Goal: Task Accomplishment & Management: Manage account settings

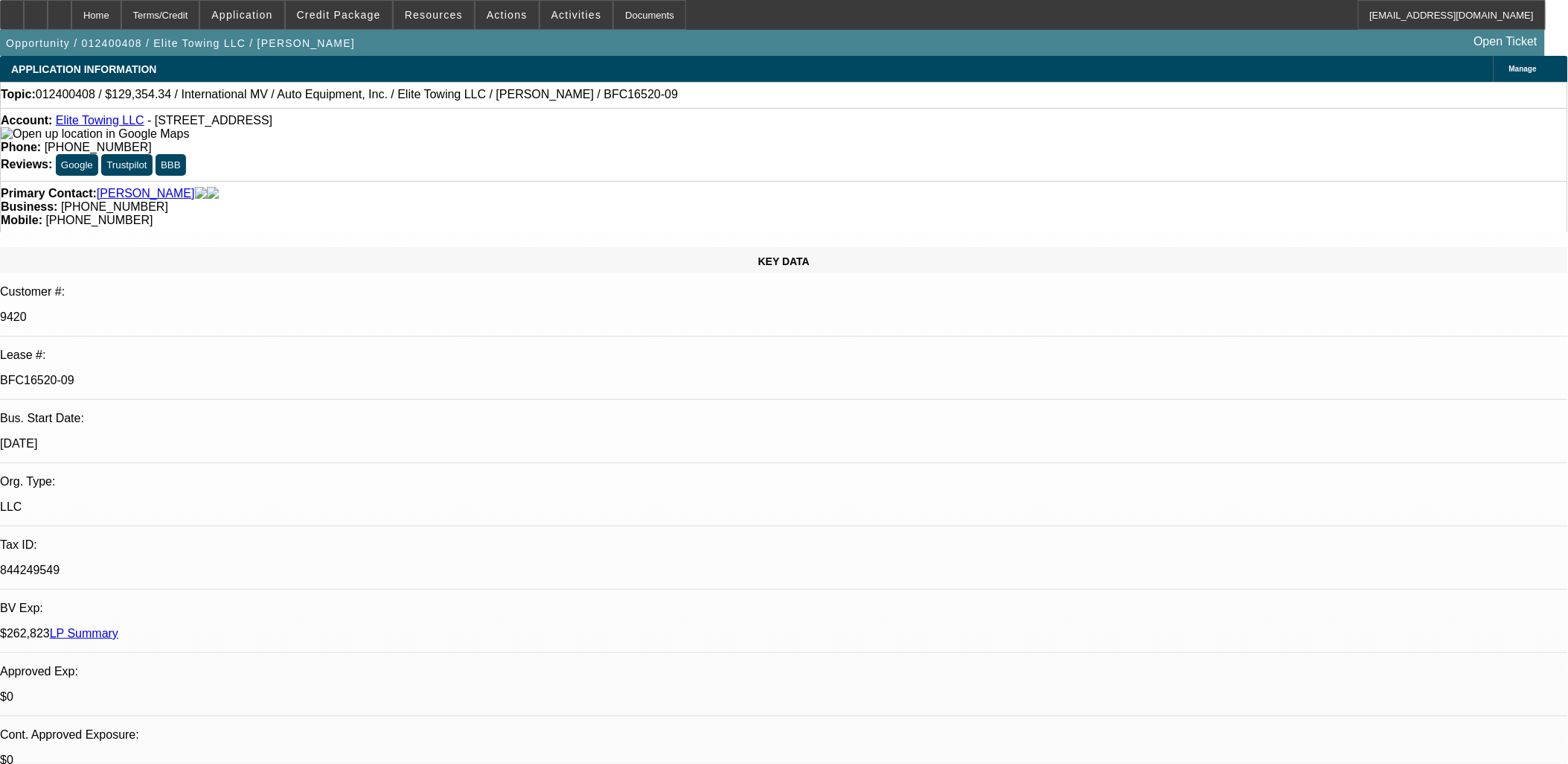
select select "0"
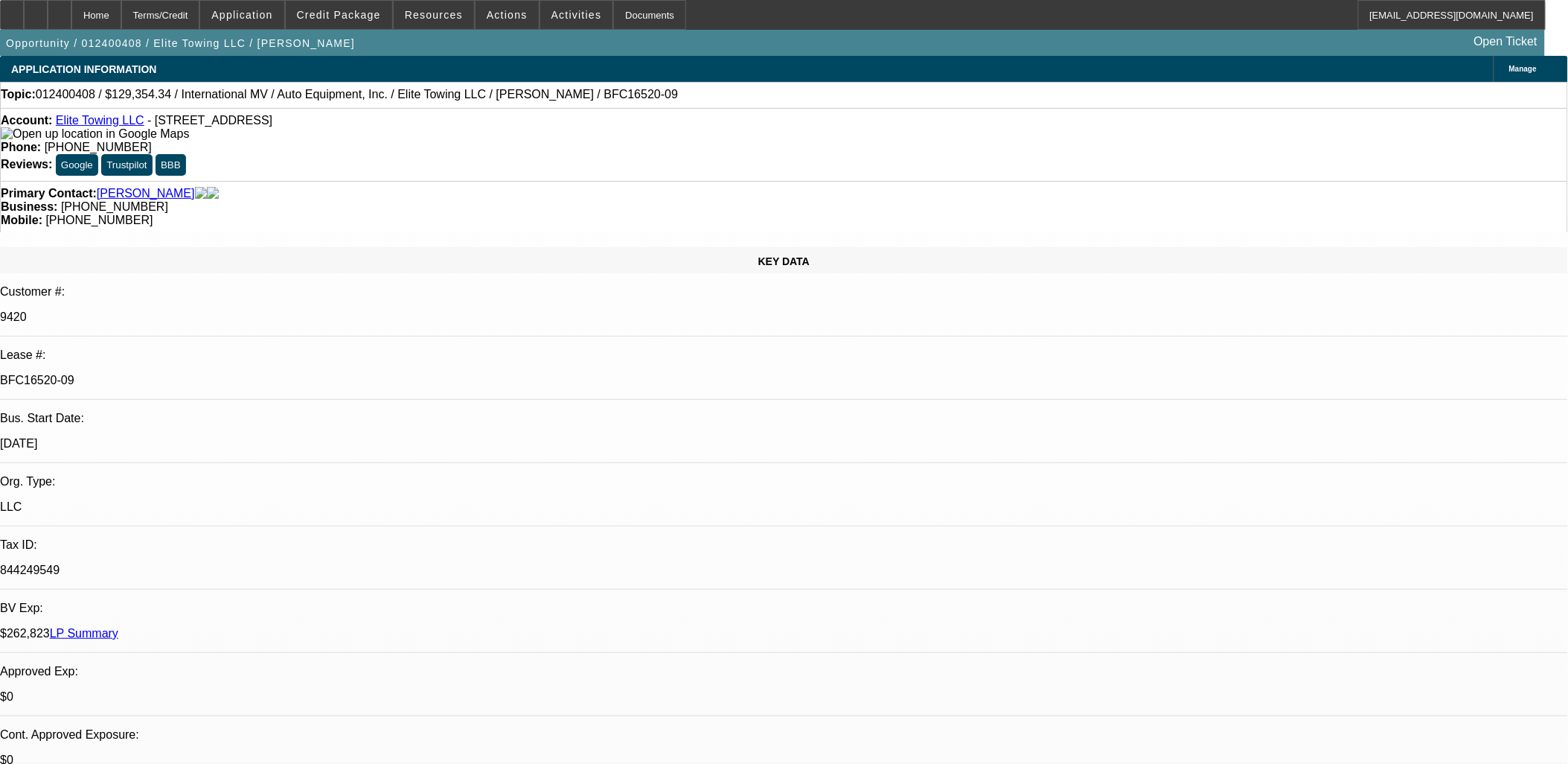
select select "0"
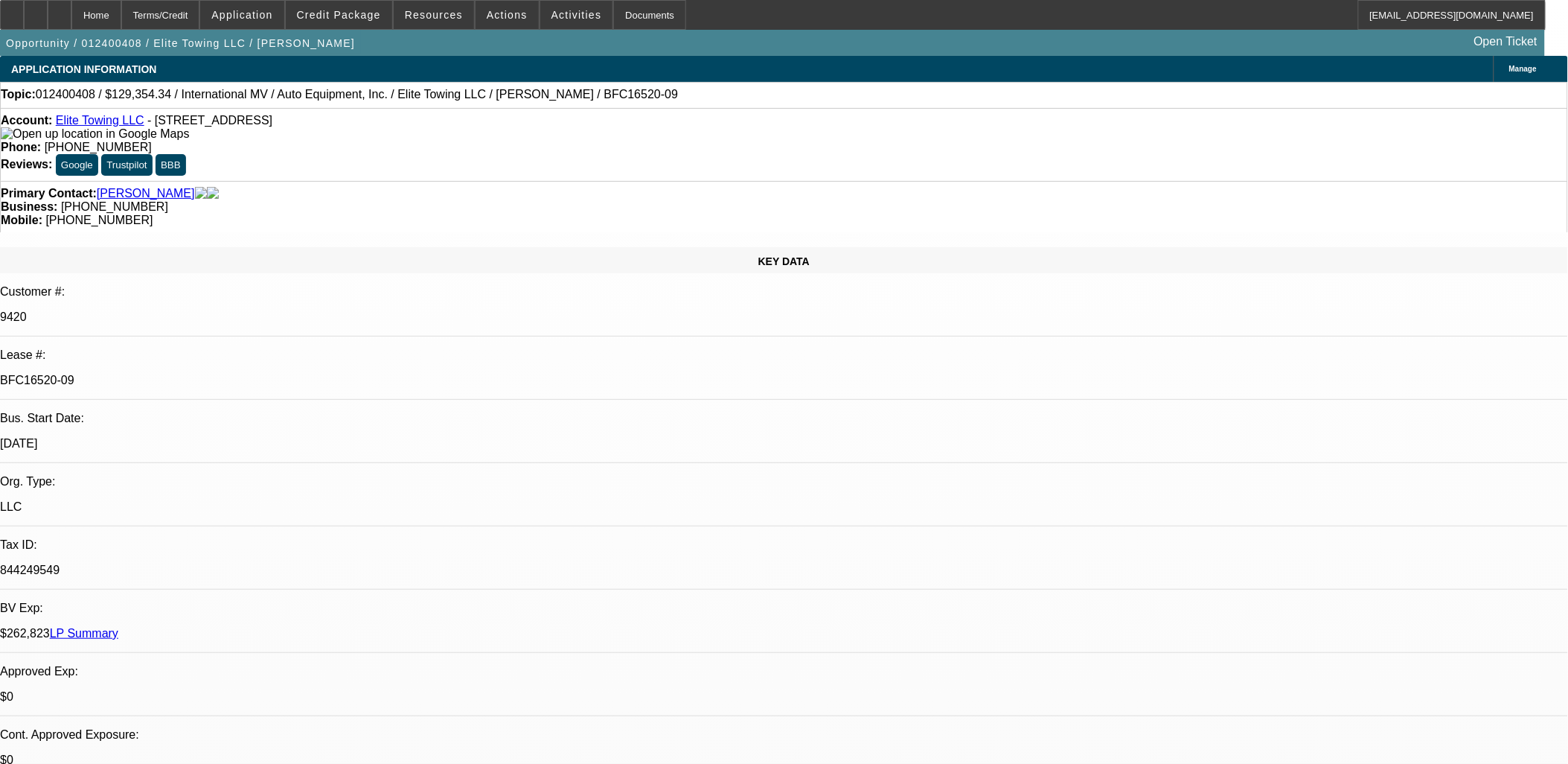
select select "0"
select select "1"
select select "6"
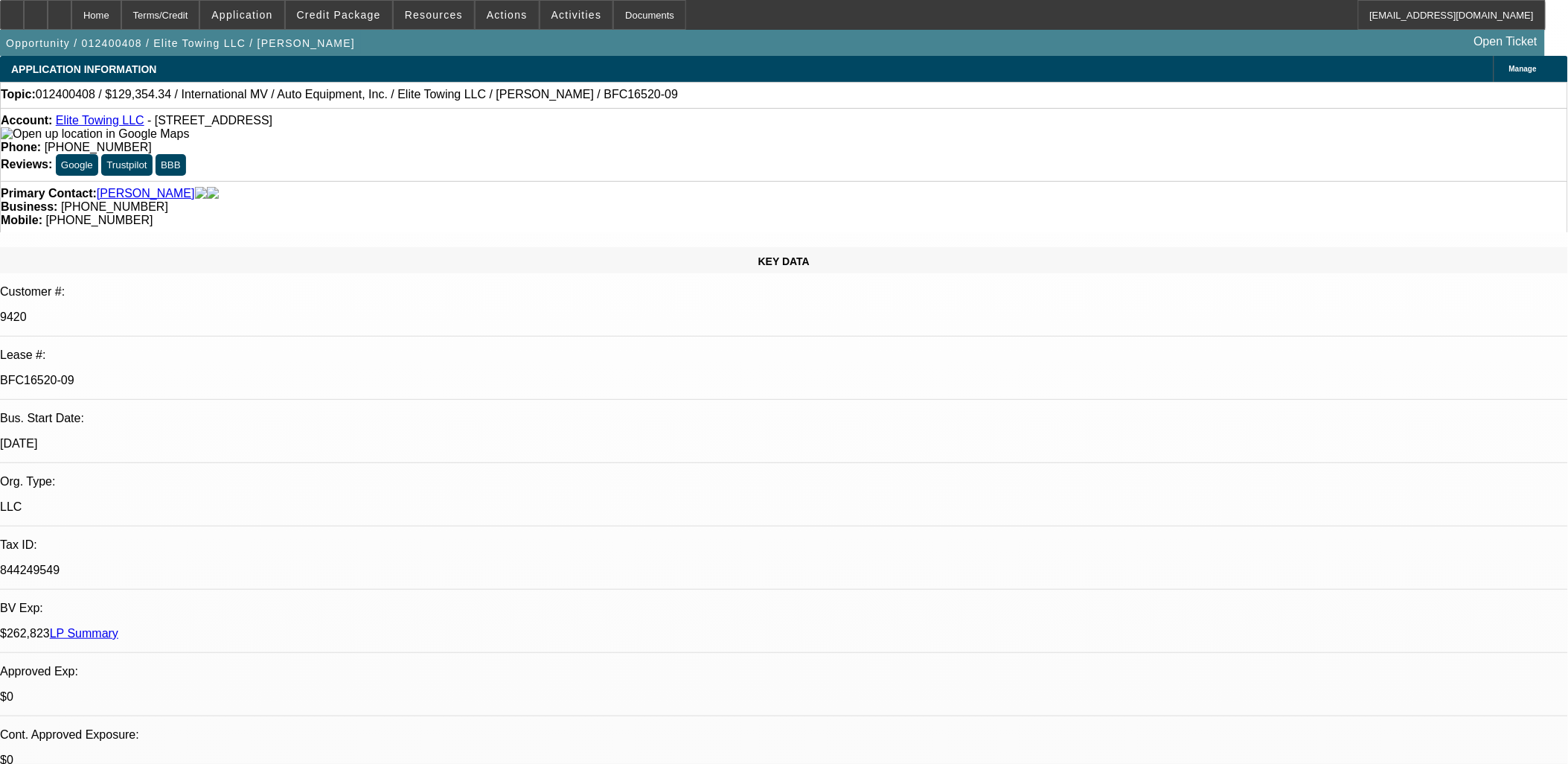
select select "1"
select select "6"
select select "1"
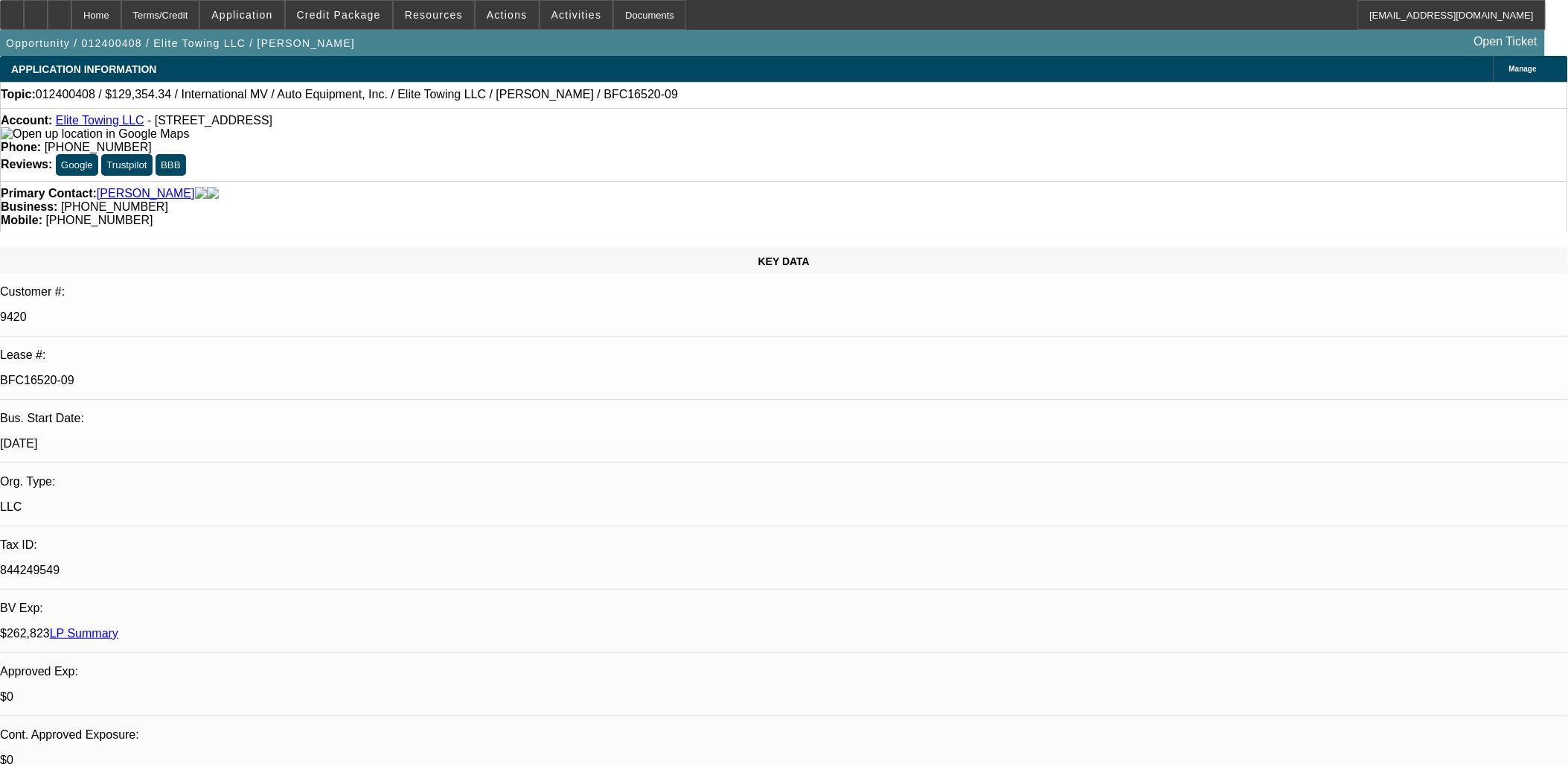
select select "6"
select select "1"
select select "6"
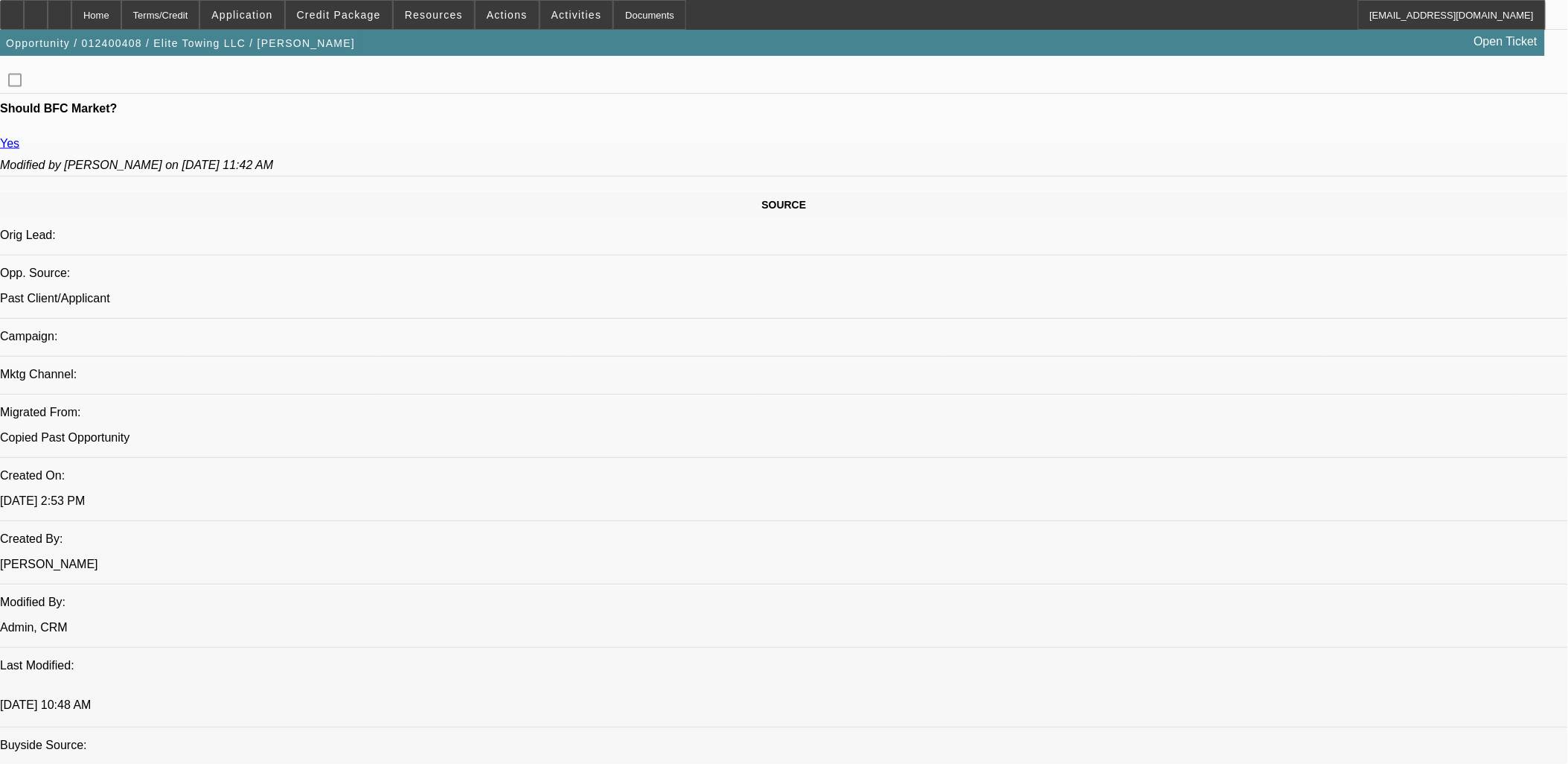
scroll to position [661, 0]
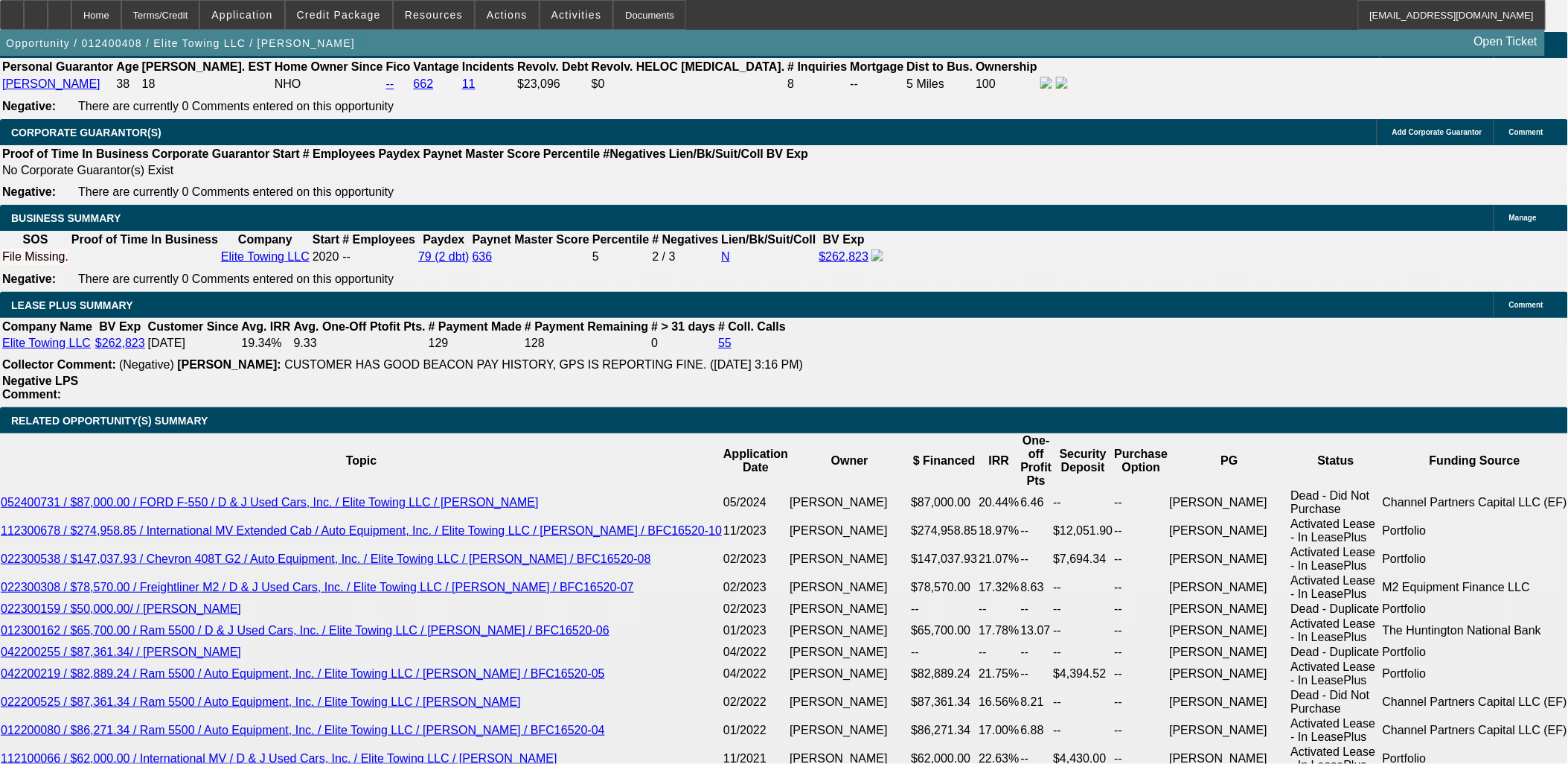
scroll to position [2648, 0]
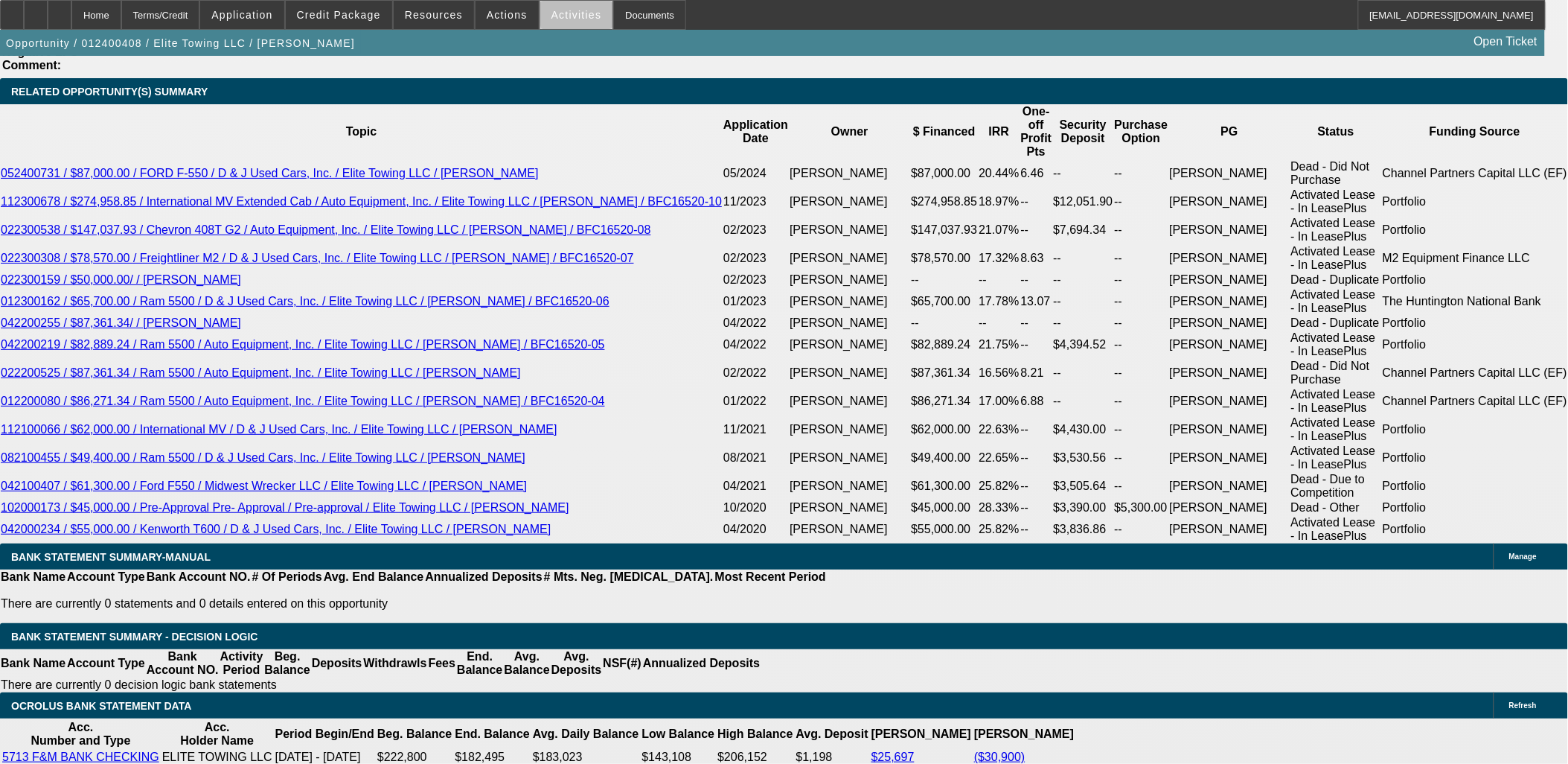
click at [574, 17] on span "Activities" at bounding box center [576, 15] width 50 height 12
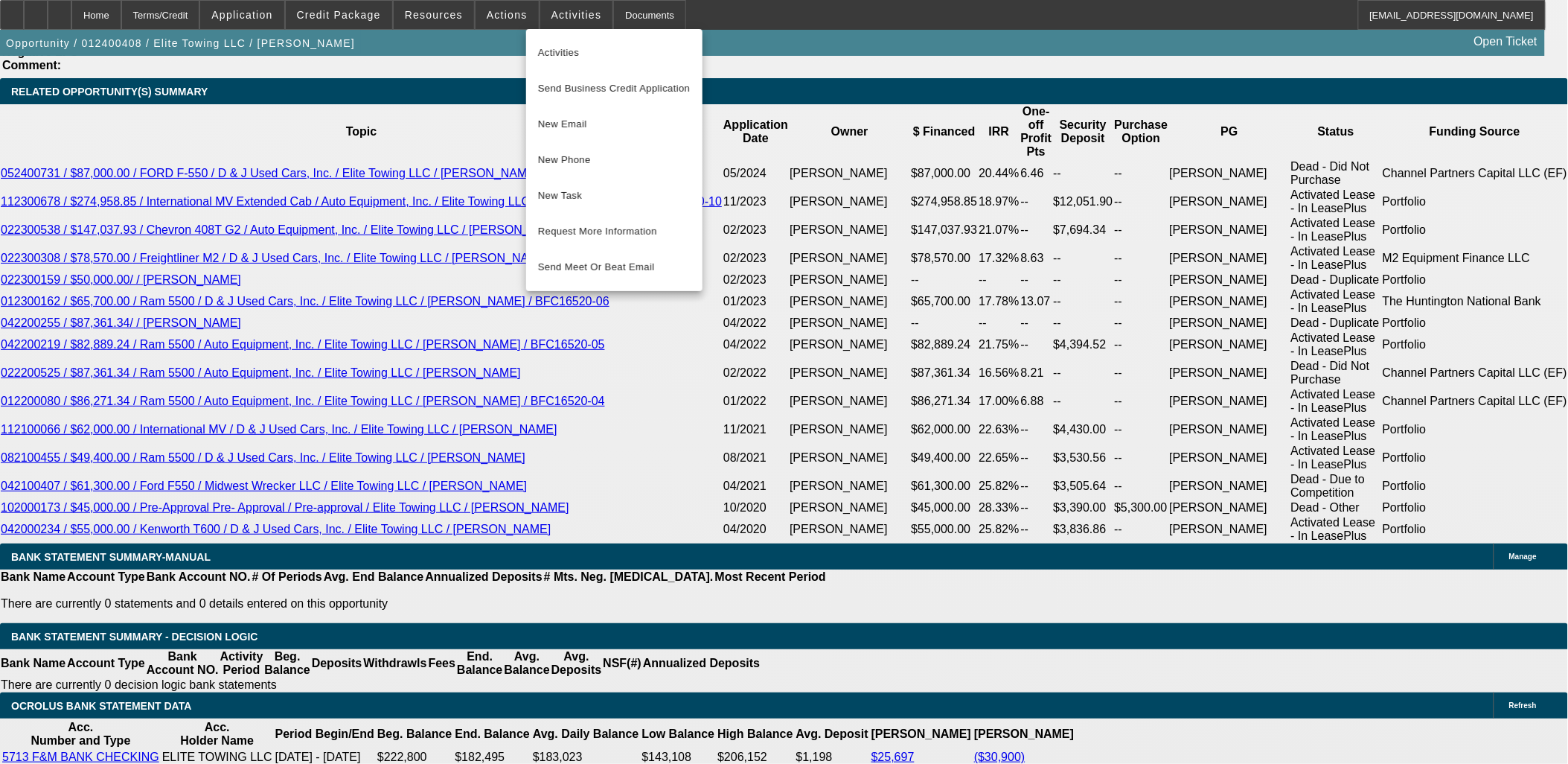
click at [615, 114] on button "New Email" at bounding box center [614, 125] width 177 height 36
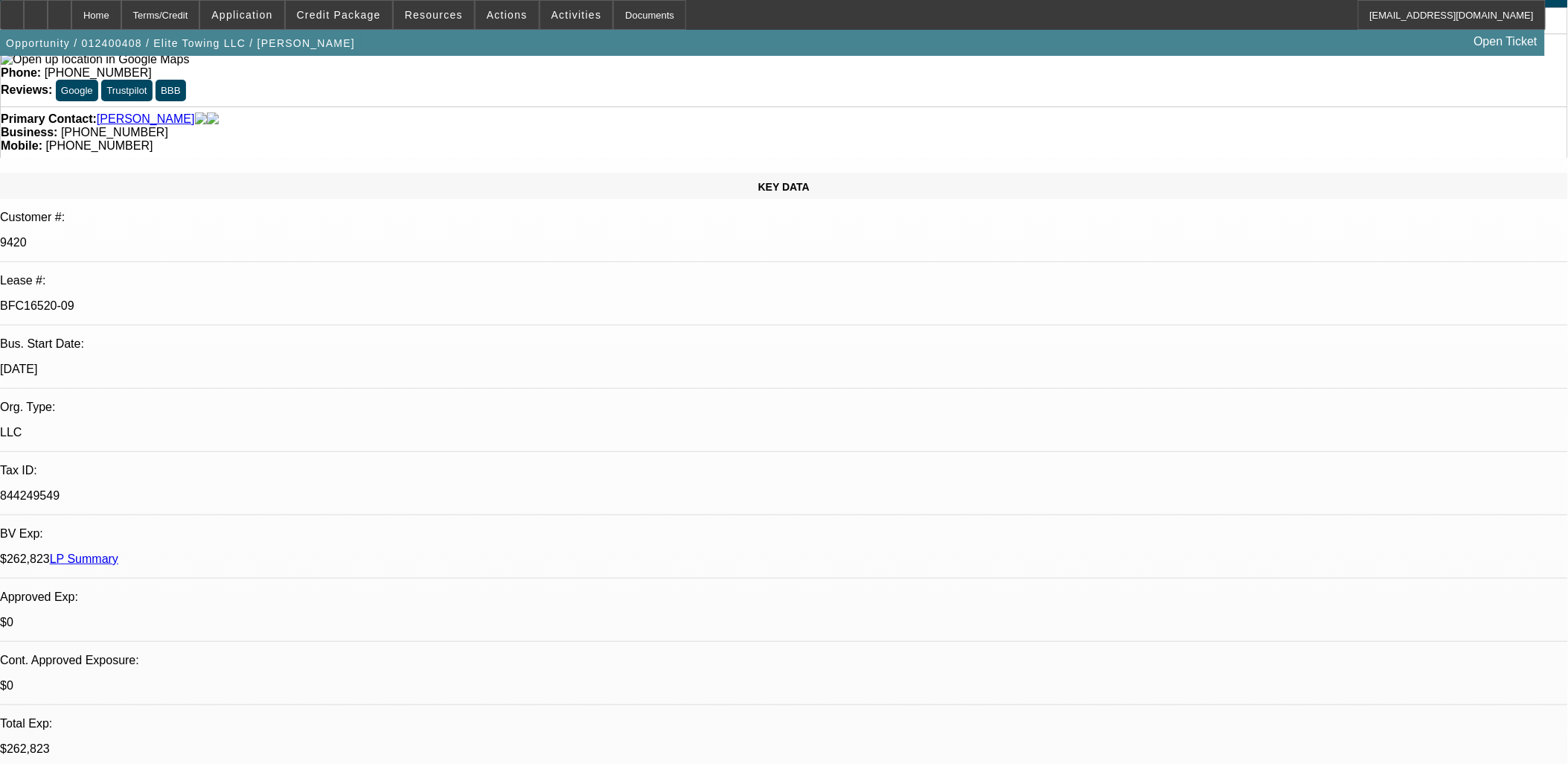
scroll to position [0, 0]
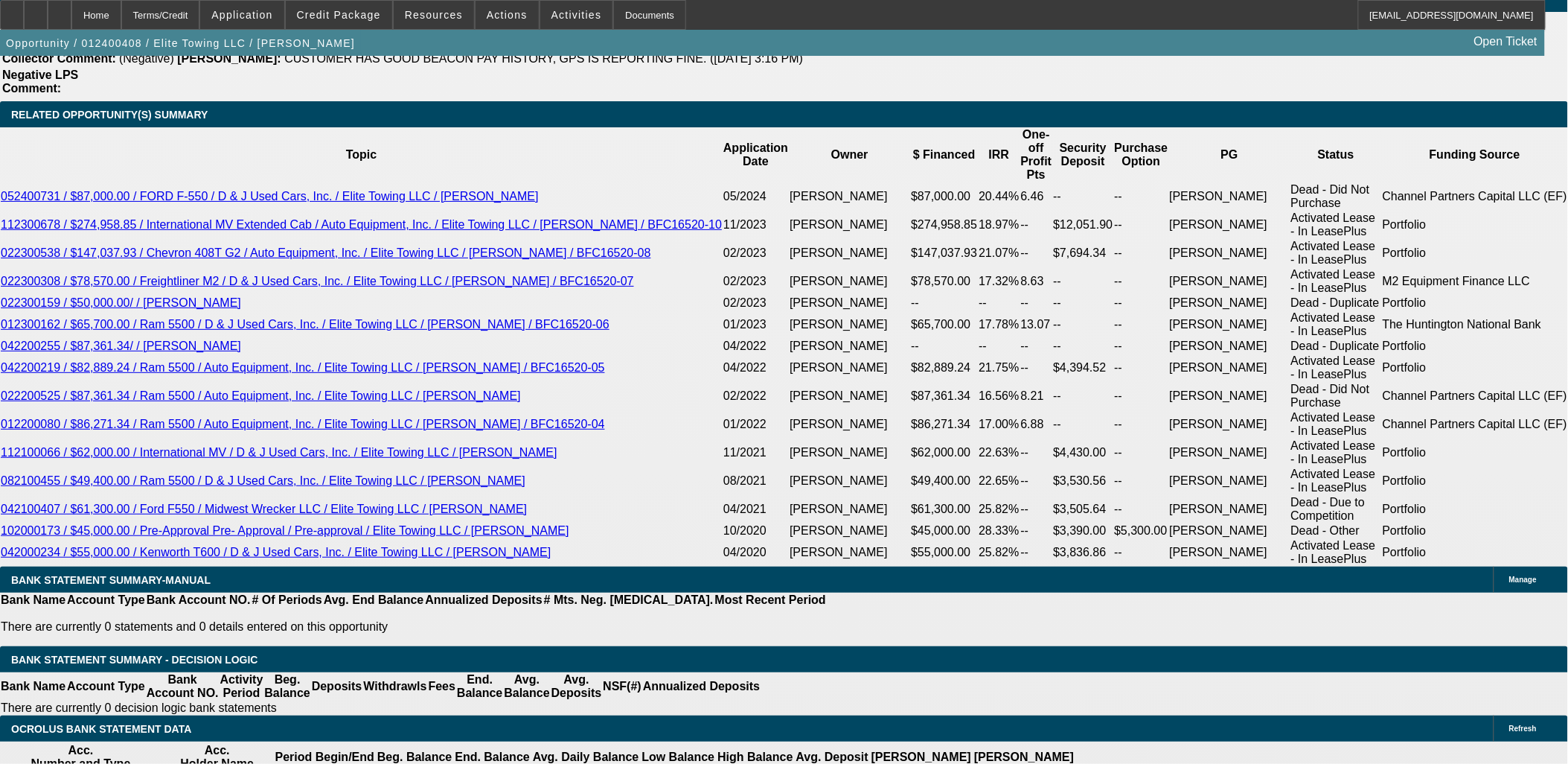
scroll to position [2483, 0]
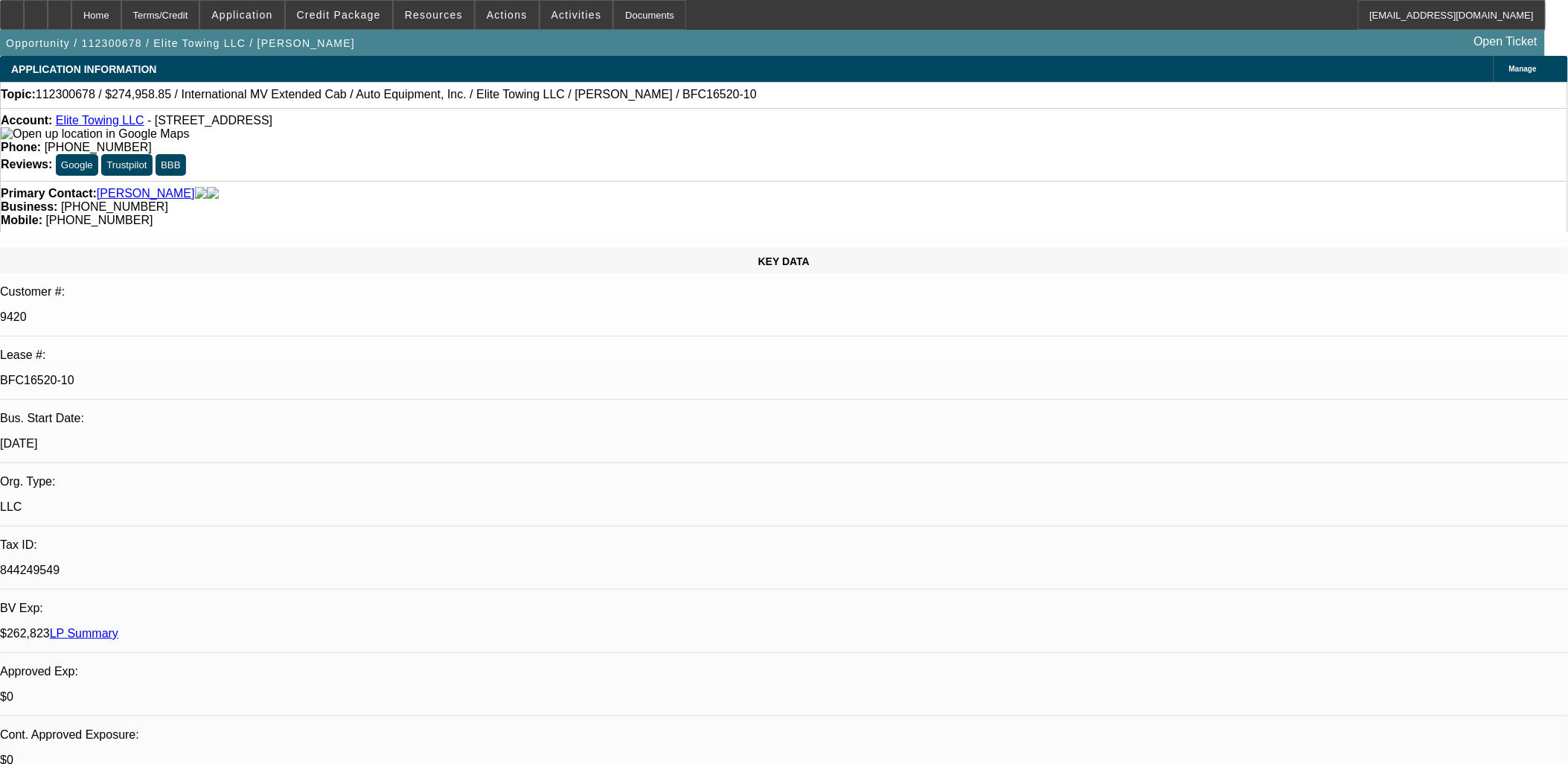
select select "0"
select select "2"
select select "0"
select select "2"
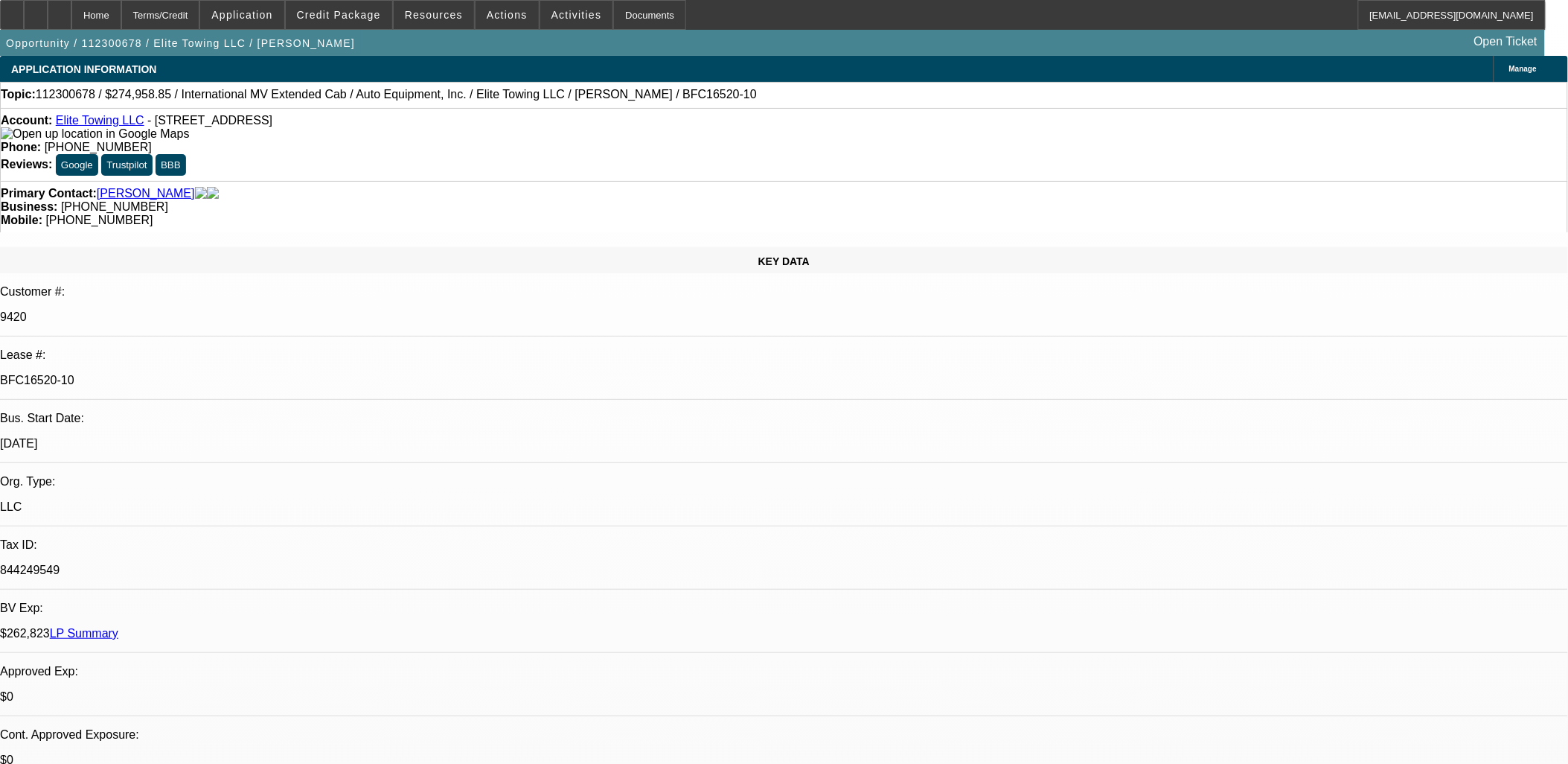
select select "0"
select select "2"
select select "0"
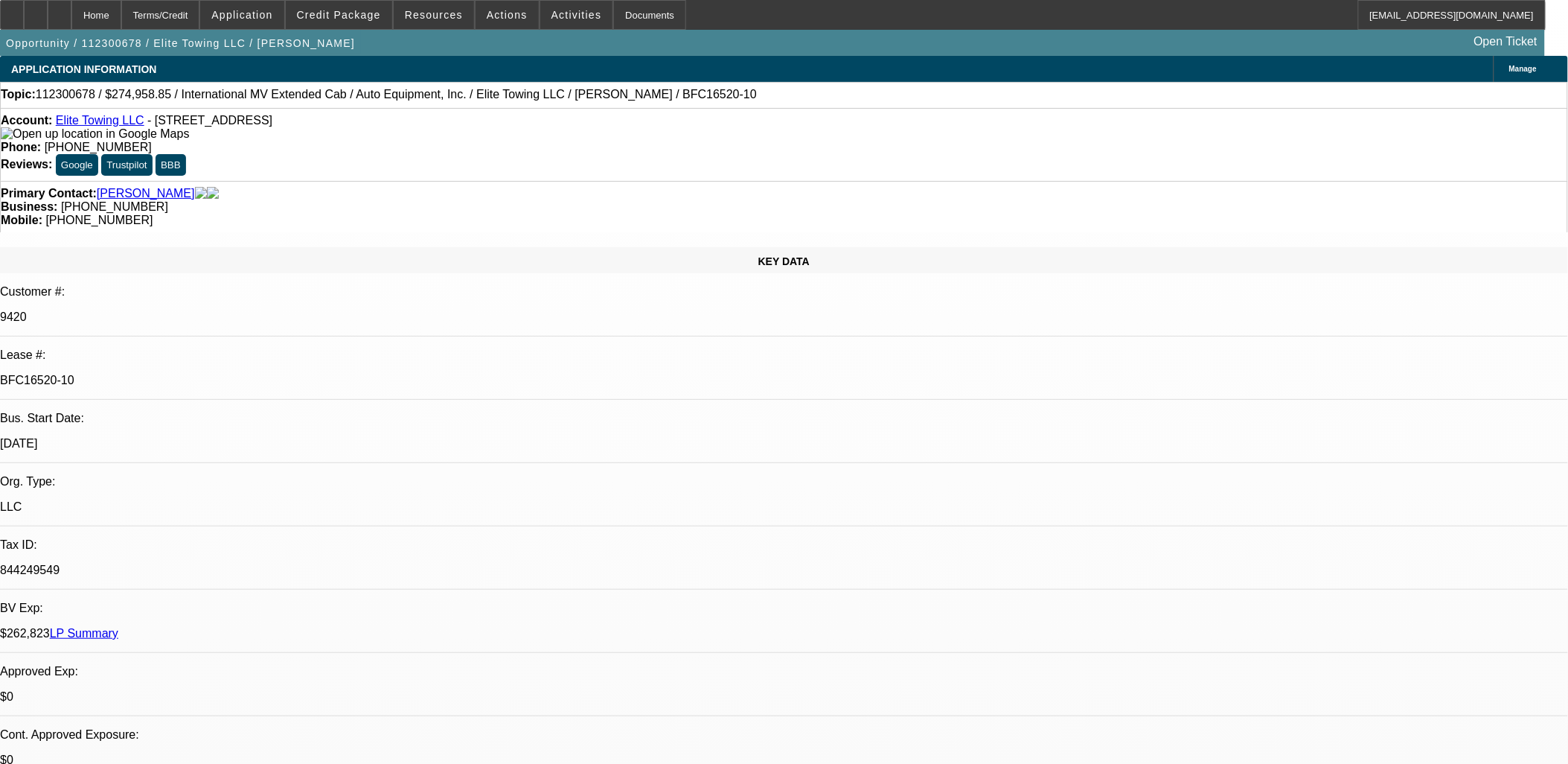
select select "2"
select select "0"
select select "1"
select select "2"
select select "6"
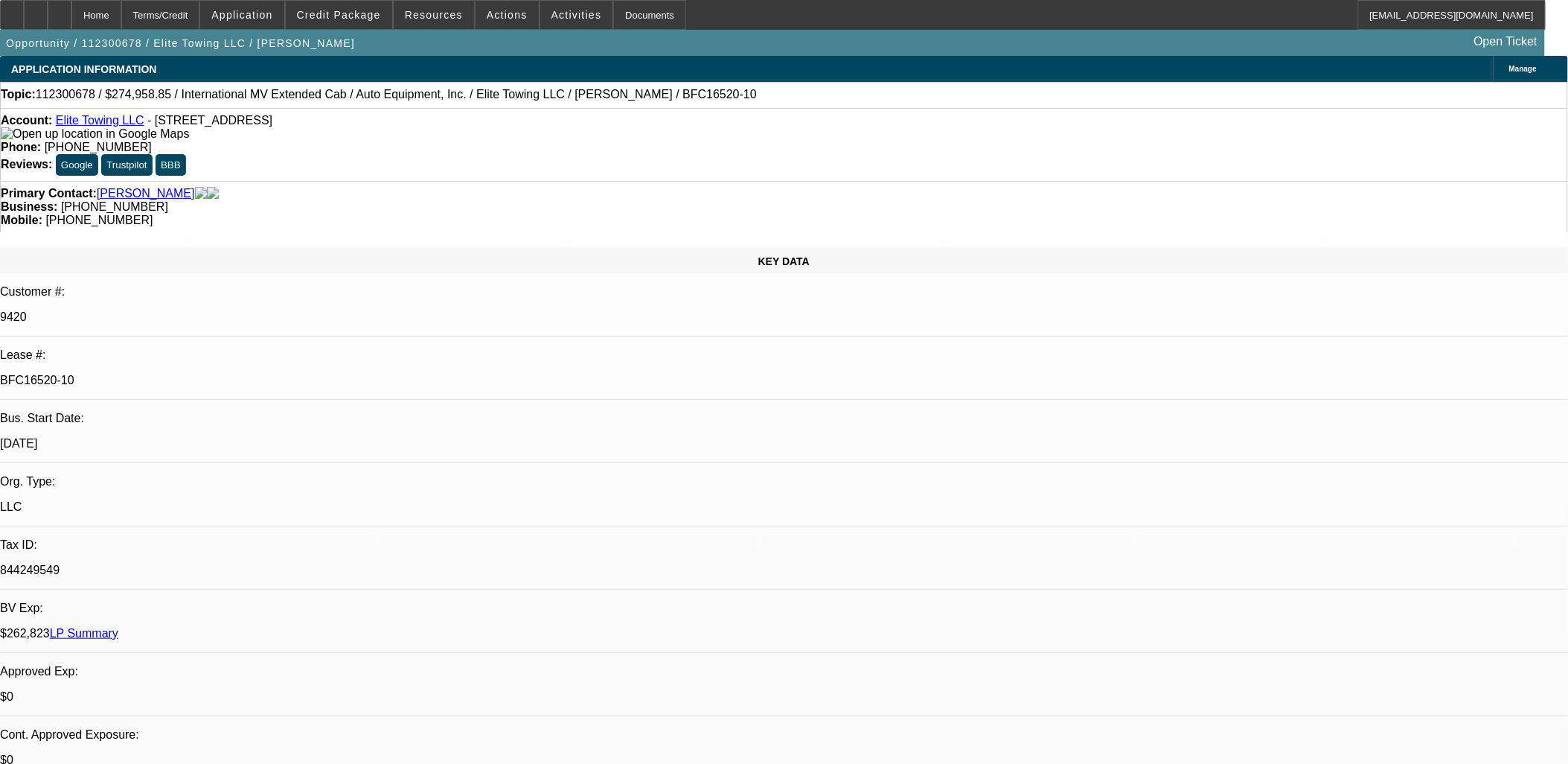
select select "1"
select select "2"
select select "6"
select select "1"
select select "2"
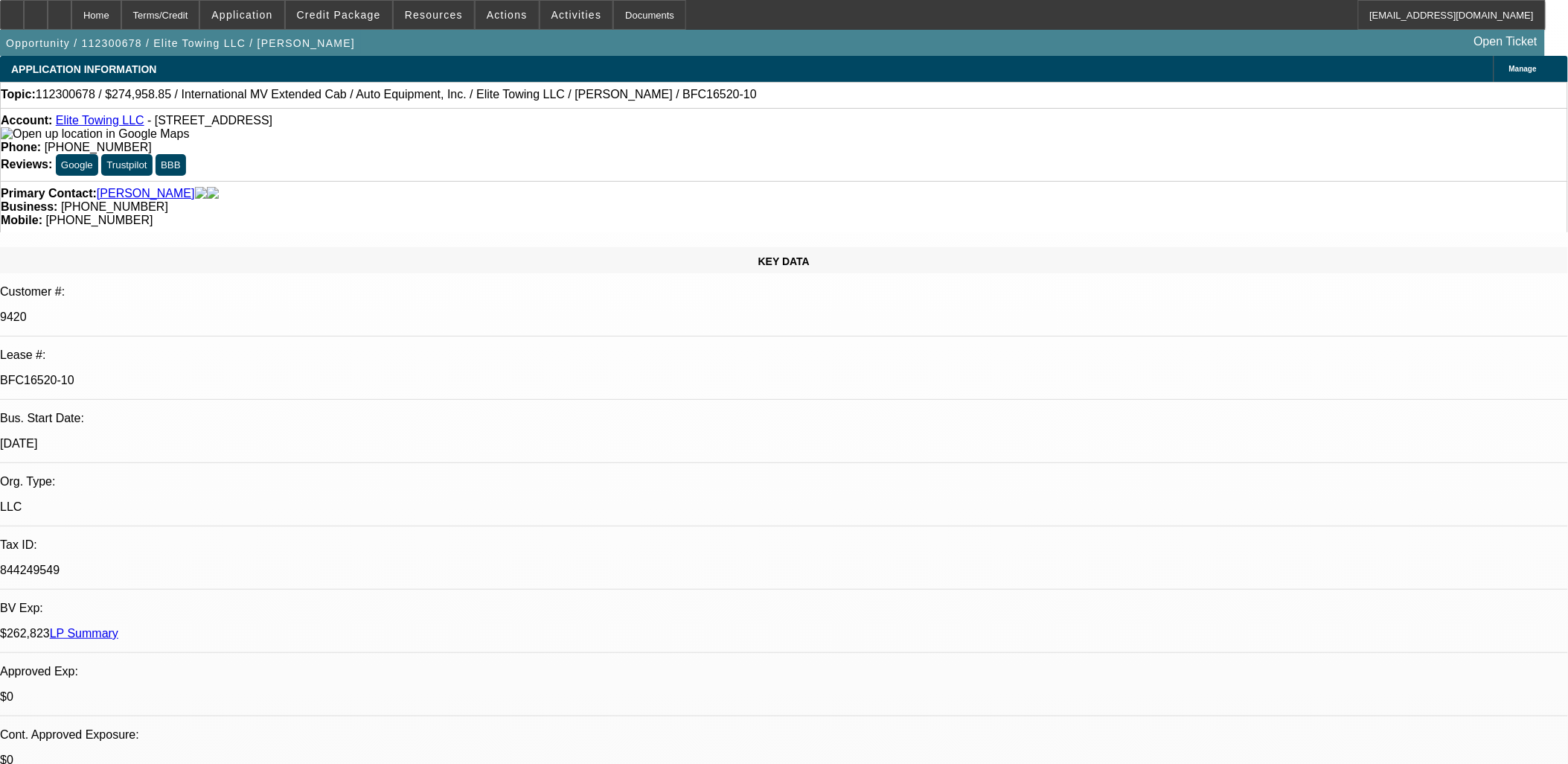
select select "6"
select select "1"
select select "2"
select select "6"
click at [565, 9] on span "Activities" at bounding box center [576, 15] width 50 height 12
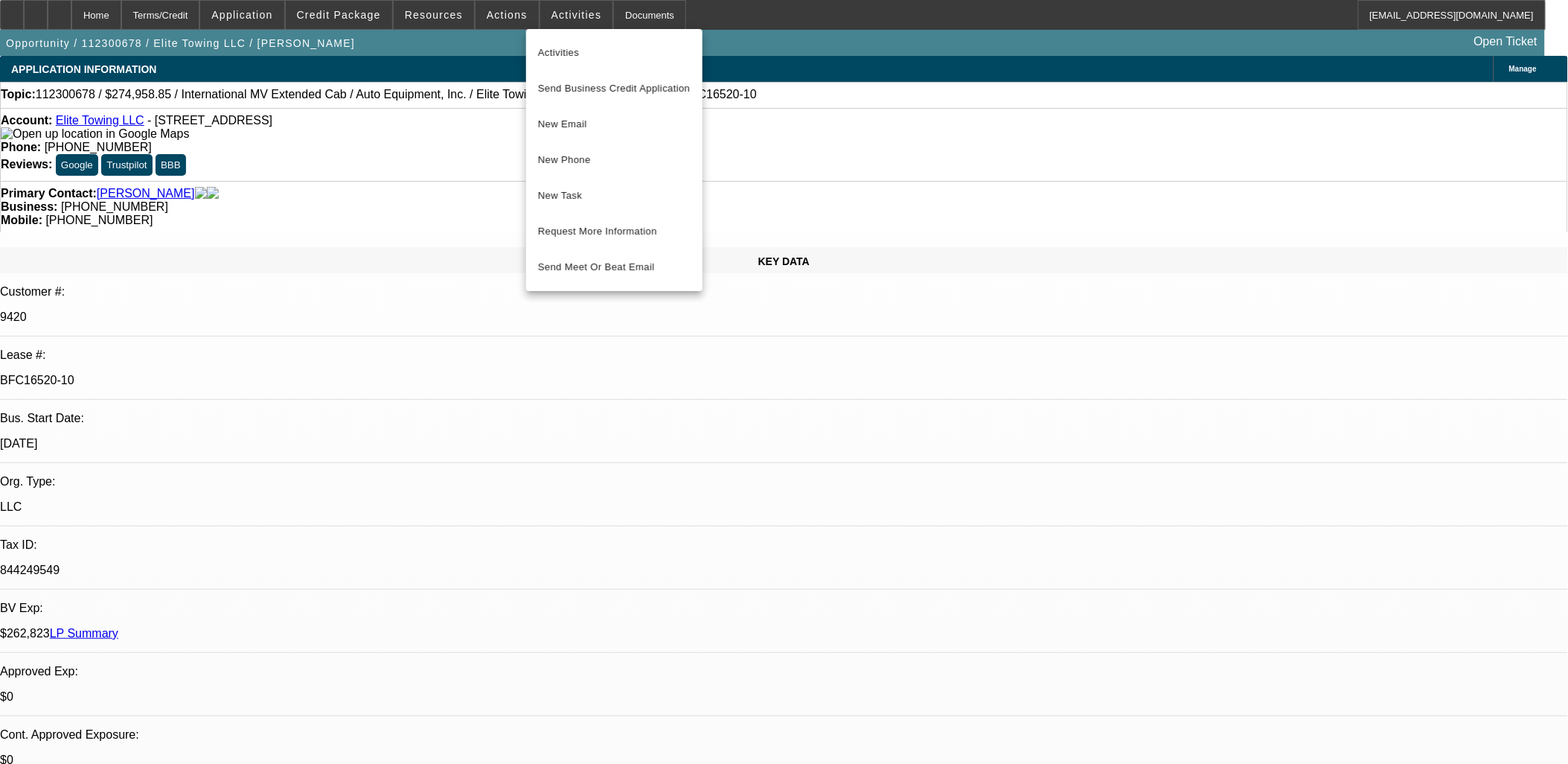
click at [377, 348] on div at bounding box center [784, 382] width 1568 height 764
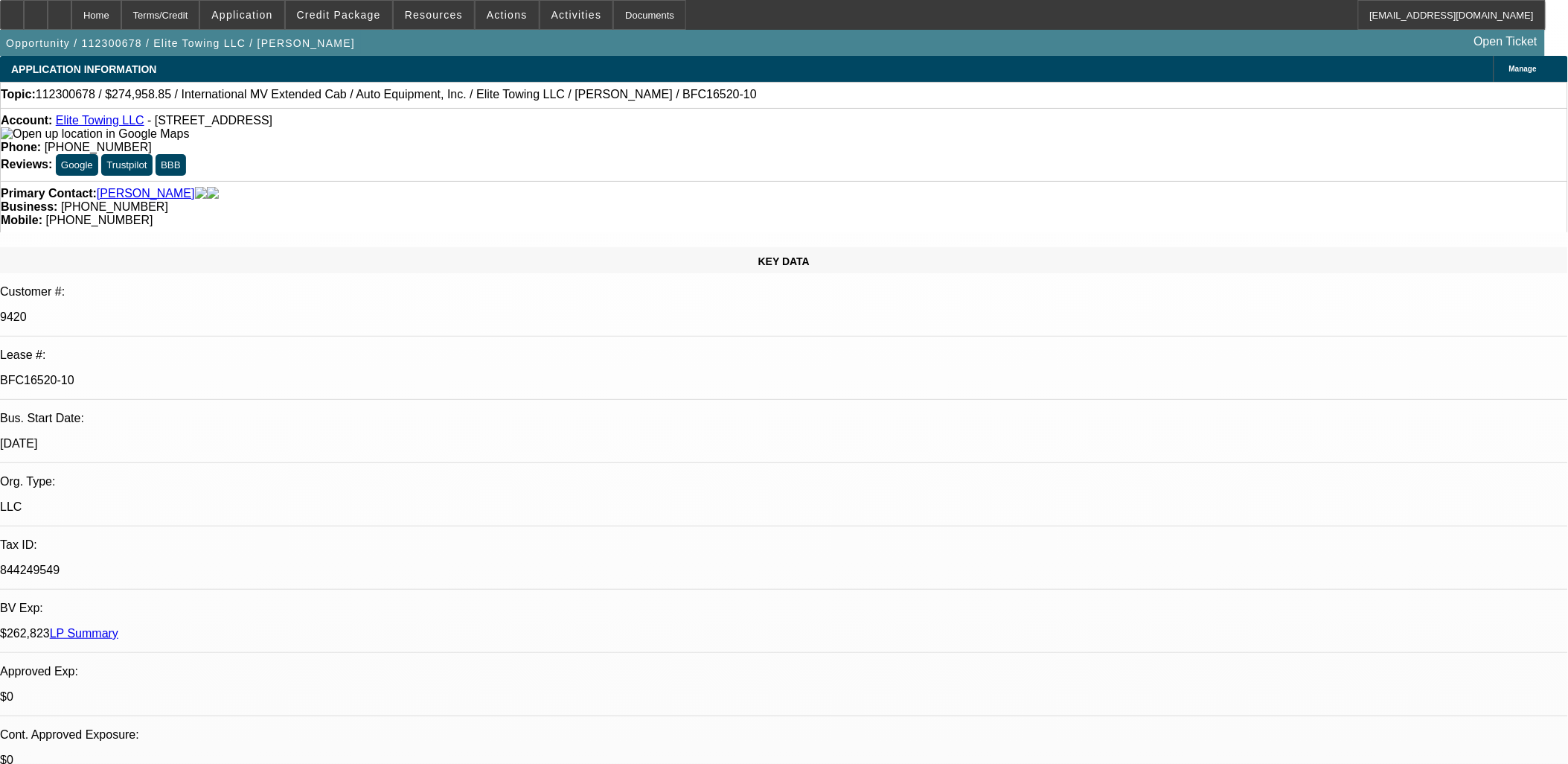
scroll to position [2813, 0]
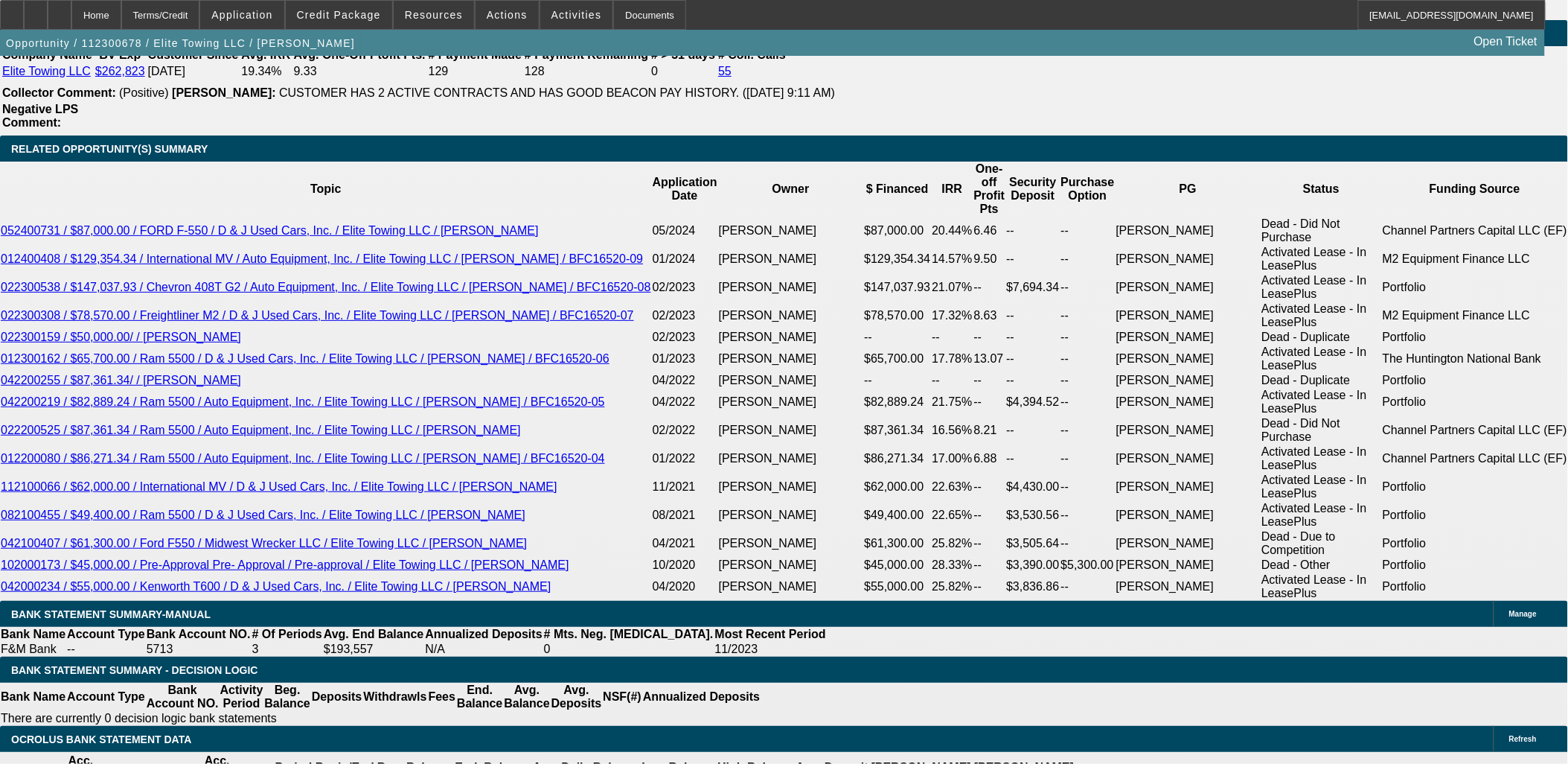
scroll to position [3310, 0]
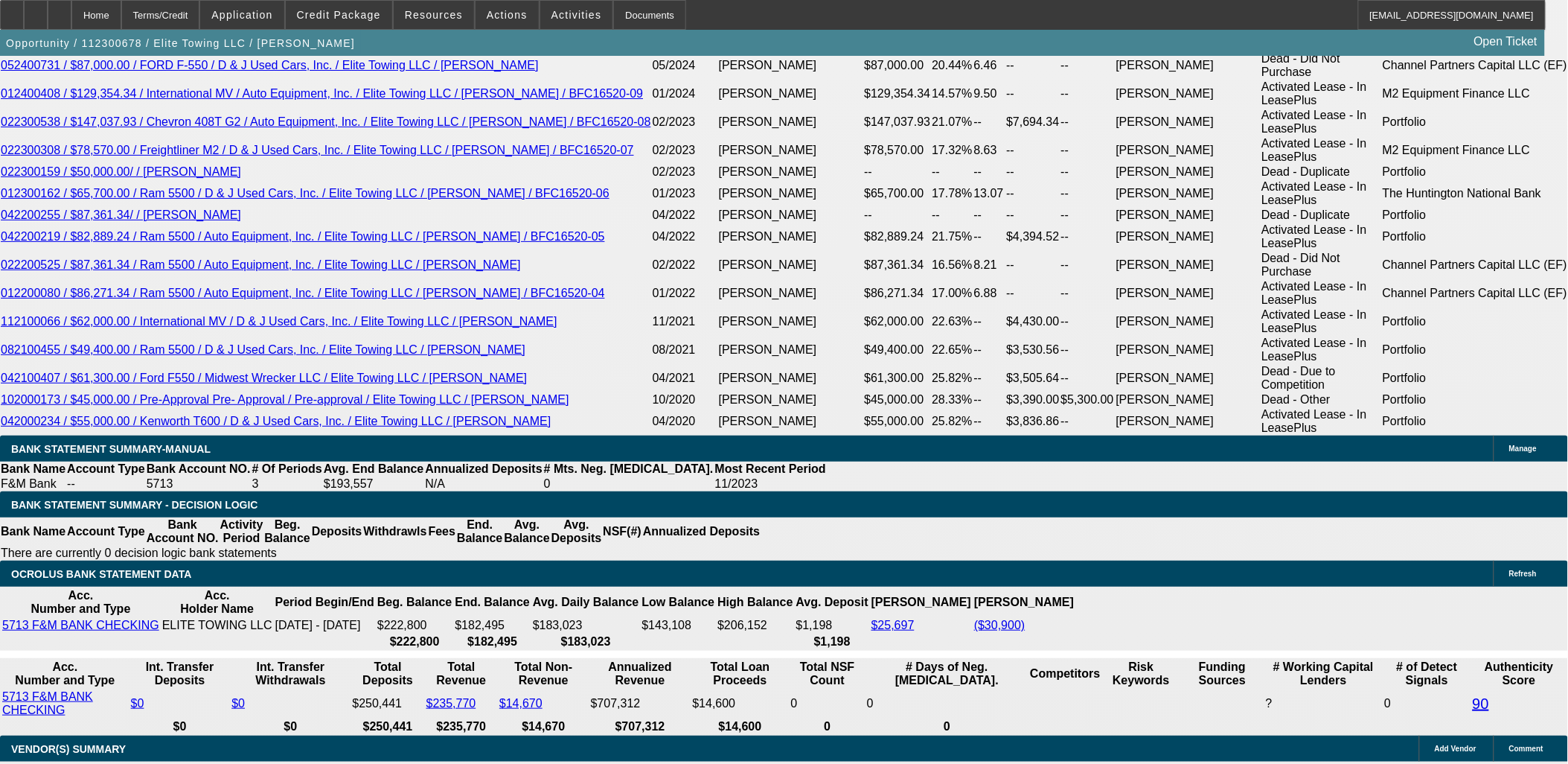
scroll to position [2565, 0]
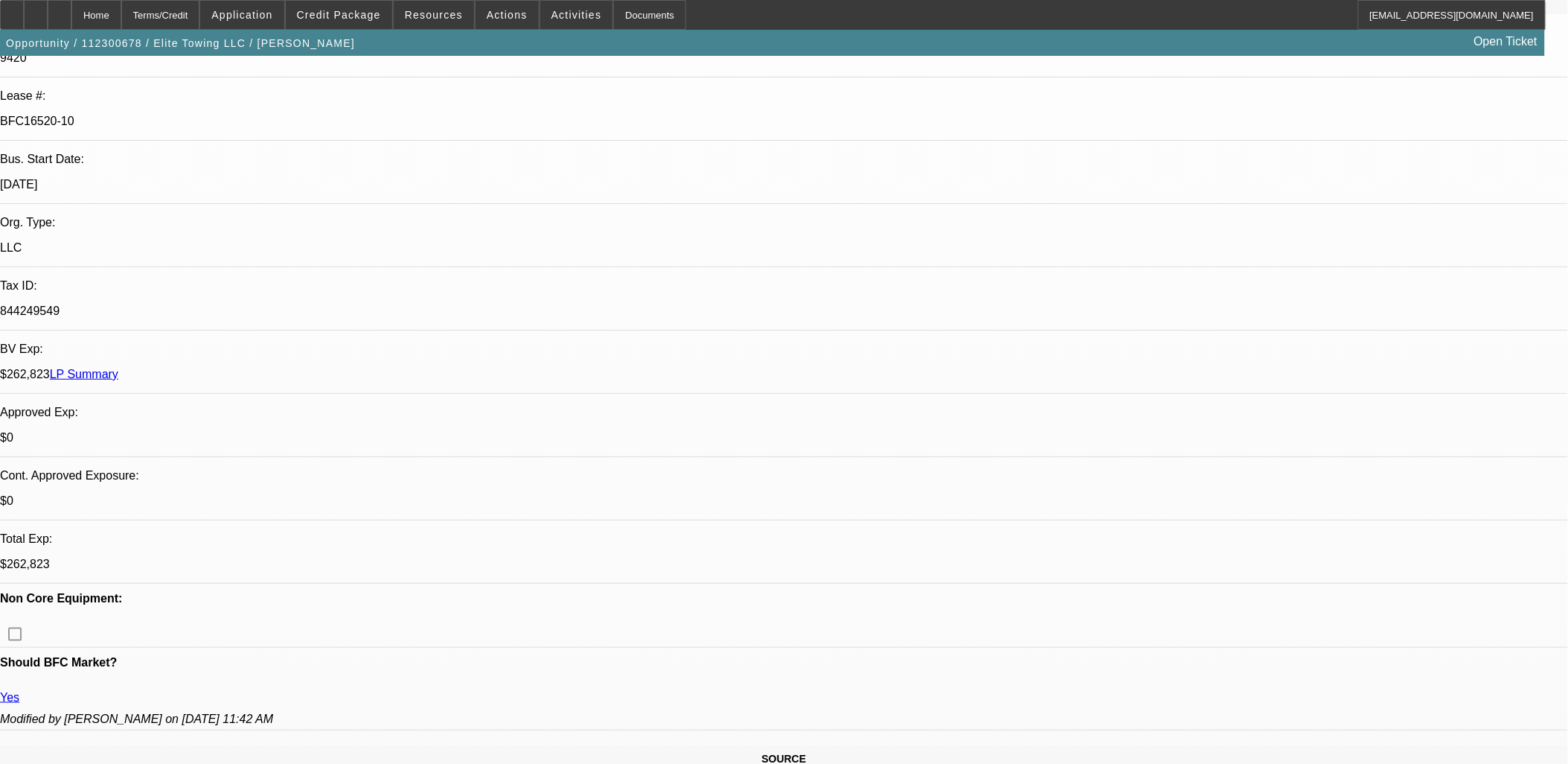
scroll to position [83, 0]
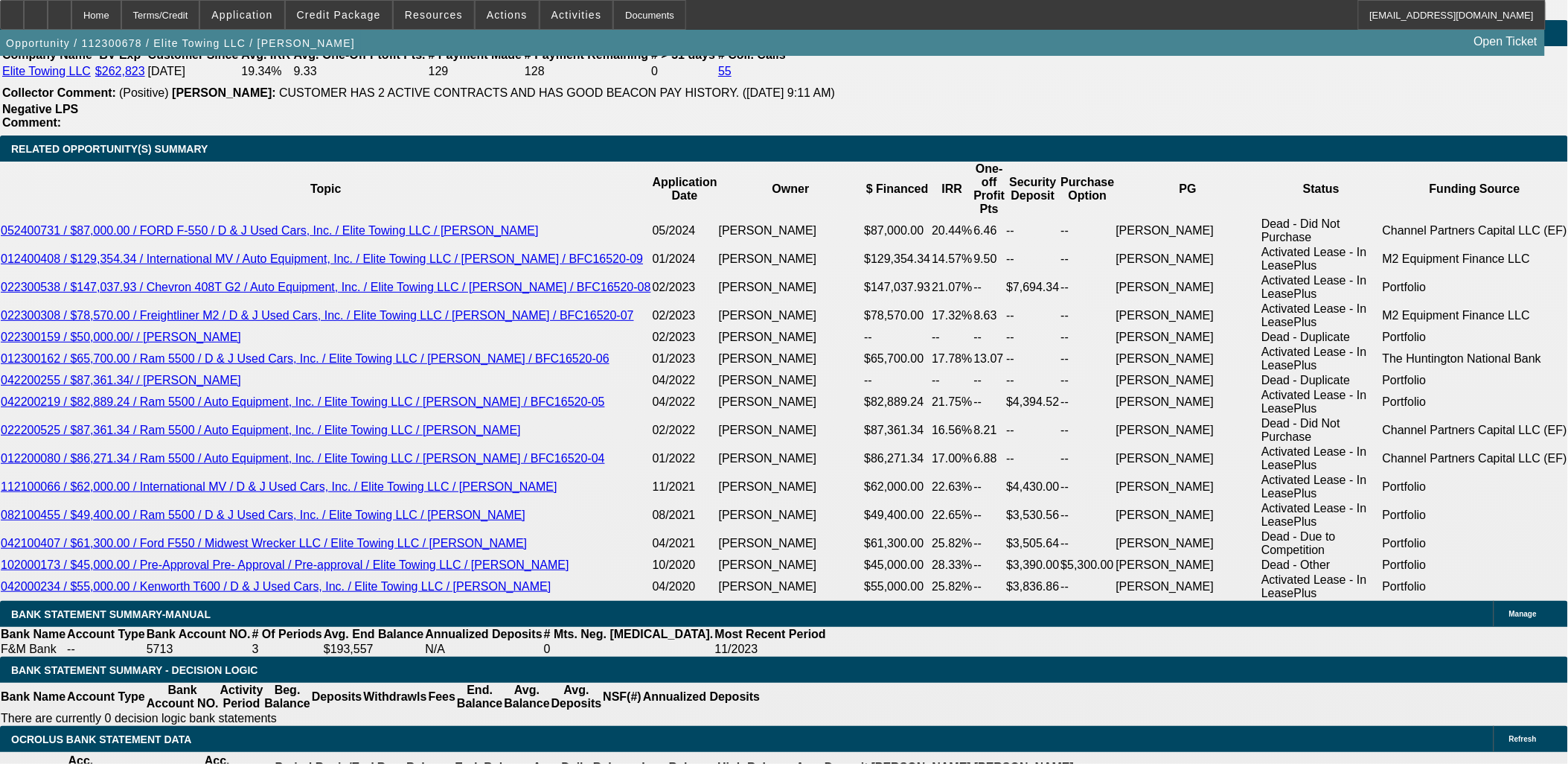
scroll to position [165, 0]
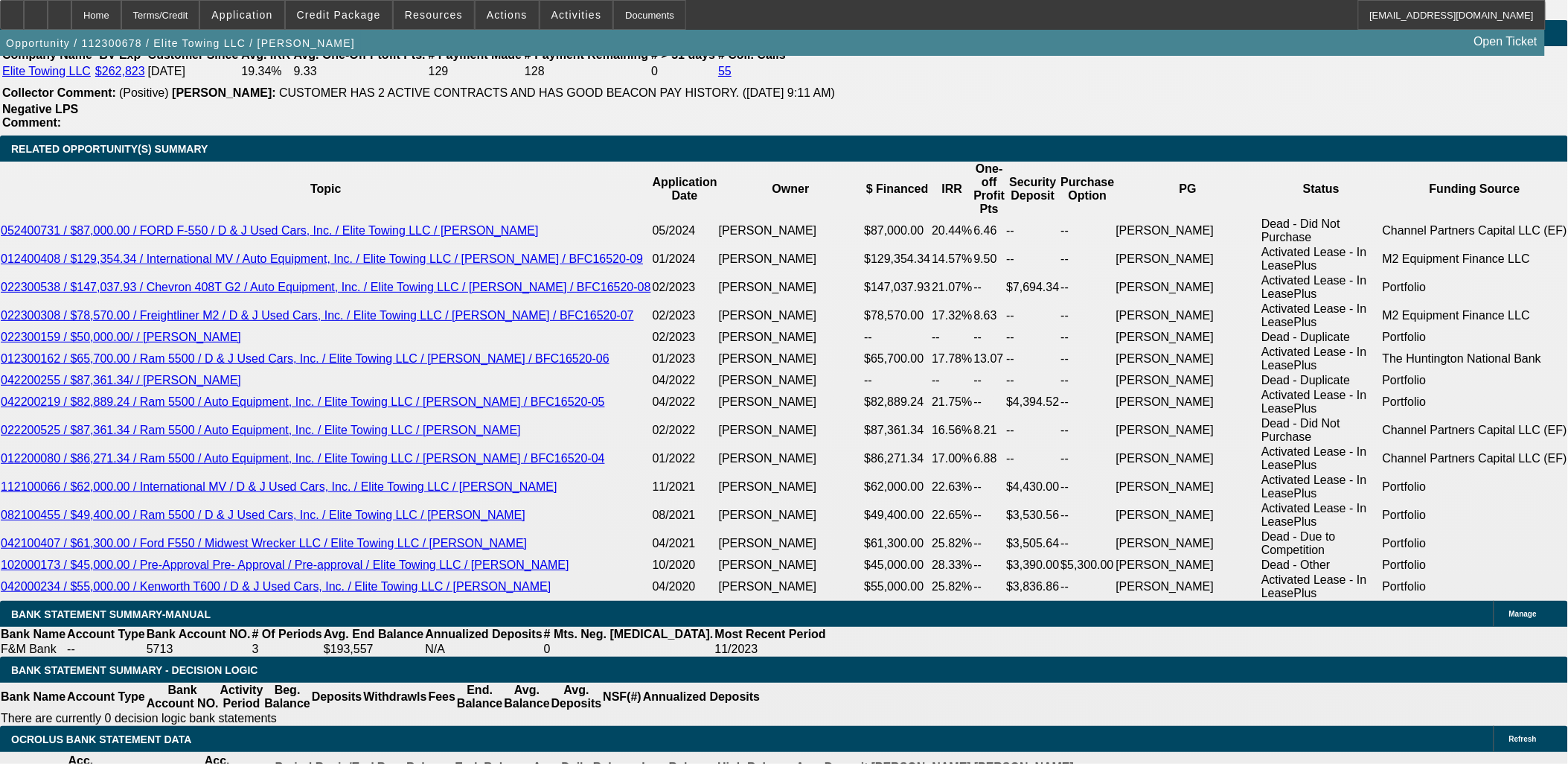
type input "early"
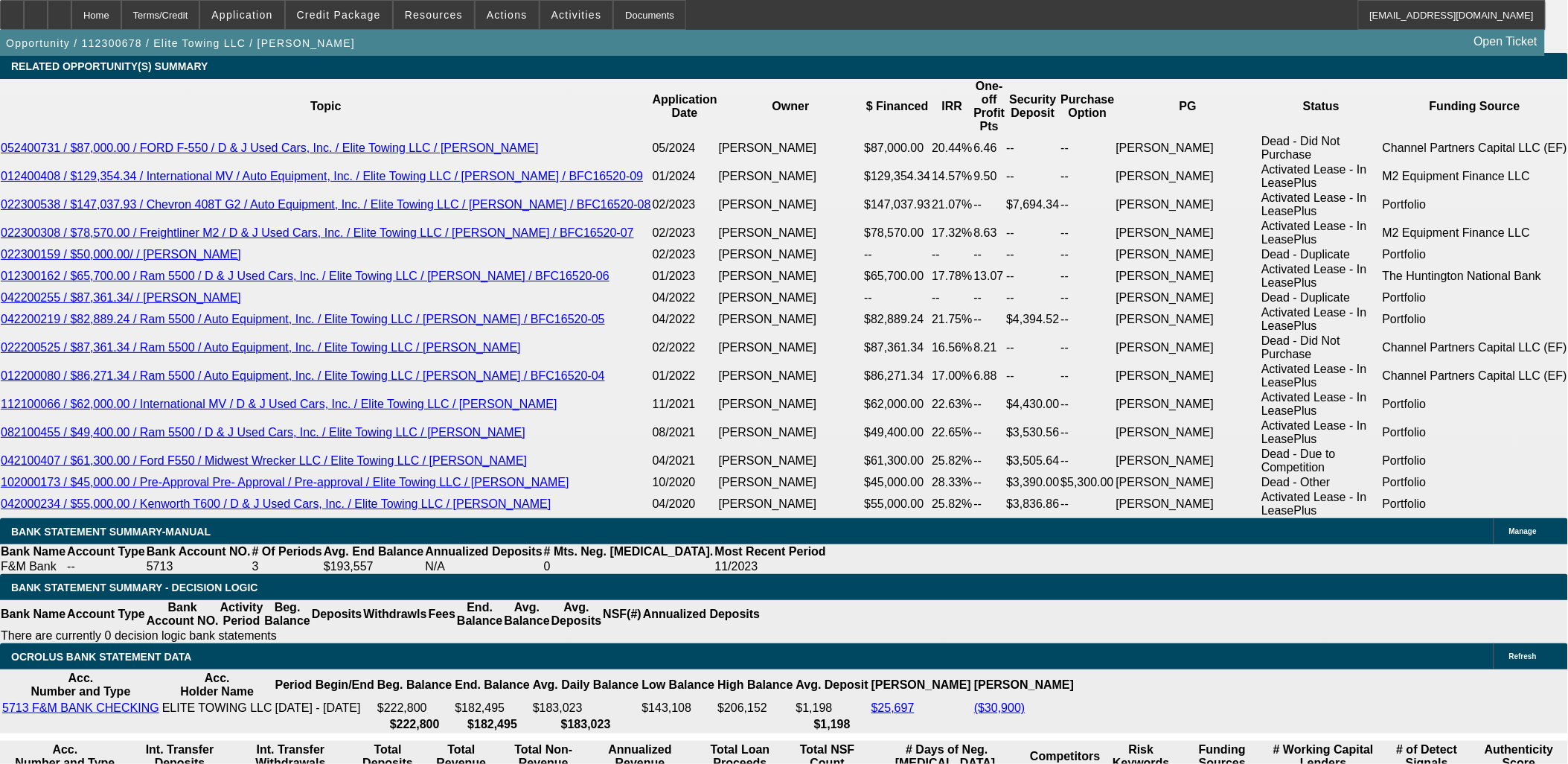
scroll to position [165, 0]
drag, startPoint x: 1390, startPoint y: 62, endPoint x: 1244, endPoint y: 72, distance: 146.3
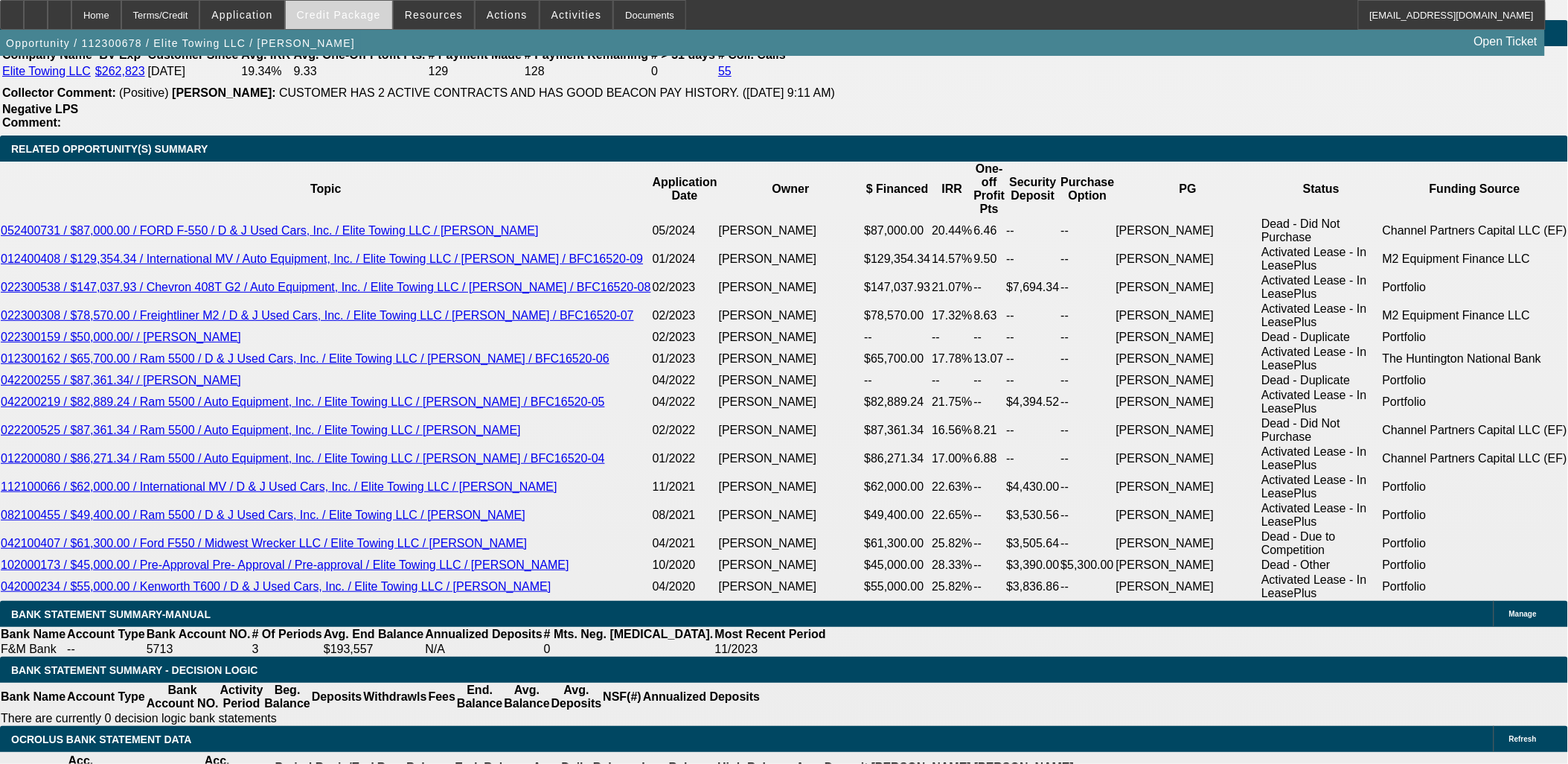
drag, startPoint x: 350, startPoint y: 30, endPoint x: 360, endPoint y: 15, distance: 18.0
click at [360, 15] on span "Credit Package" at bounding box center [339, 15] width 84 height 12
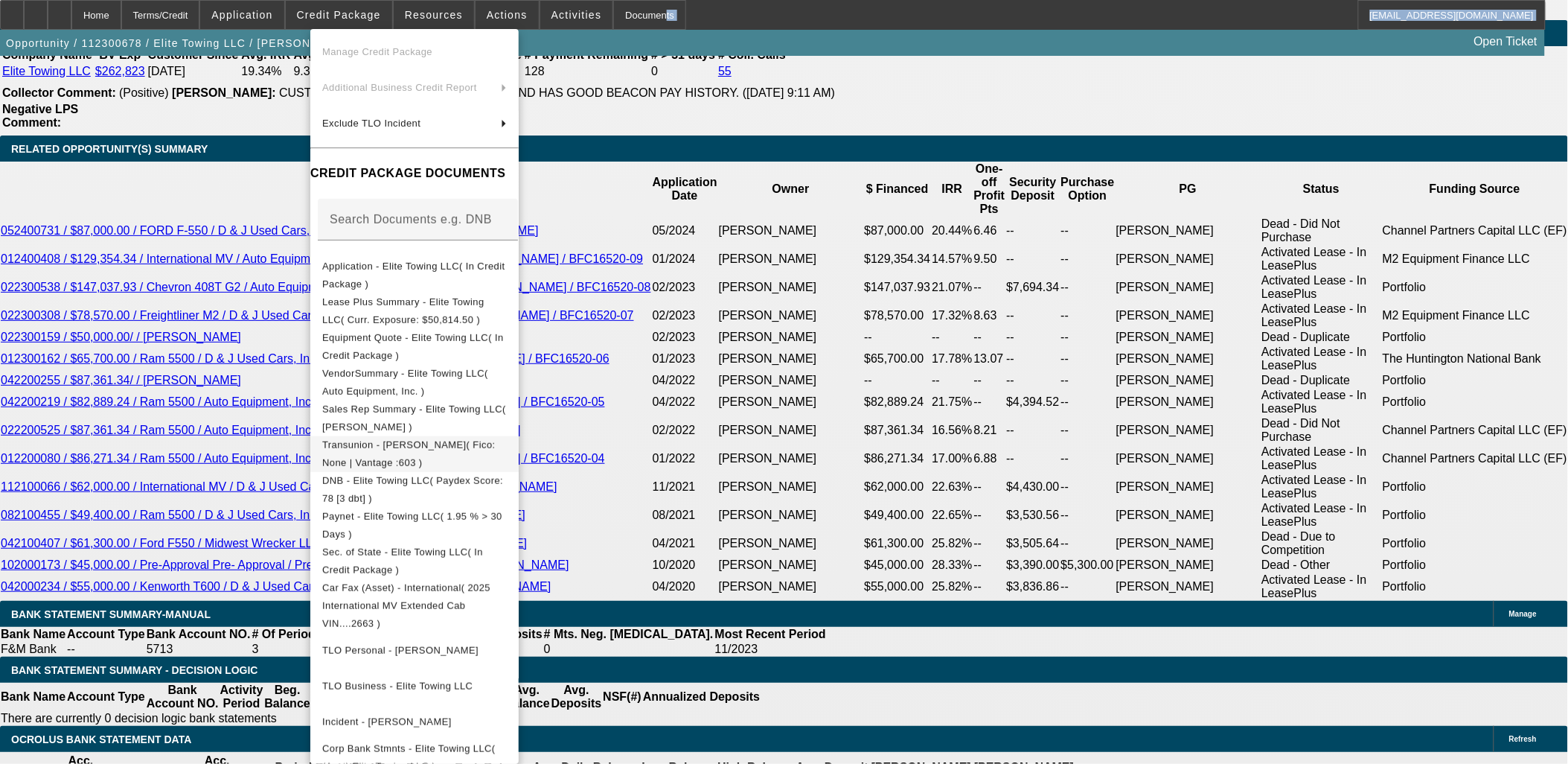
scroll to position [209, 0]
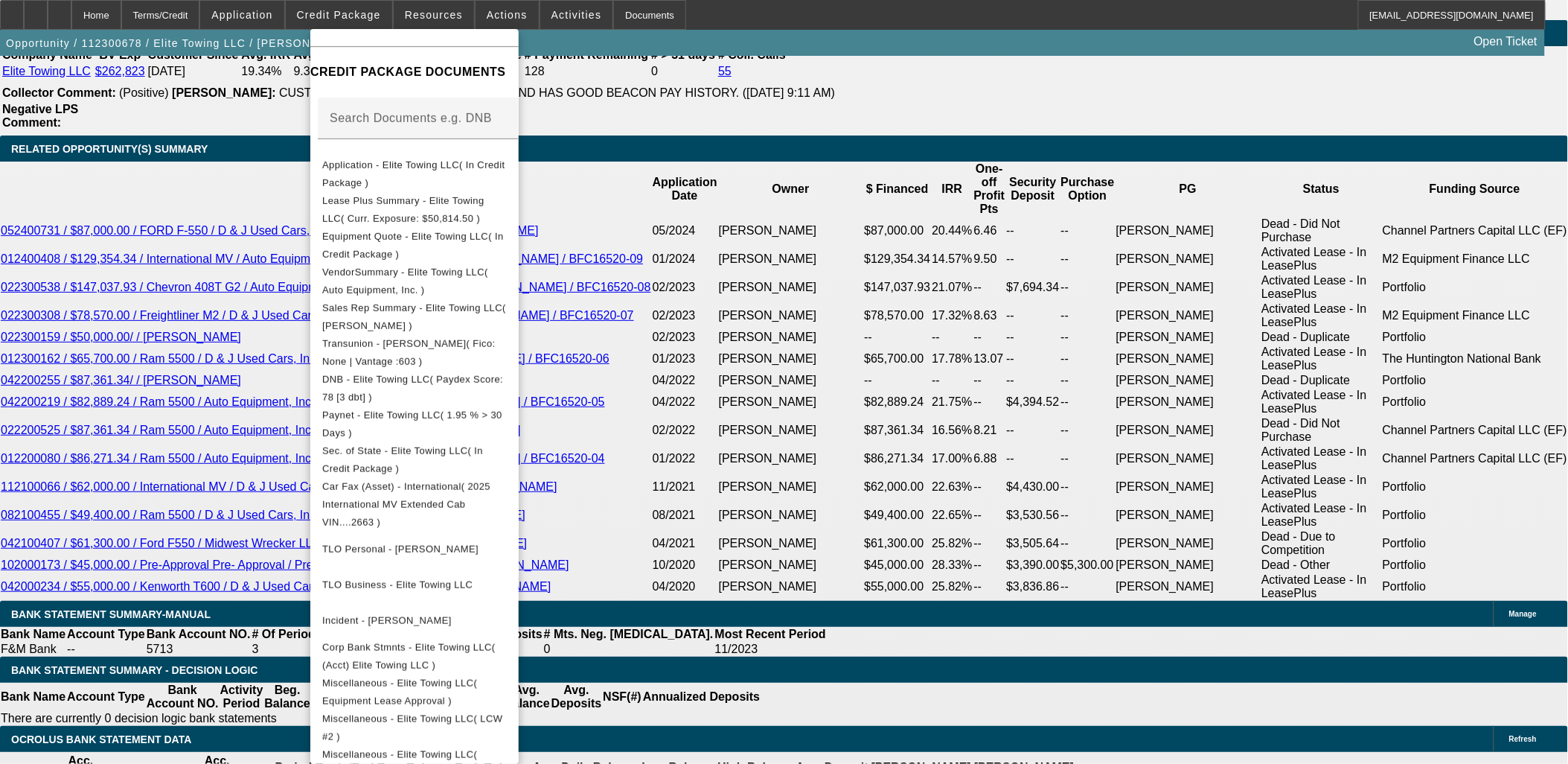
click at [1244, 612] on div at bounding box center [784, 382] width 1568 height 764
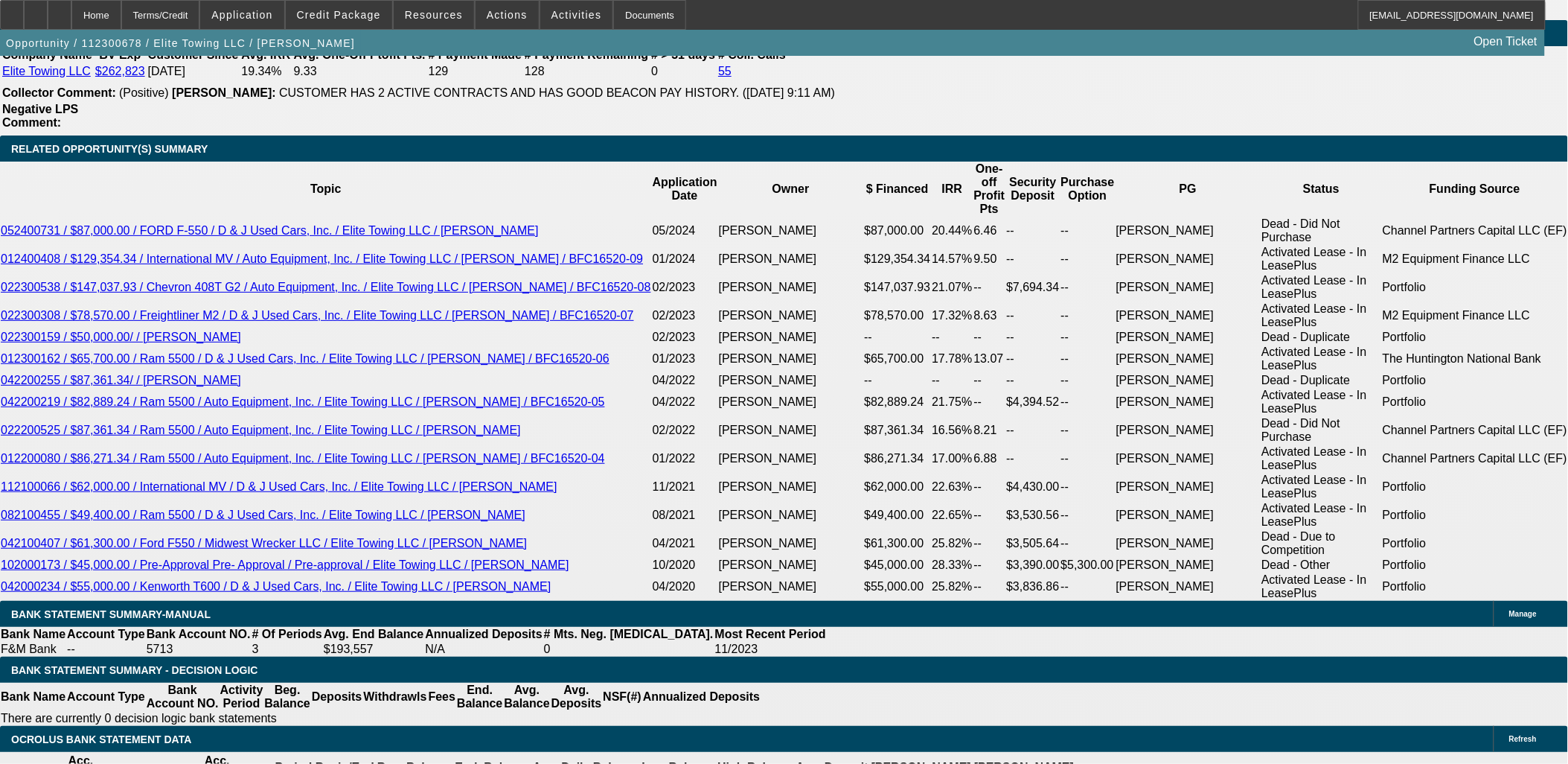
drag, startPoint x: 637, startPoint y: 658, endPoint x: 635, endPoint y: 669, distance: 11.2
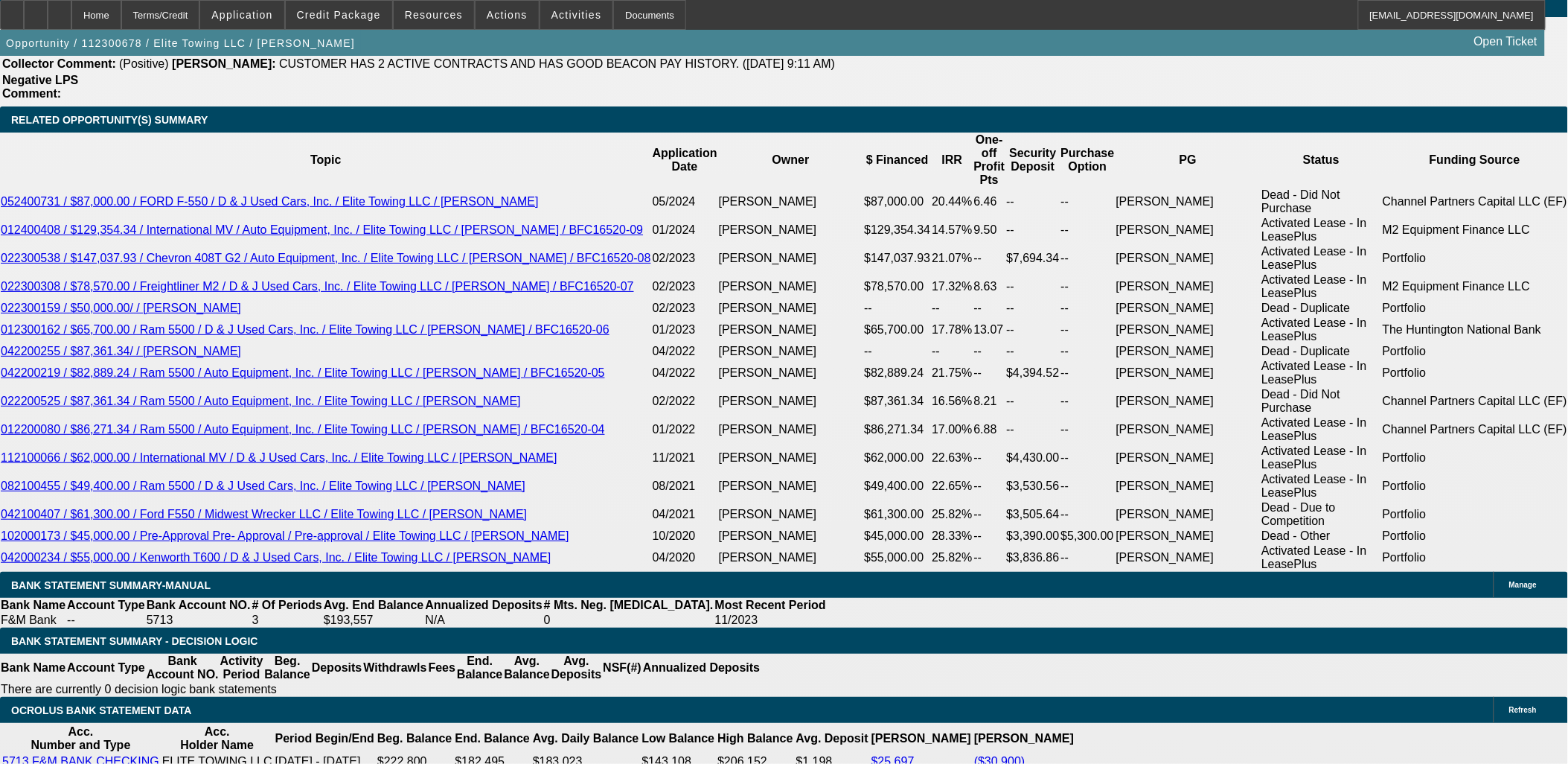
scroll to position [2565, 0]
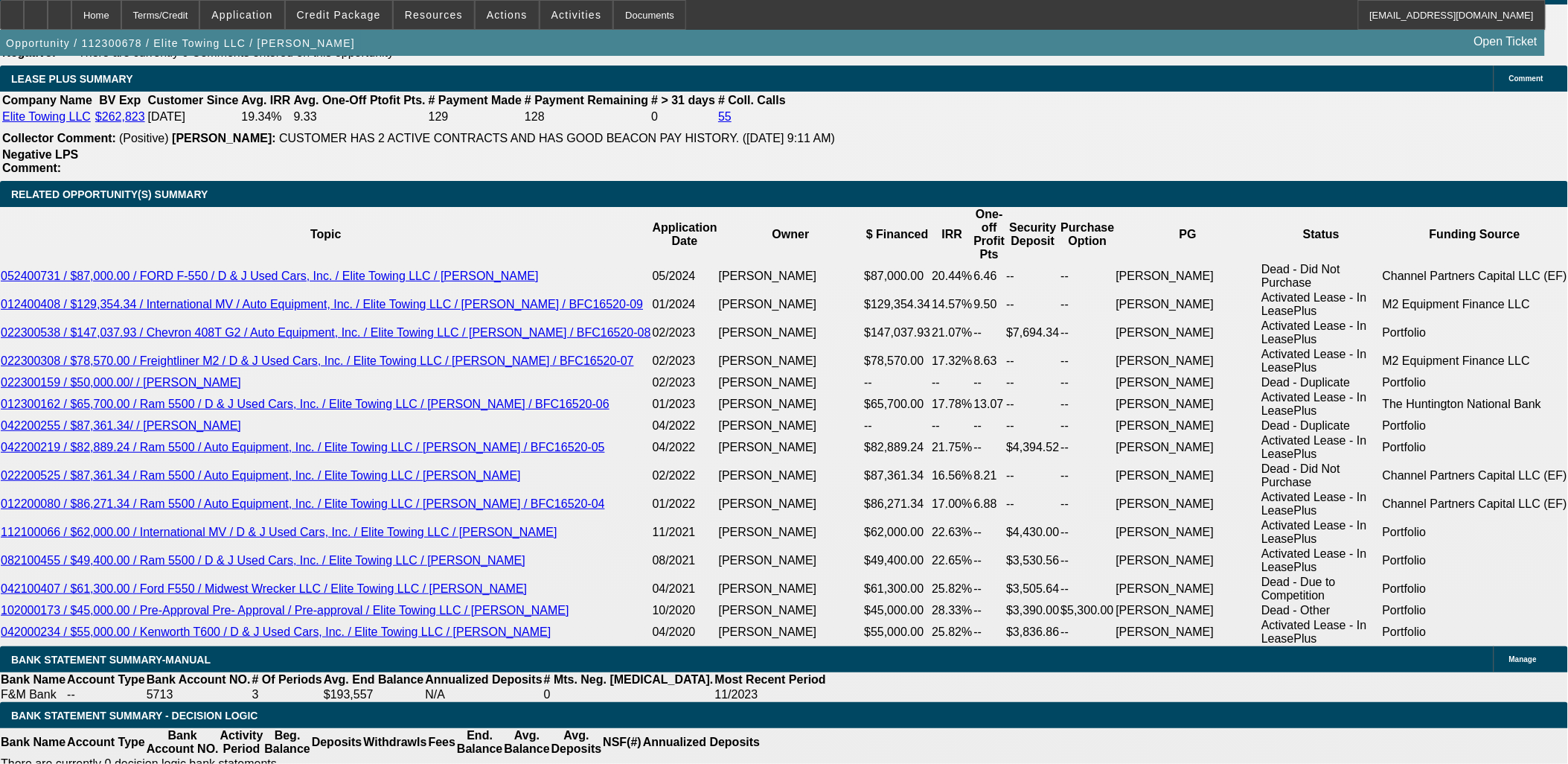
scroll to position [2400, 0]
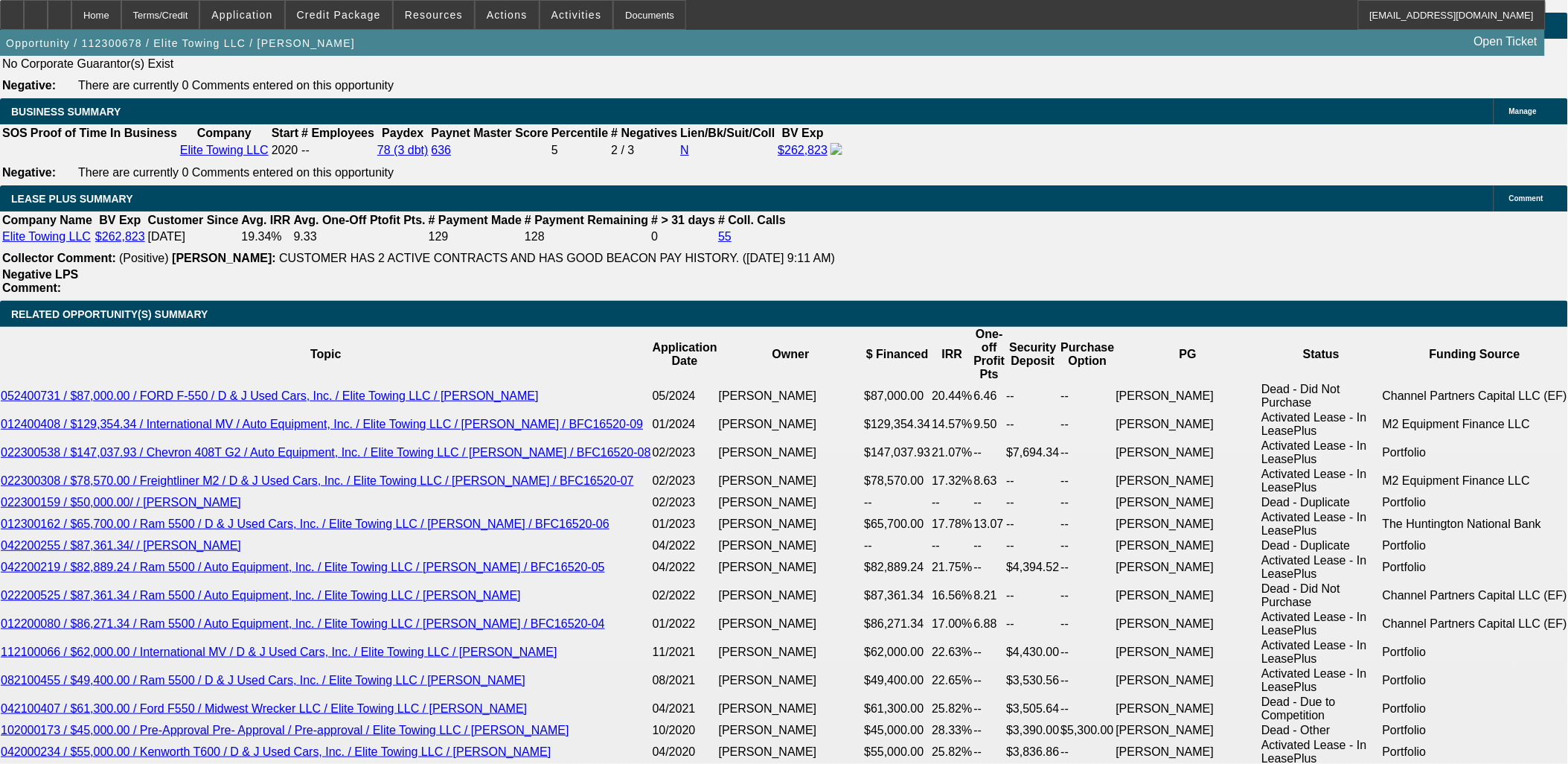
drag, startPoint x: 1399, startPoint y: 72, endPoint x: 1295, endPoint y: 70, distance: 104.0
drag, startPoint x: 1126, startPoint y: 288, endPoint x: 1128, endPoint y: 296, distance: 8.2
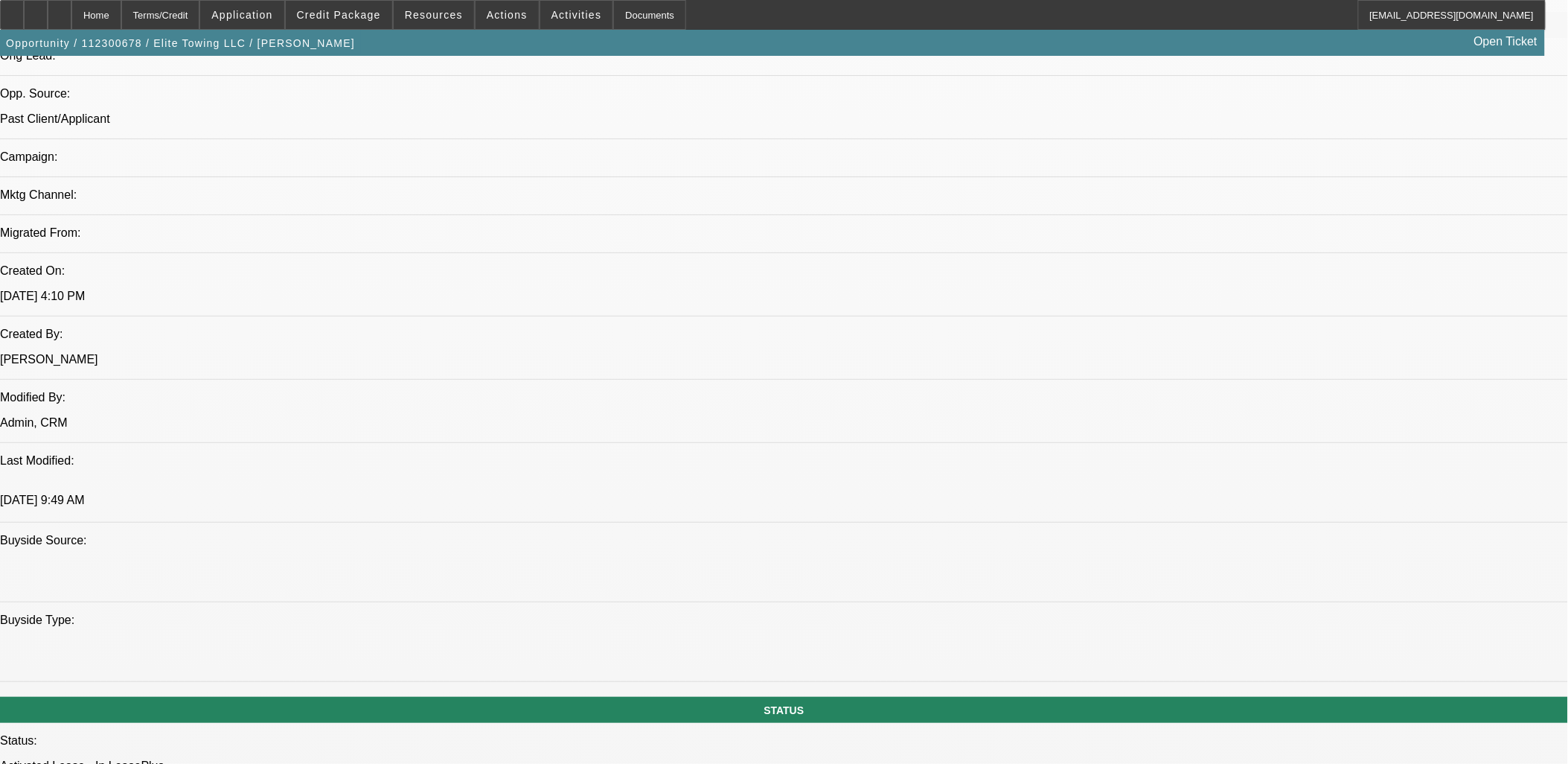
scroll to position [0, 0]
click at [560, 18] on span "Activities" at bounding box center [576, 15] width 50 height 12
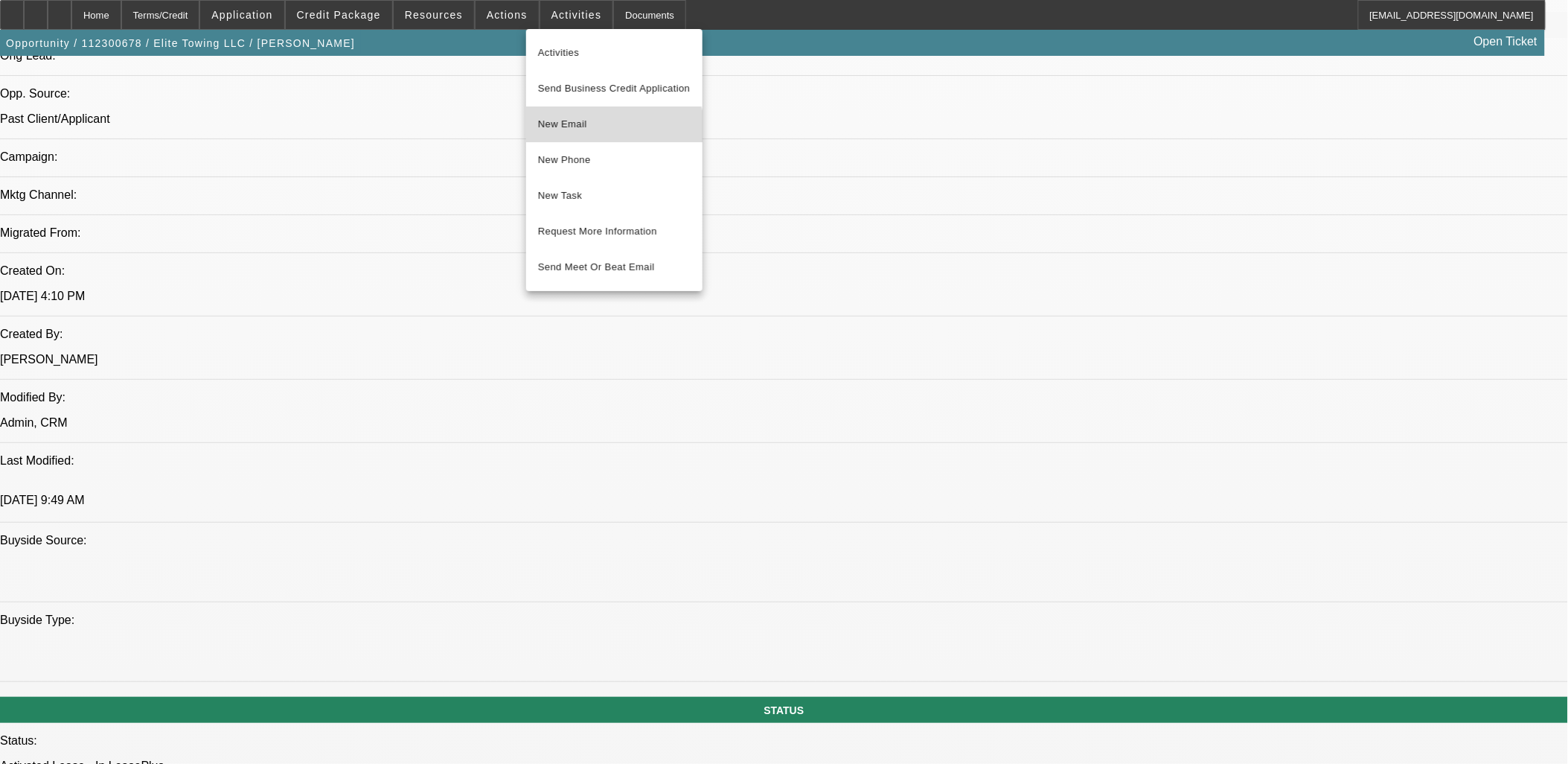
click at [613, 131] on span "New Email" at bounding box center [614, 124] width 153 height 18
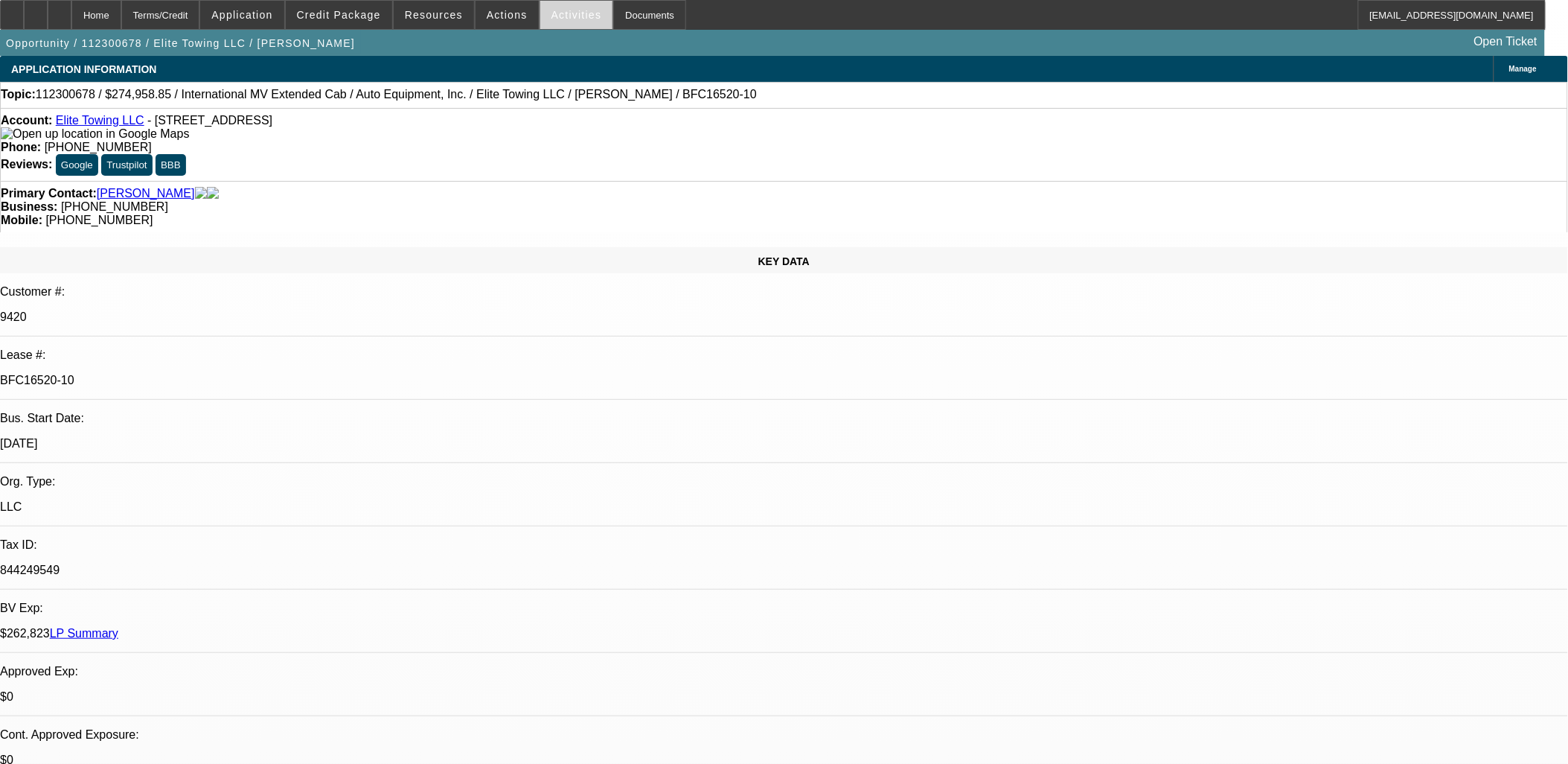
drag, startPoint x: 637, startPoint y: 210, endPoint x: 586, endPoint y: 21, distance: 195.8
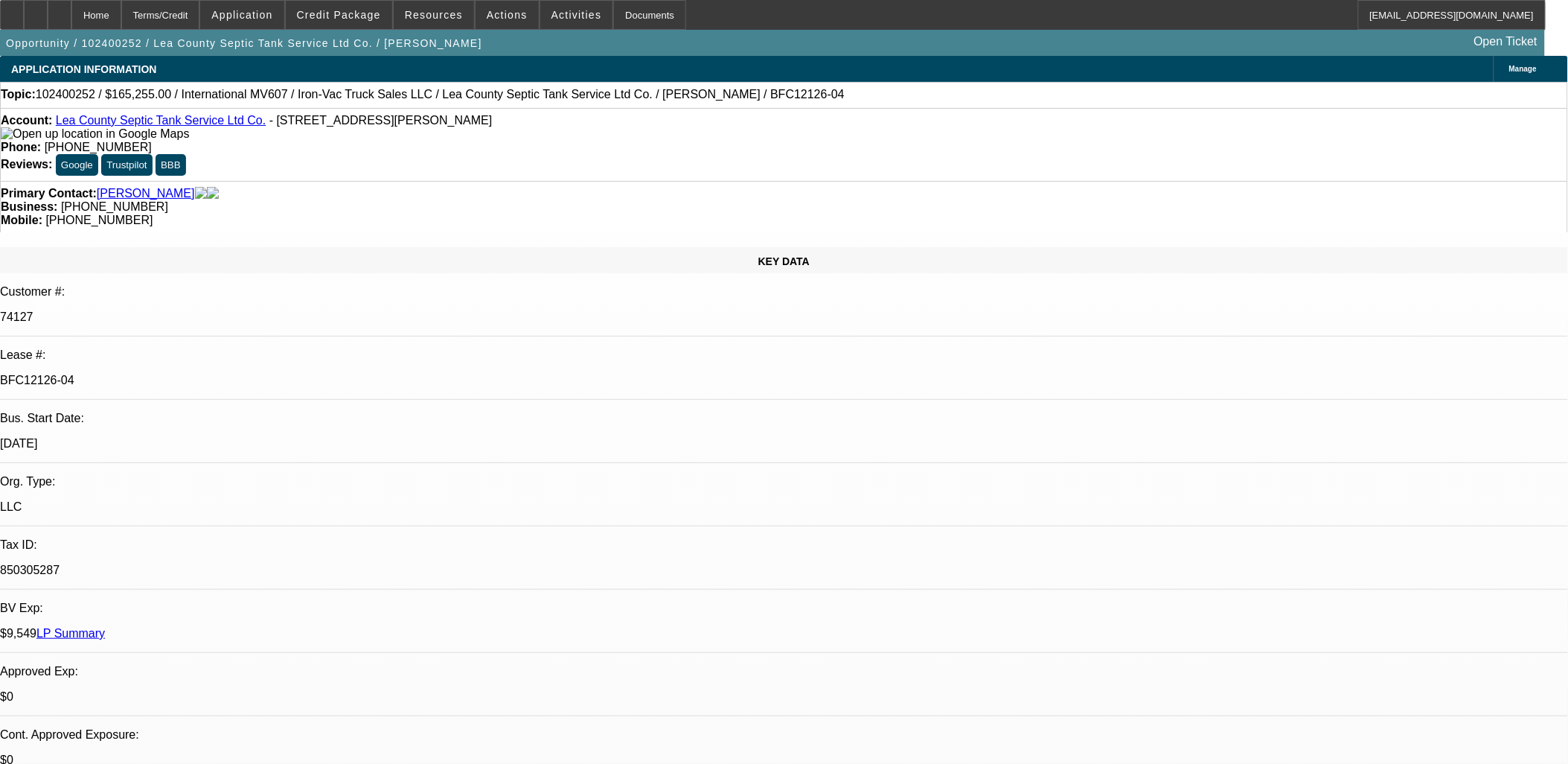
select select "0"
select select "0.1"
select select "0"
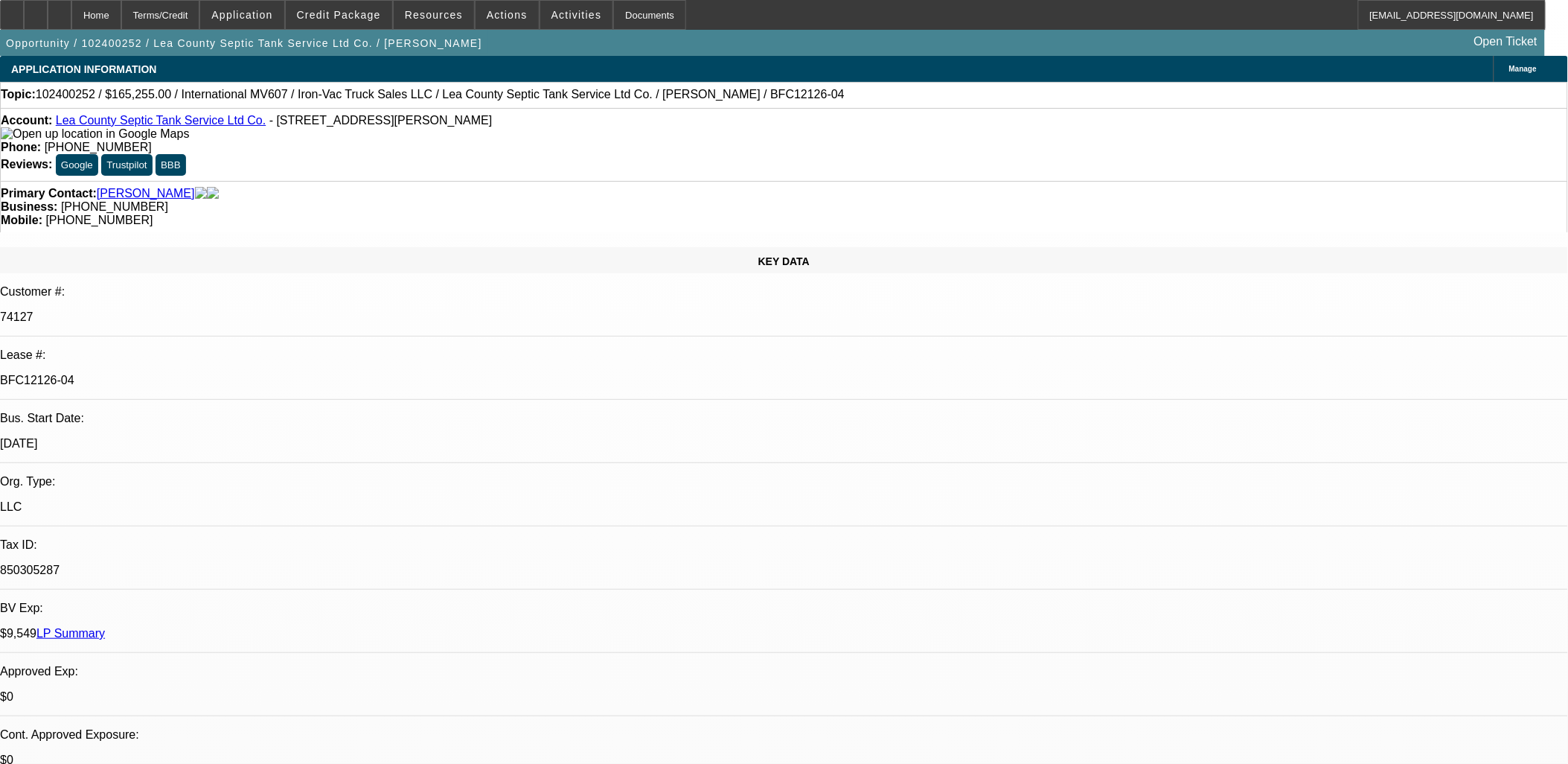
select select "0"
select select "0.1"
select select "0"
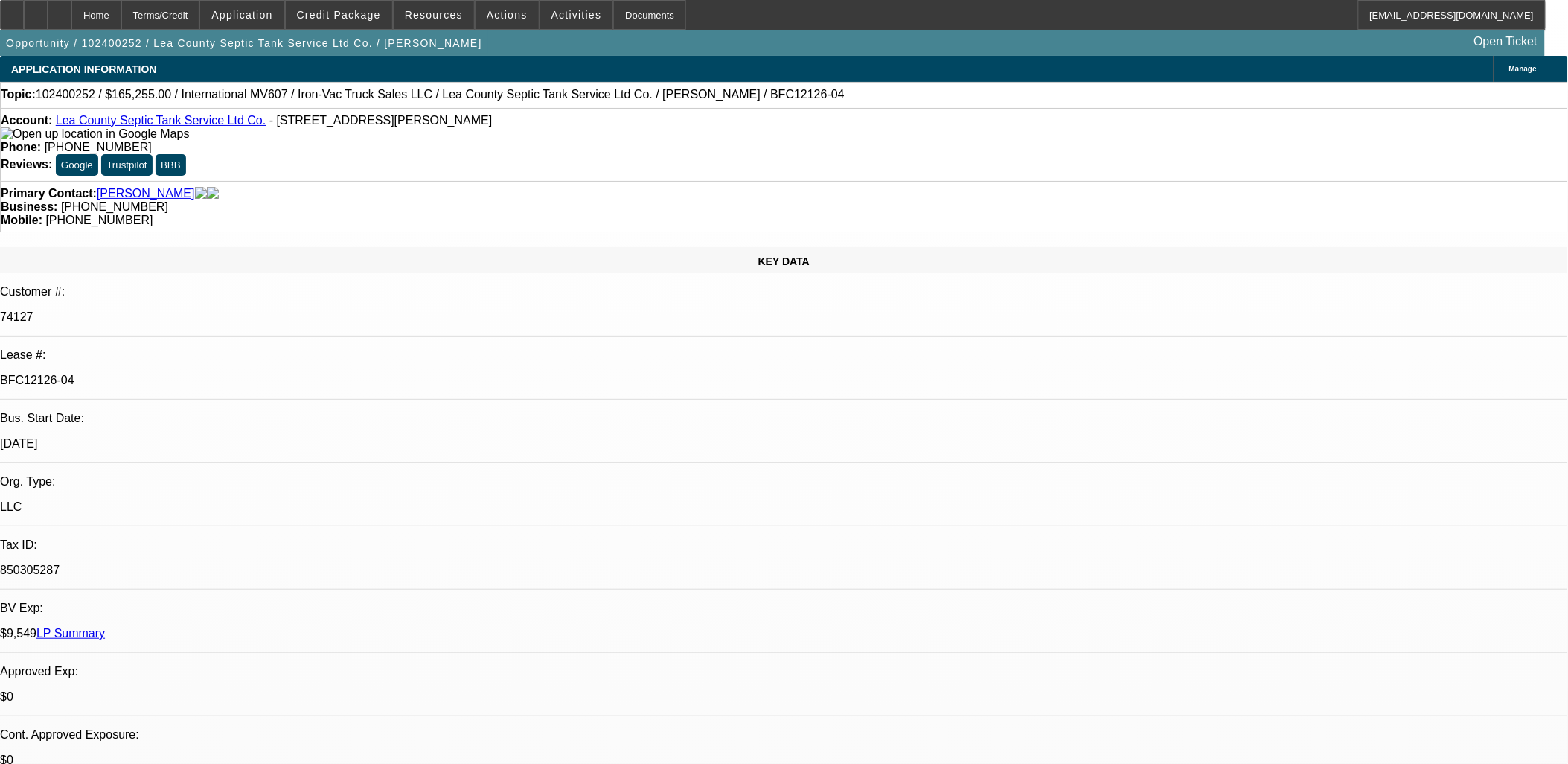
select select "0"
select select "1"
select select "4"
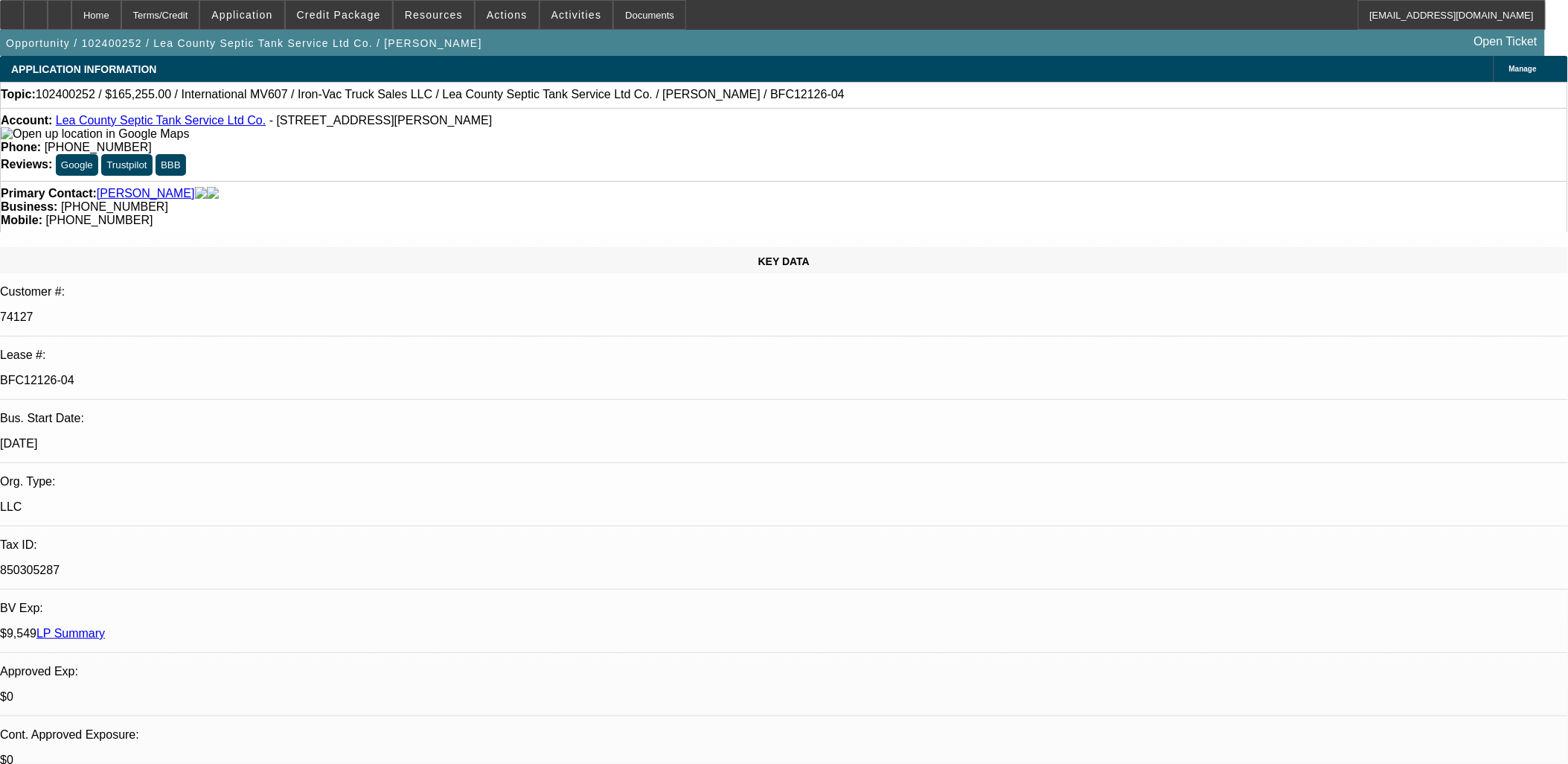
select select "1"
select select "6"
select select "1"
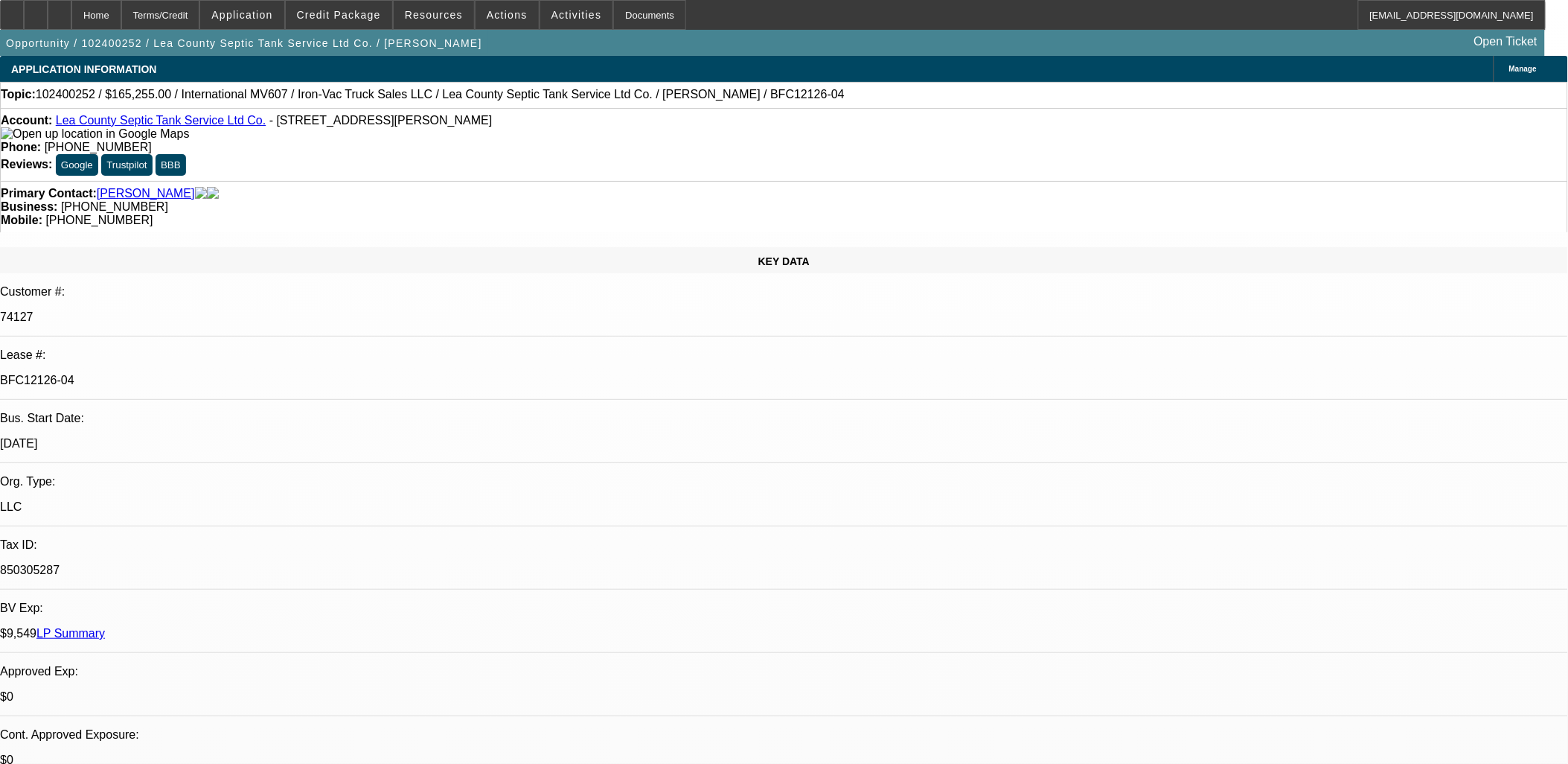
select select "4"
select select "1"
select select "6"
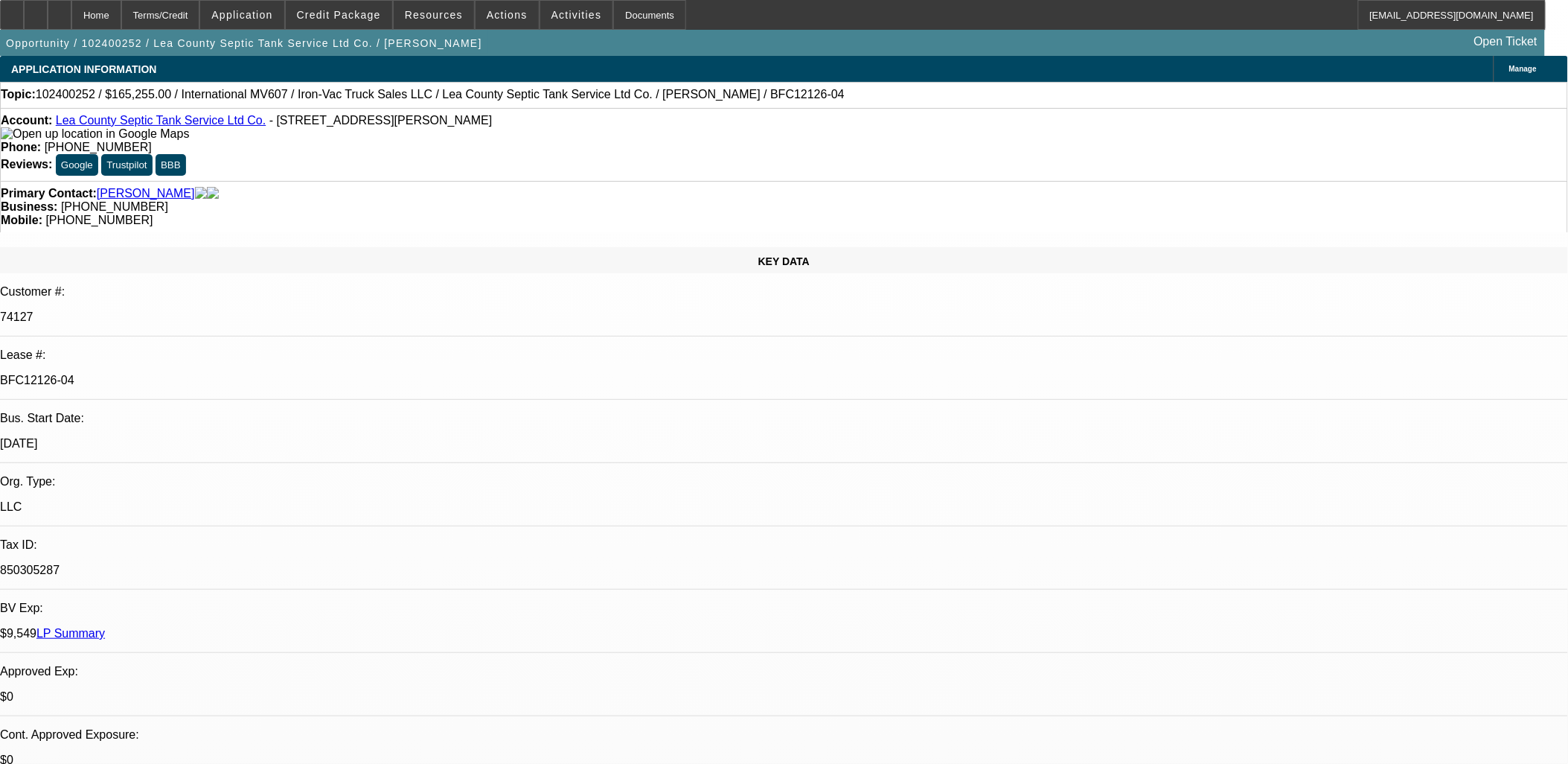
drag, startPoint x: 622, startPoint y: 344, endPoint x: 635, endPoint y: 359, distance: 19.8
click at [563, 21] on span at bounding box center [576, 15] width 73 height 36
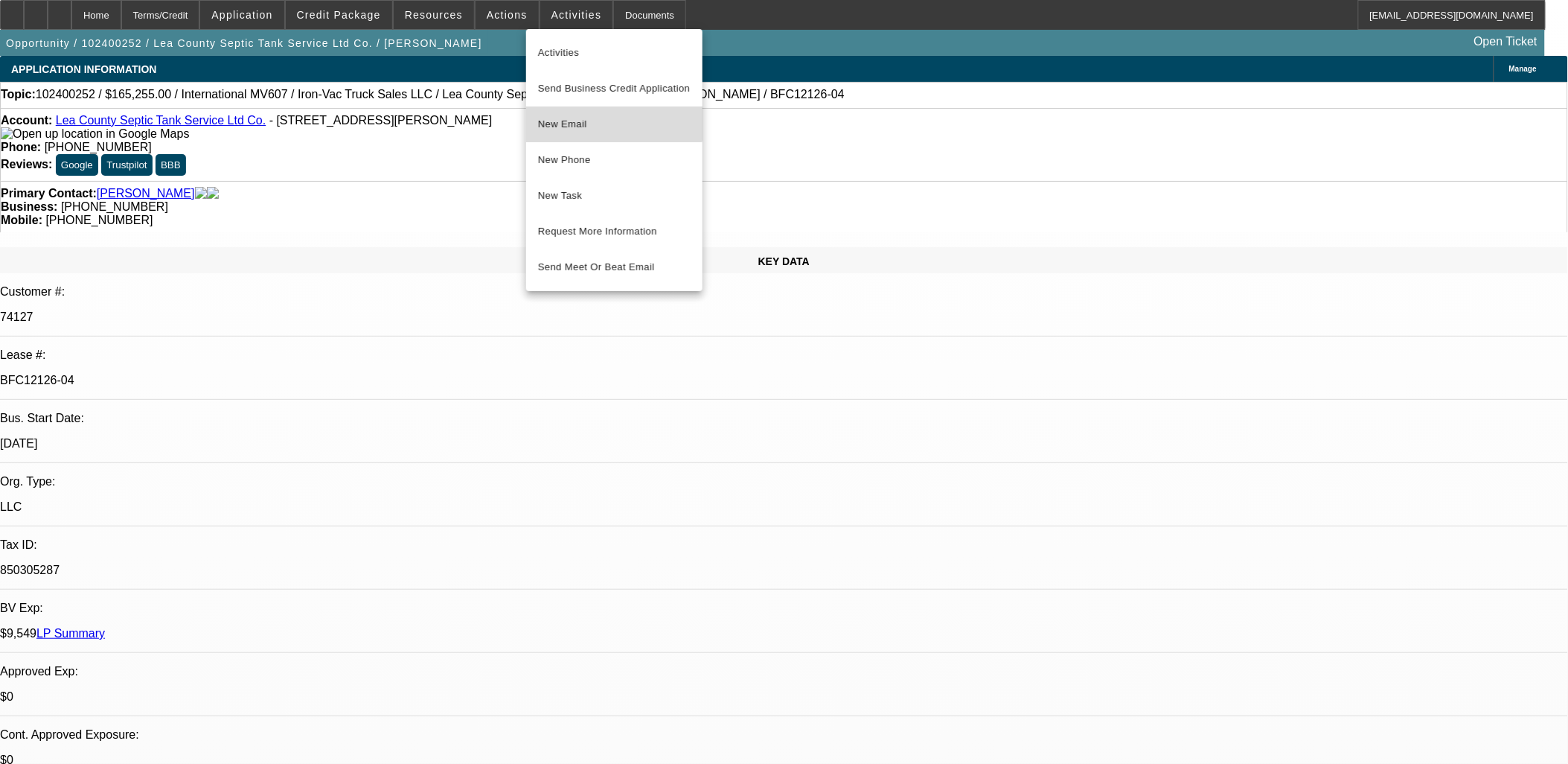
click at [600, 115] on span "New Email" at bounding box center [614, 124] width 153 height 18
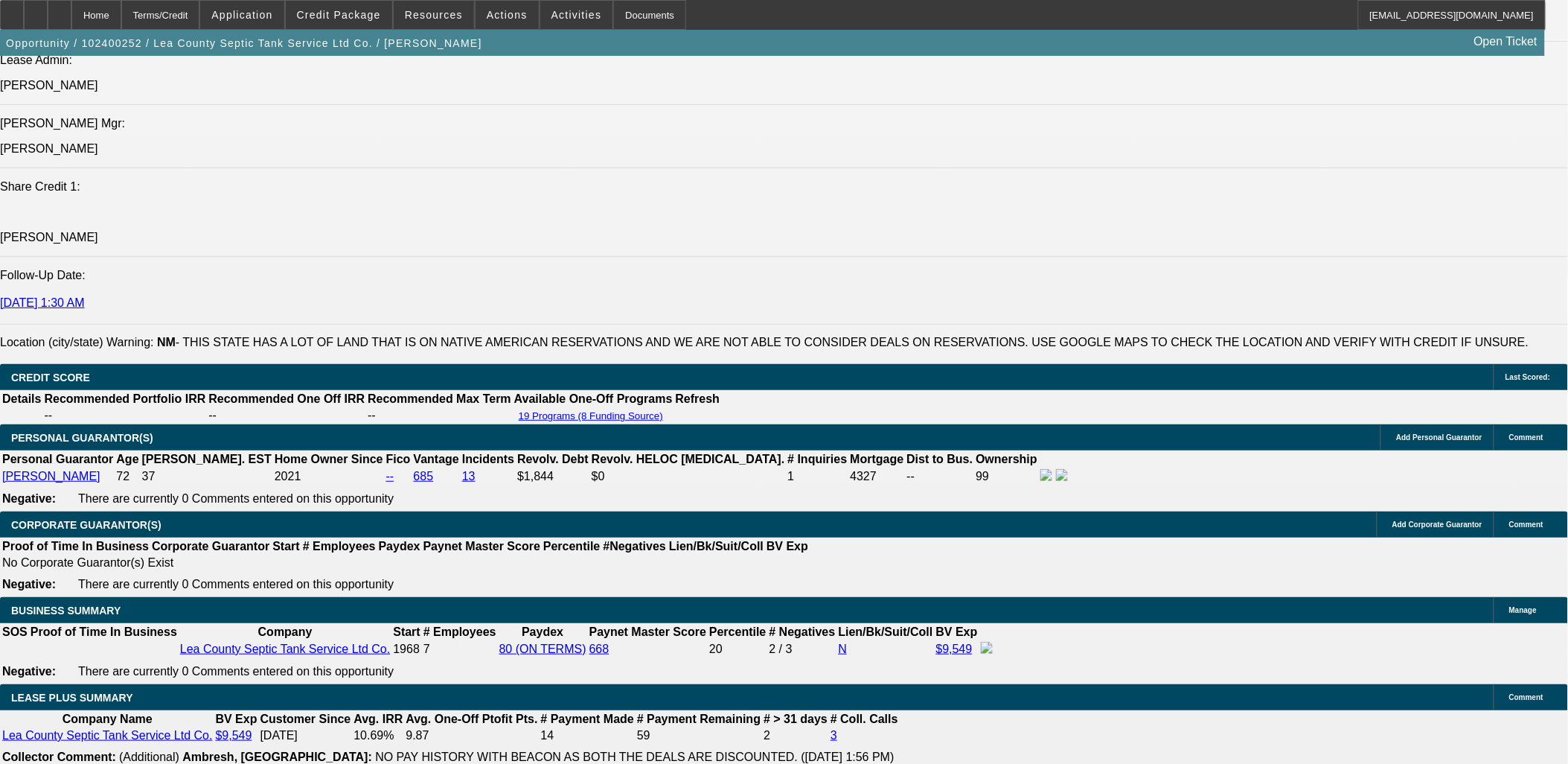
scroll to position [2400, 0]
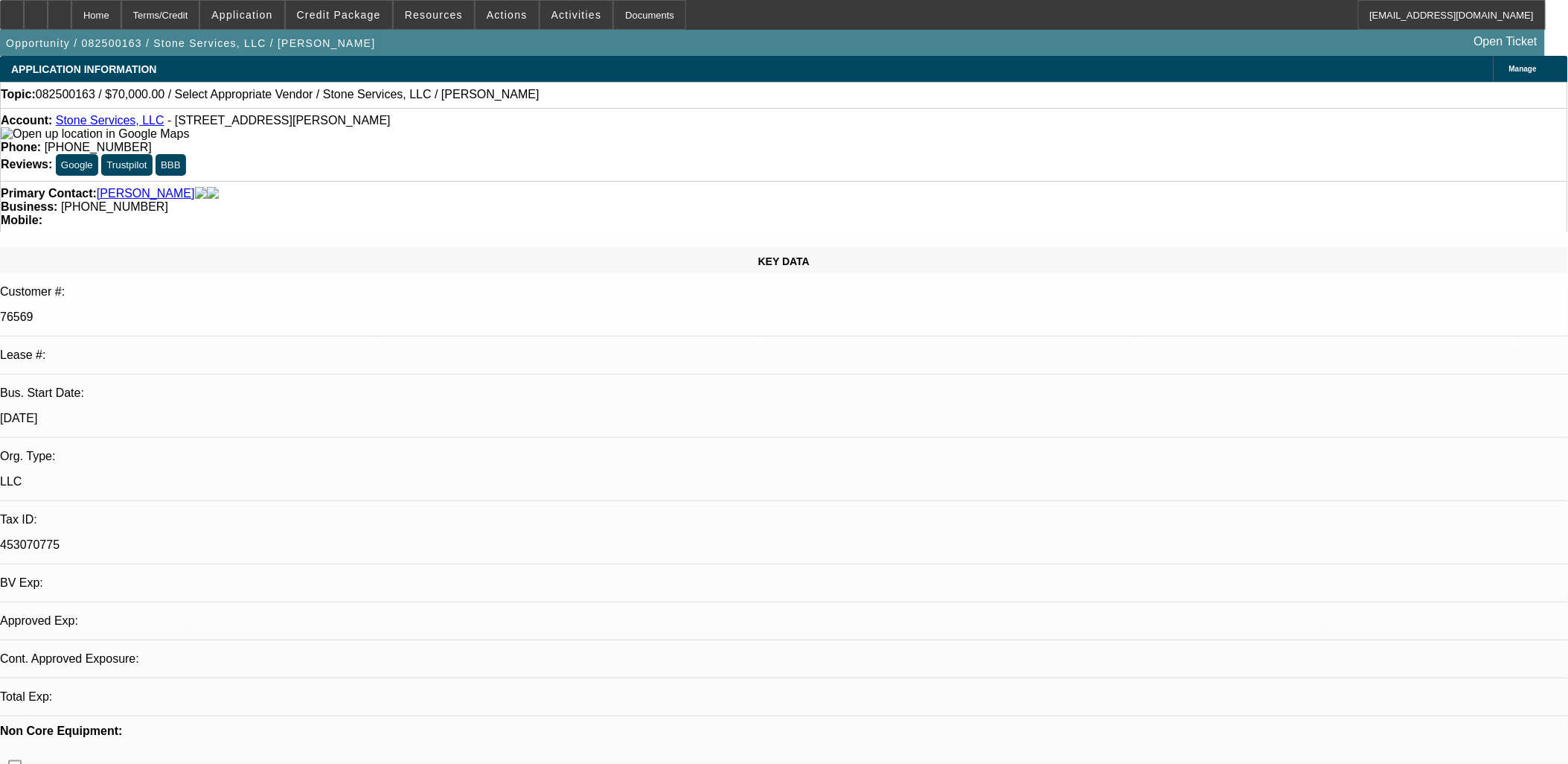
select select "0"
select select "2"
select select "0.1"
select select "1"
select select "2"
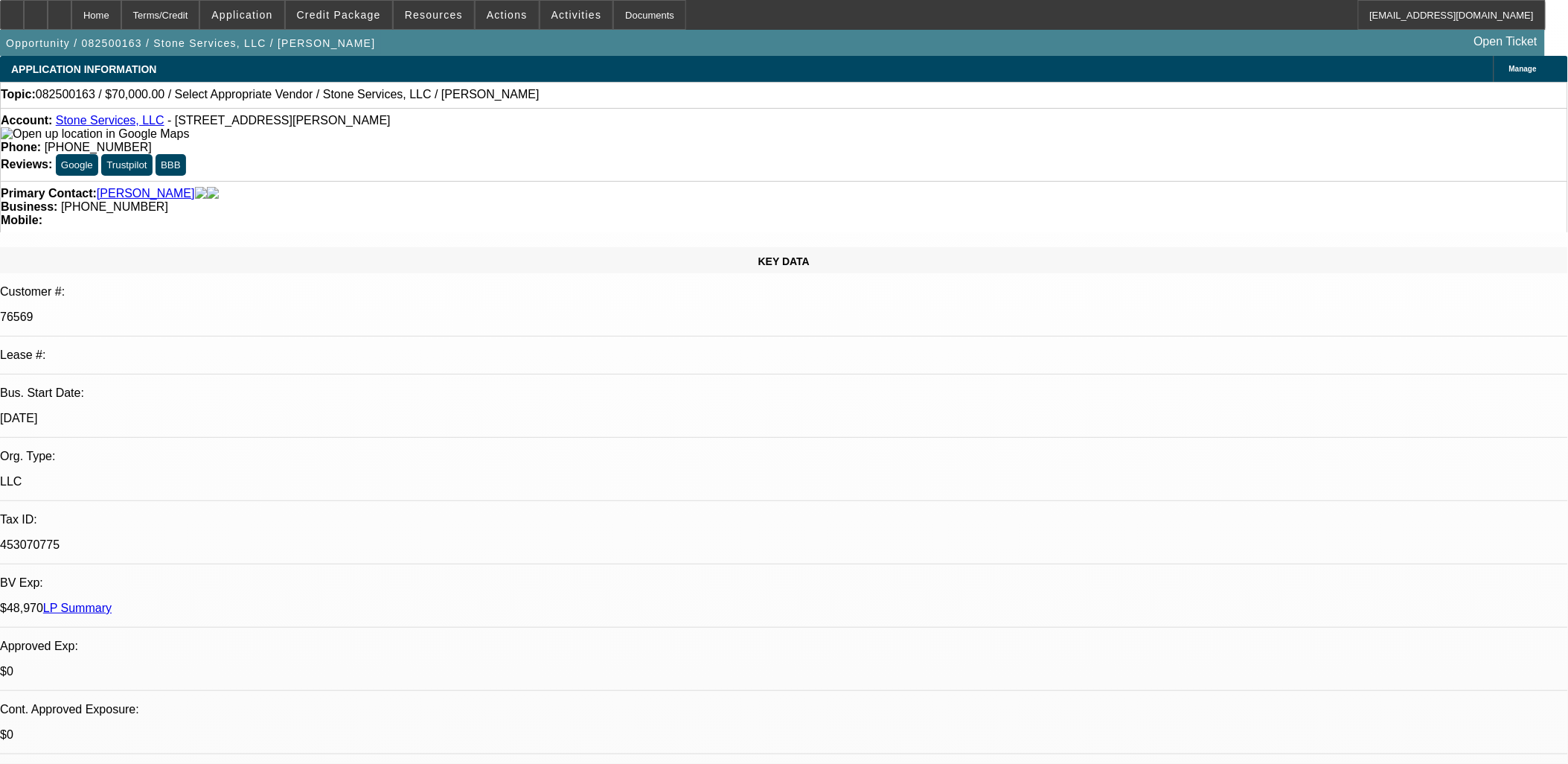
select select "4"
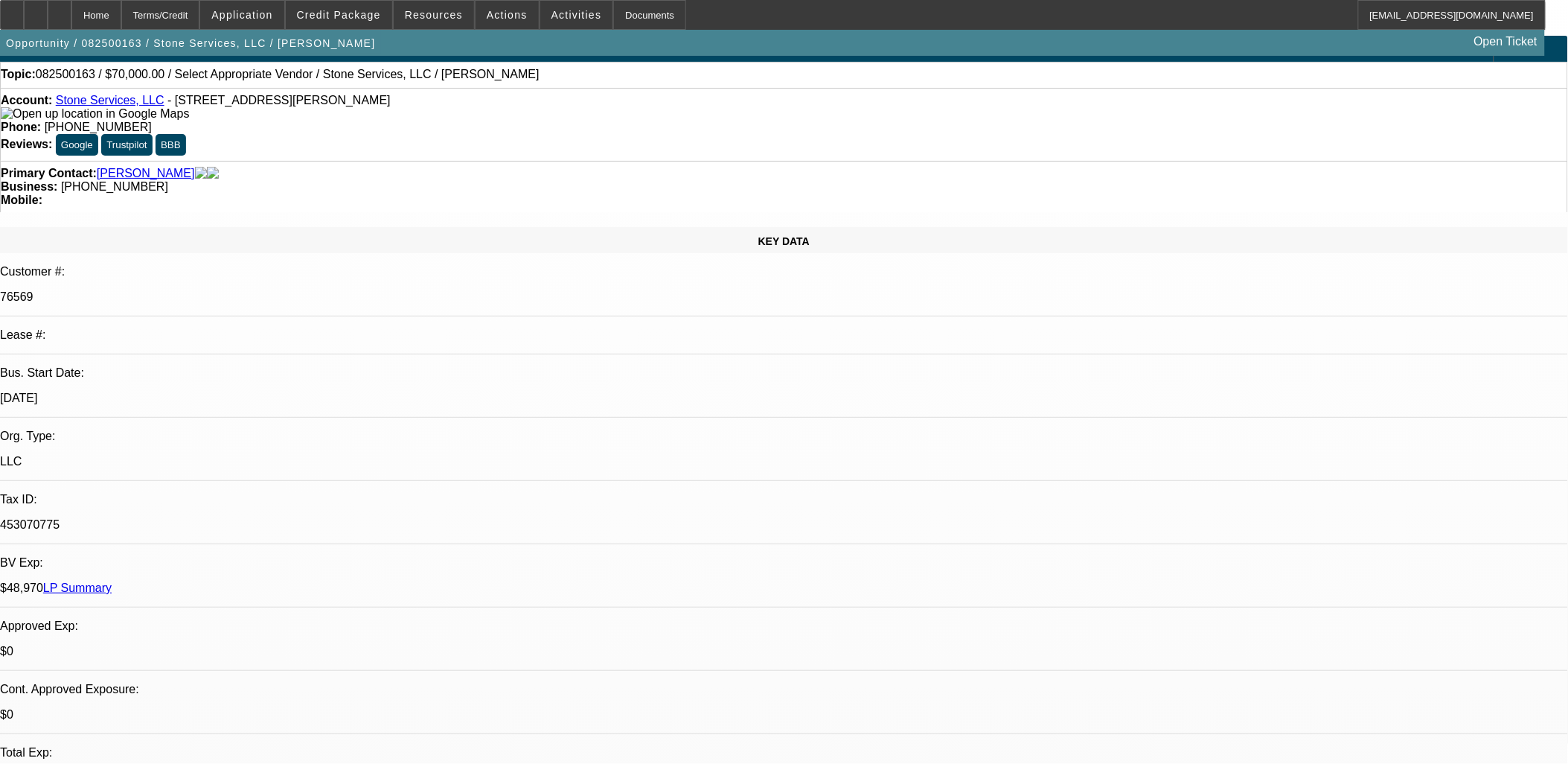
scroll to position [165, 0]
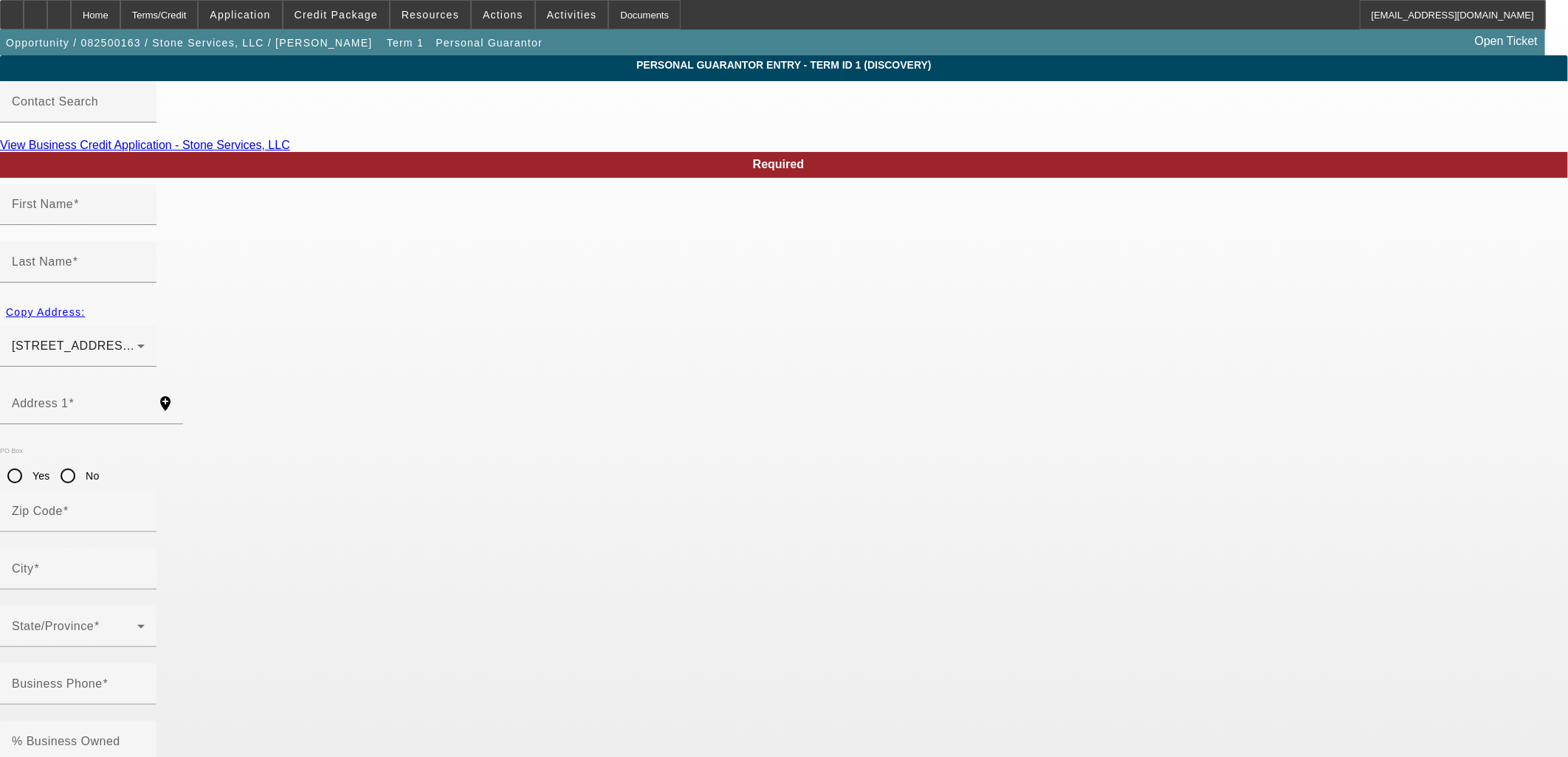
type input "Johnathan"
type input "Stone"
type input "6407 Liberty Hwy"
radio input "true"
type input "29670"
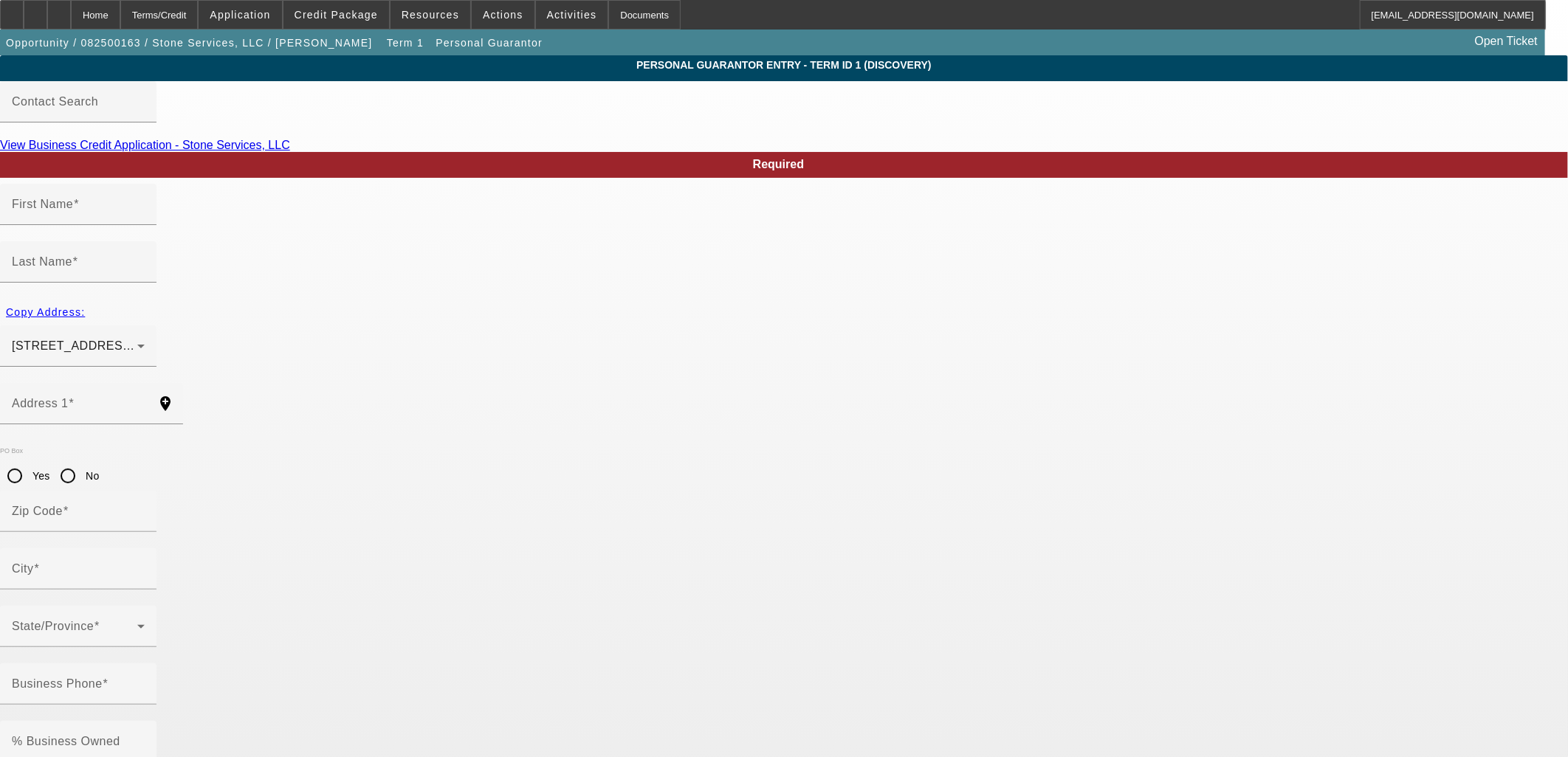
type input "Pendleton"
type input "(864) 329-7548"
type input "49"
type input "248-37-8123"
type input "stone4tow@gmail.com"
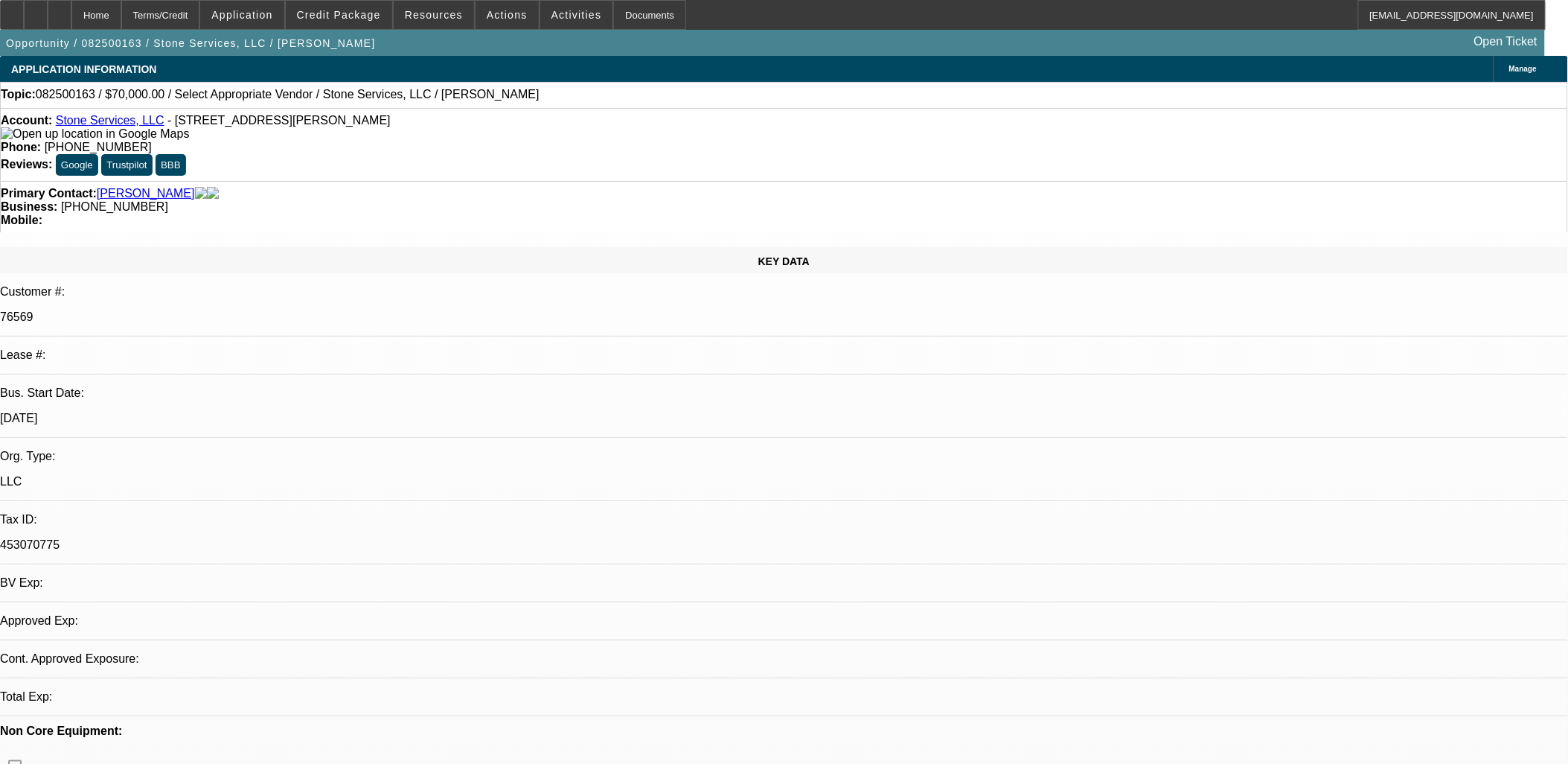
select select "0"
select select "2"
select select "0.1"
select select "4"
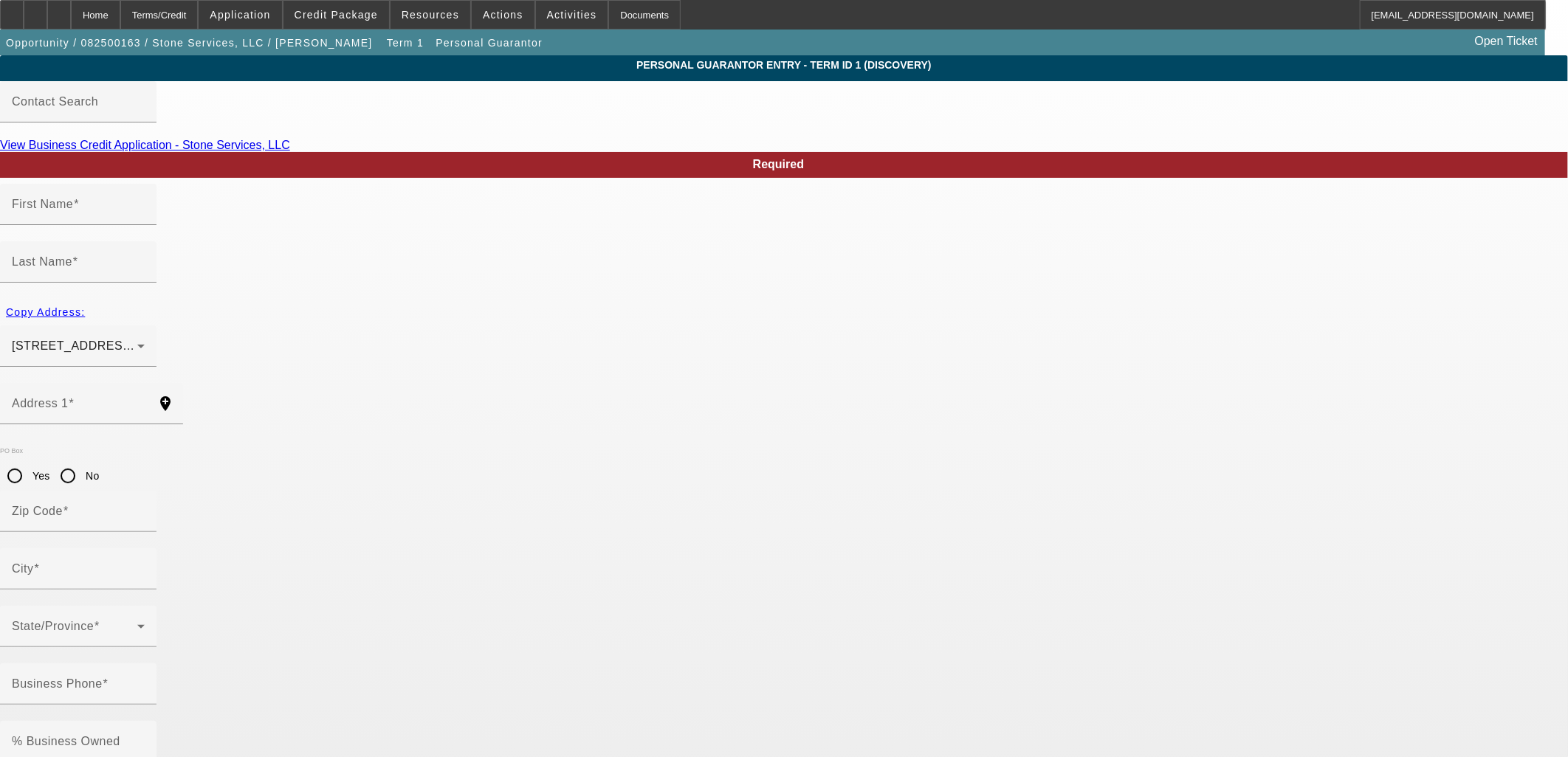
type input "Kenneth"
type input "Prater"
type input "125 Quick Terrace Road"
radio input "true"
type input "29670"
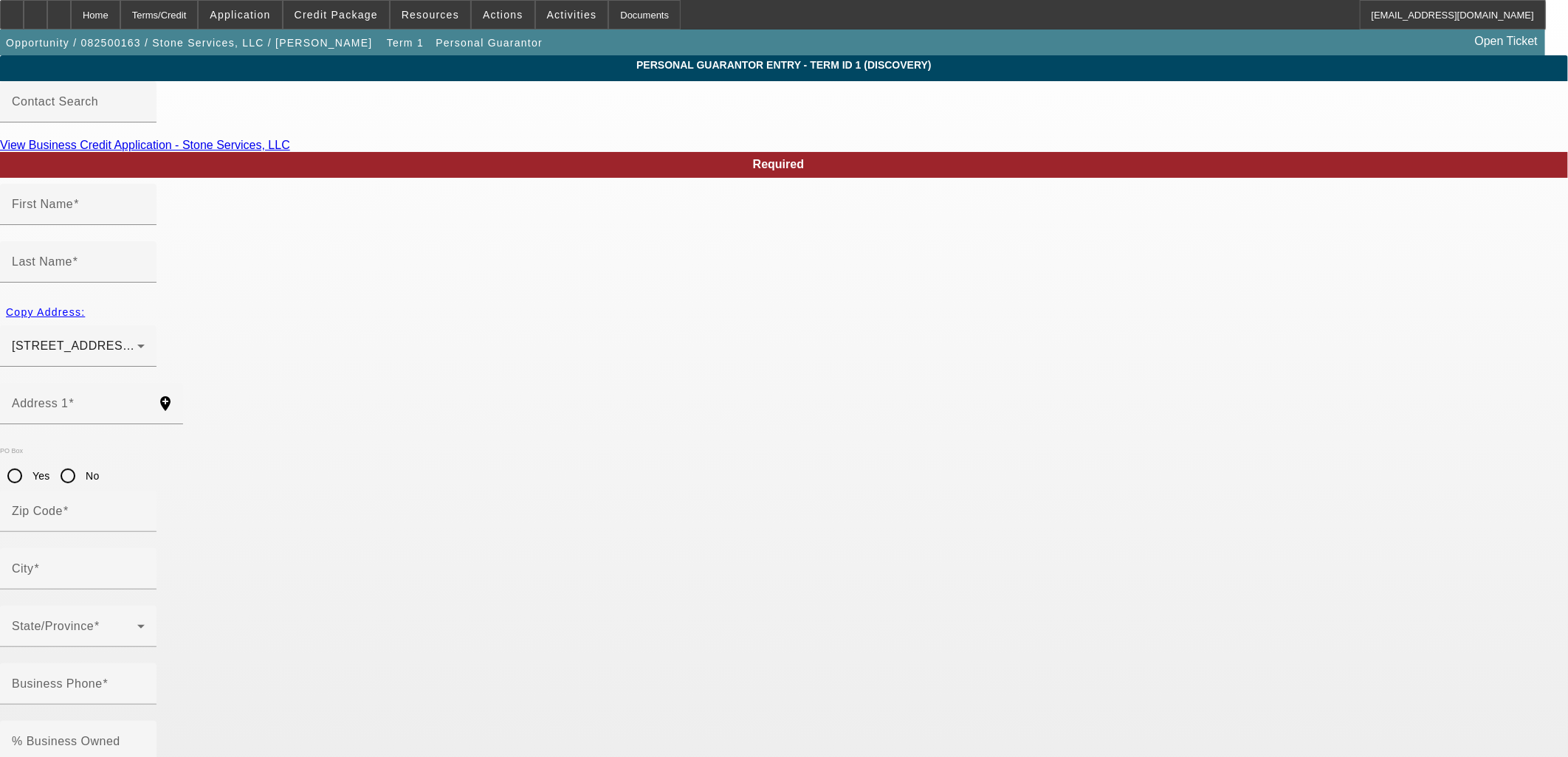
type input "Pendleton"
type input "(864) 329-7548"
type input "51"
type input "247-90-0727"
type input "stone4tow@gmail.com"
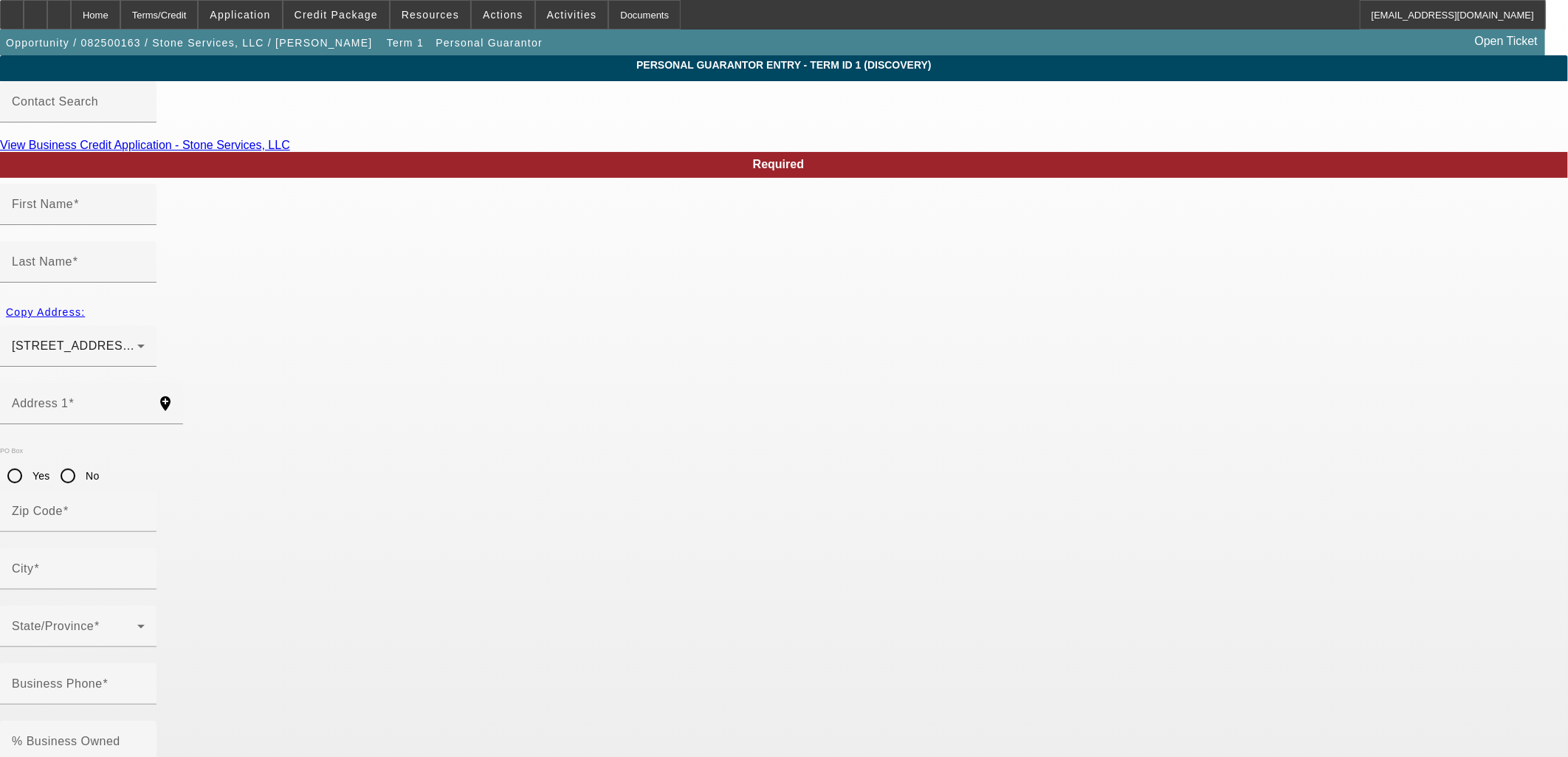
type input "(803) 960-2675"
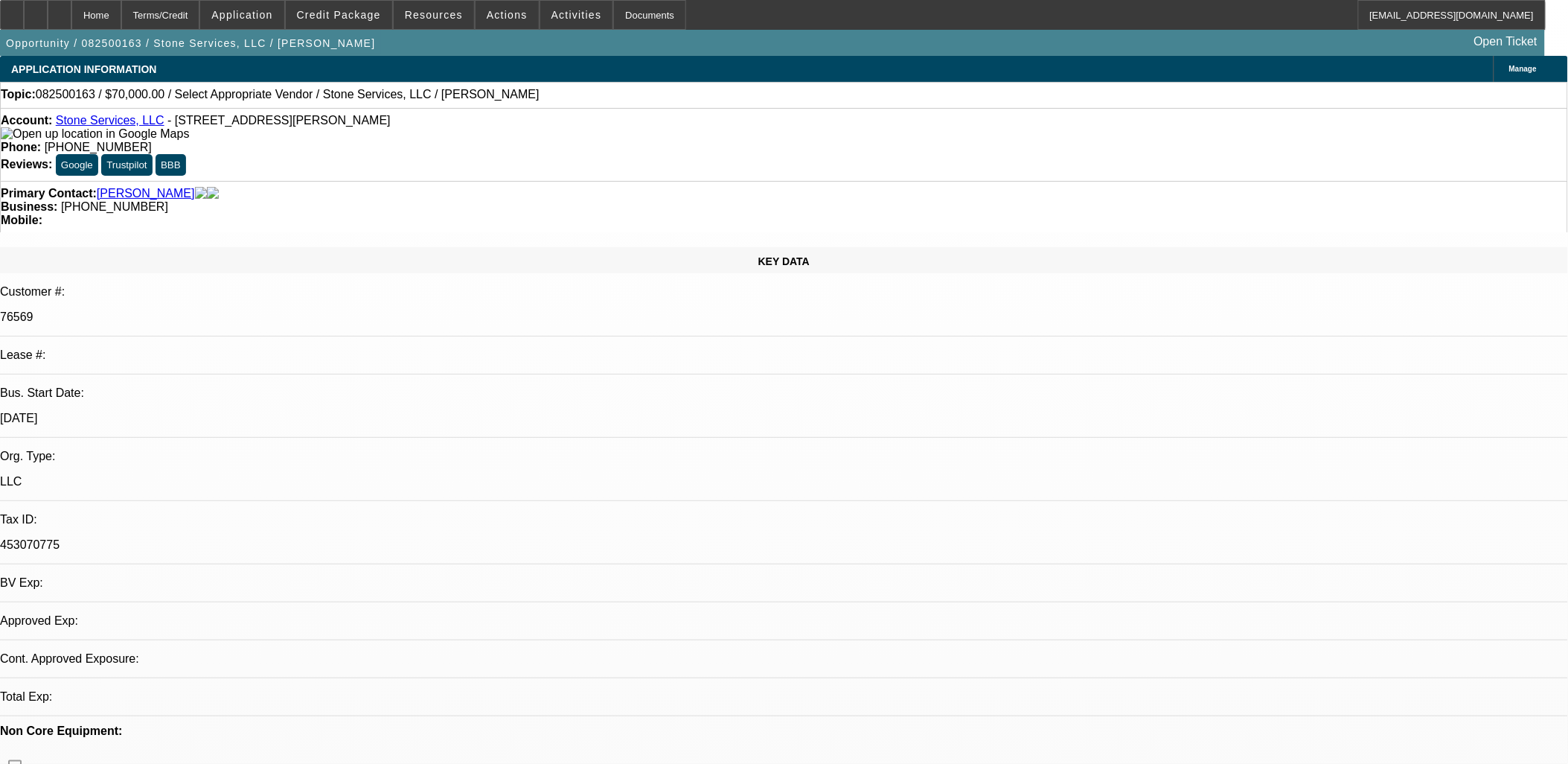
select select "0"
select select "2"
select select "0.1"
select select "4"
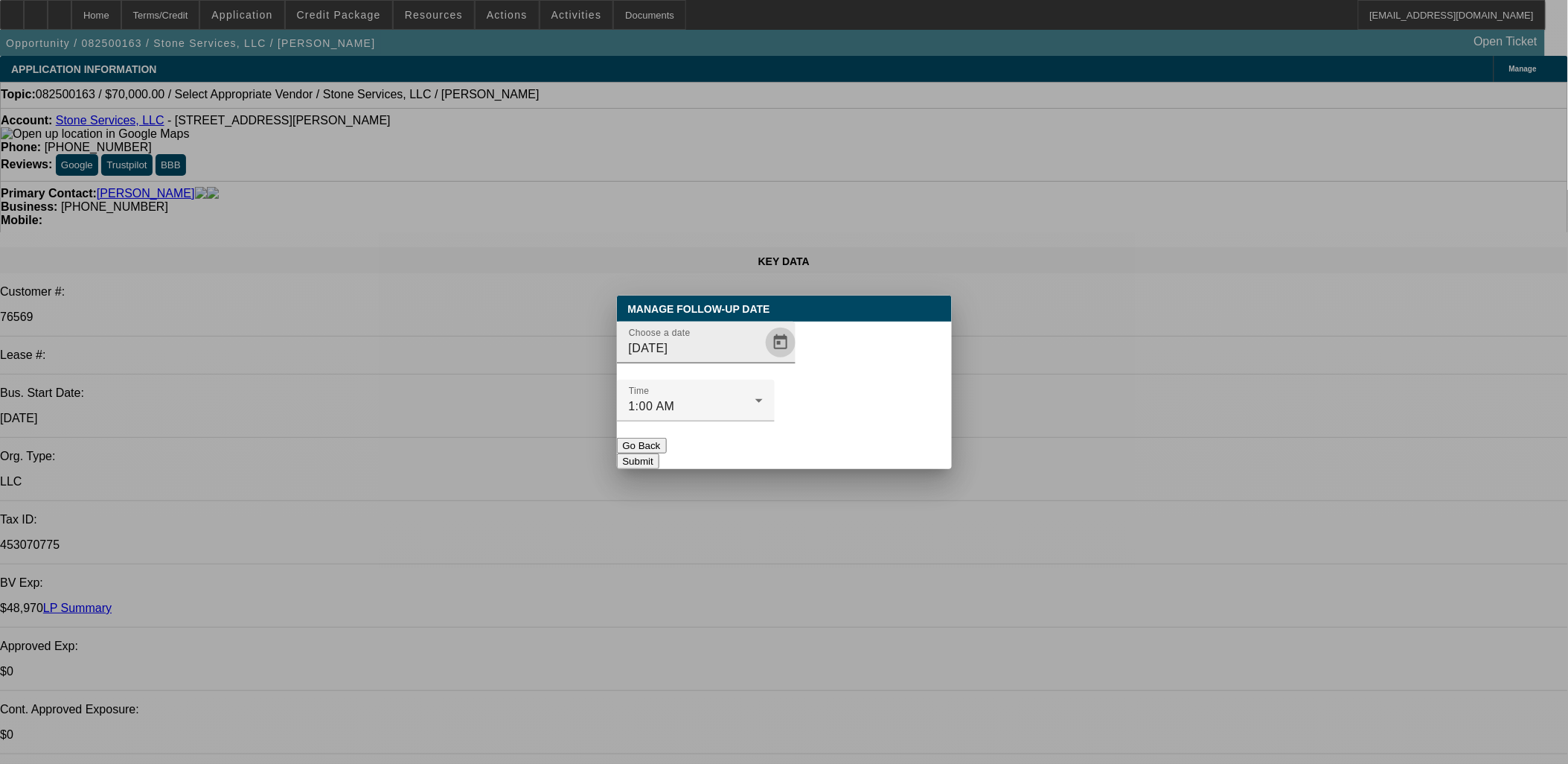
click at [763, 361] on span "Open calendar" at bounding box center [781, 343] width 36 height 36
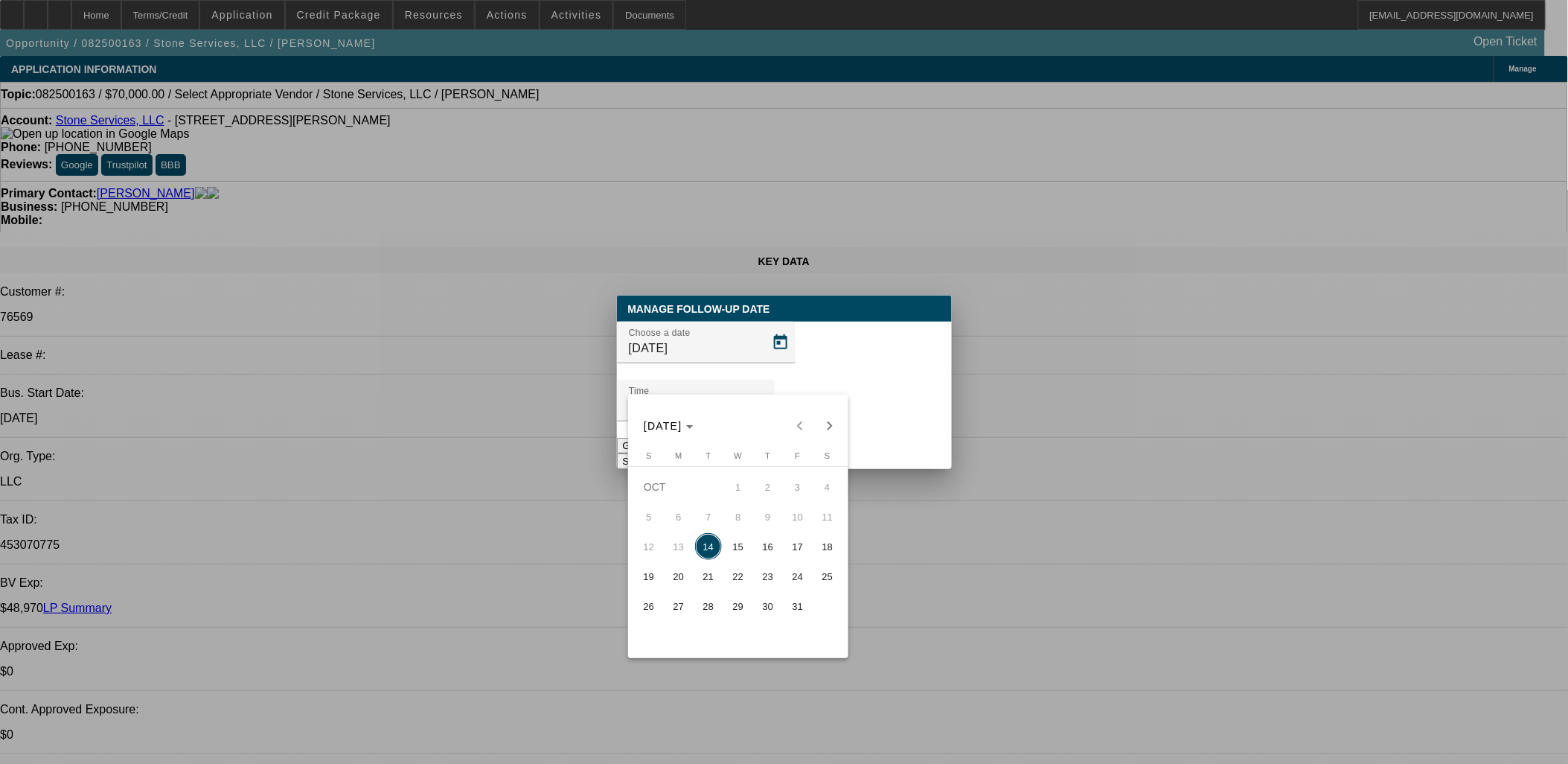
click at [756, 546] on button "16" at bounding box center [768, 546] width 30 height 30
type input "10/16/2025"
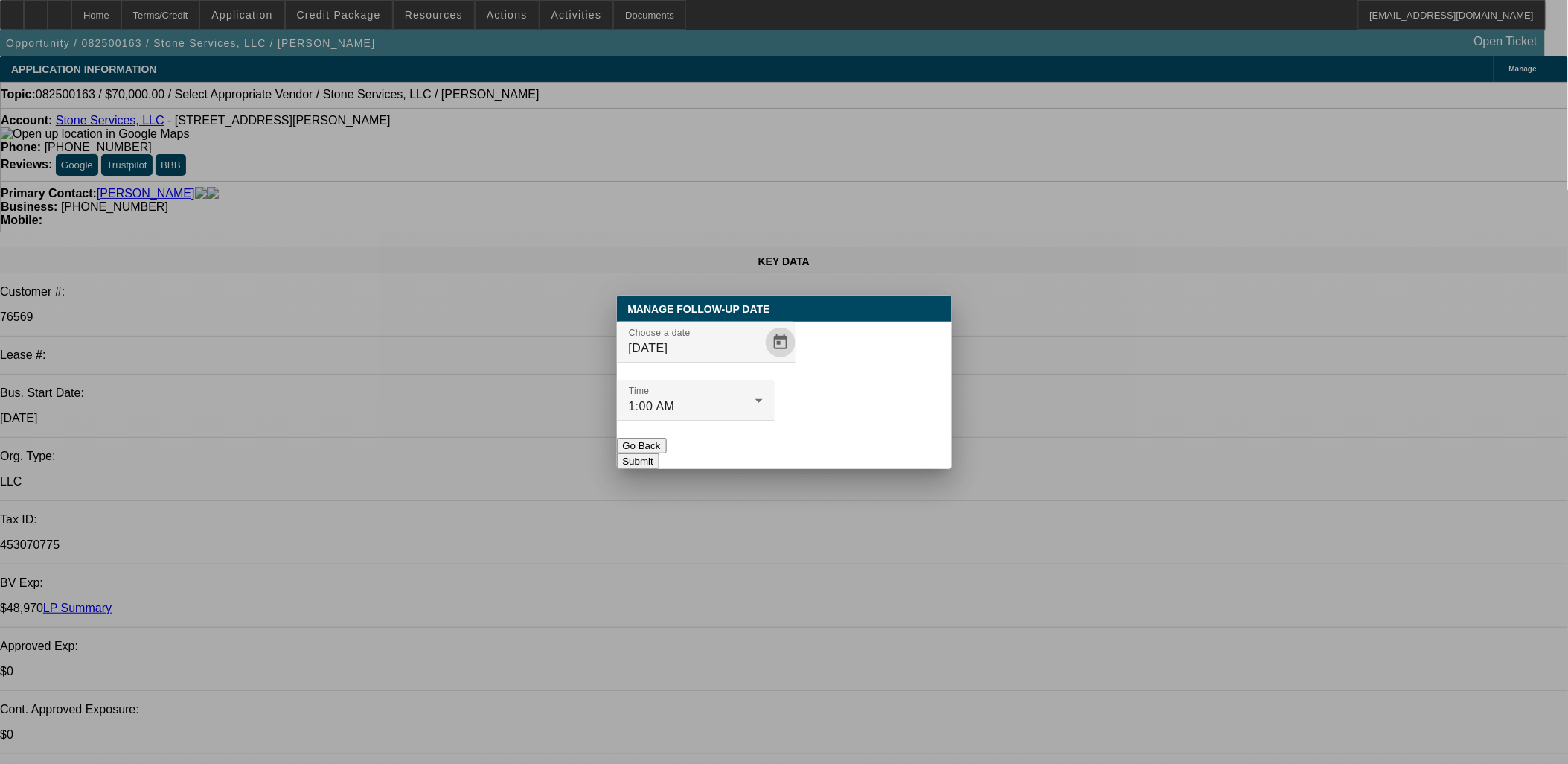
click at [659, 454] on button "Submit" at bounding box center [638, 461] width 43 height 15
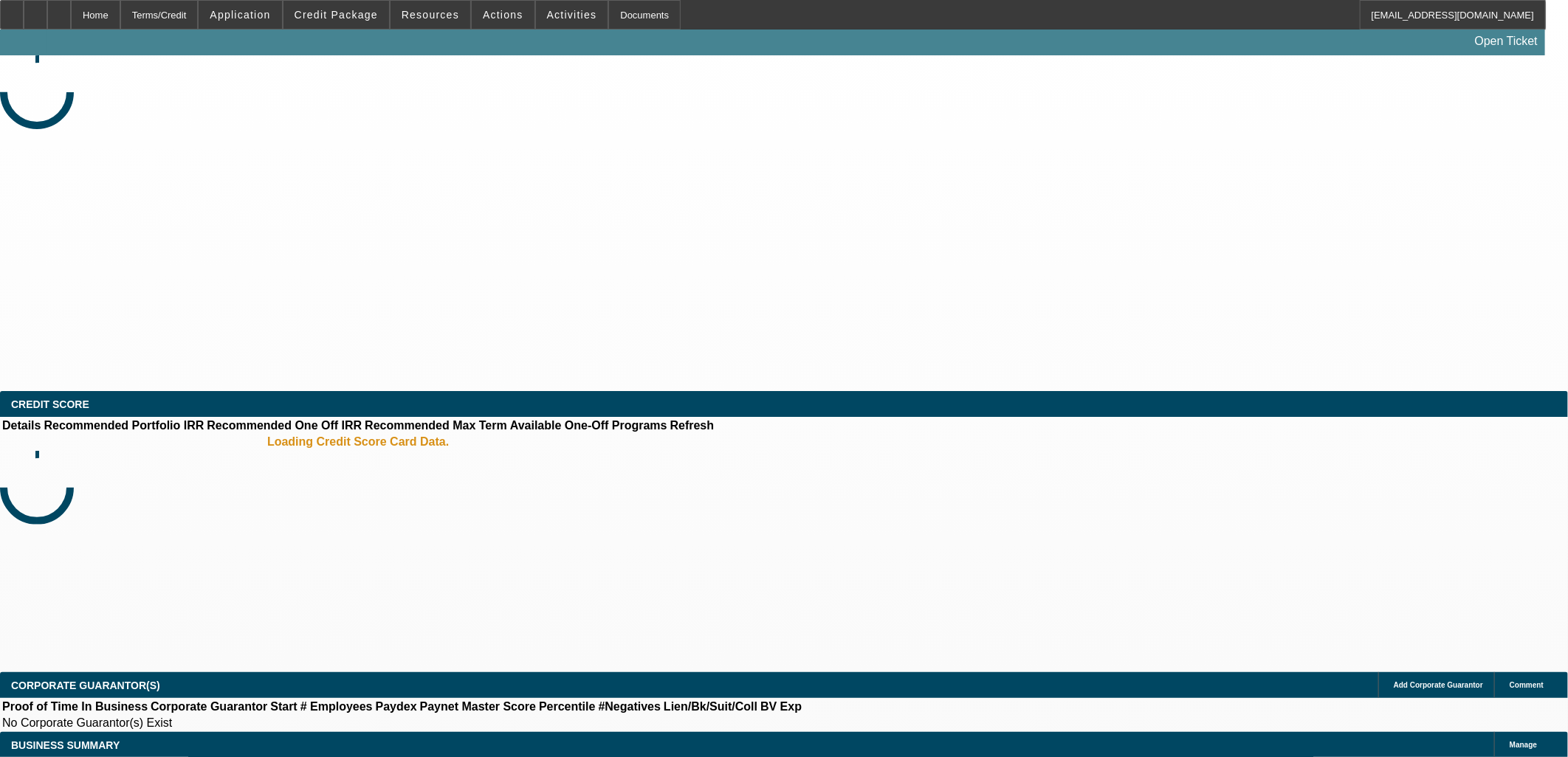
select select "0"
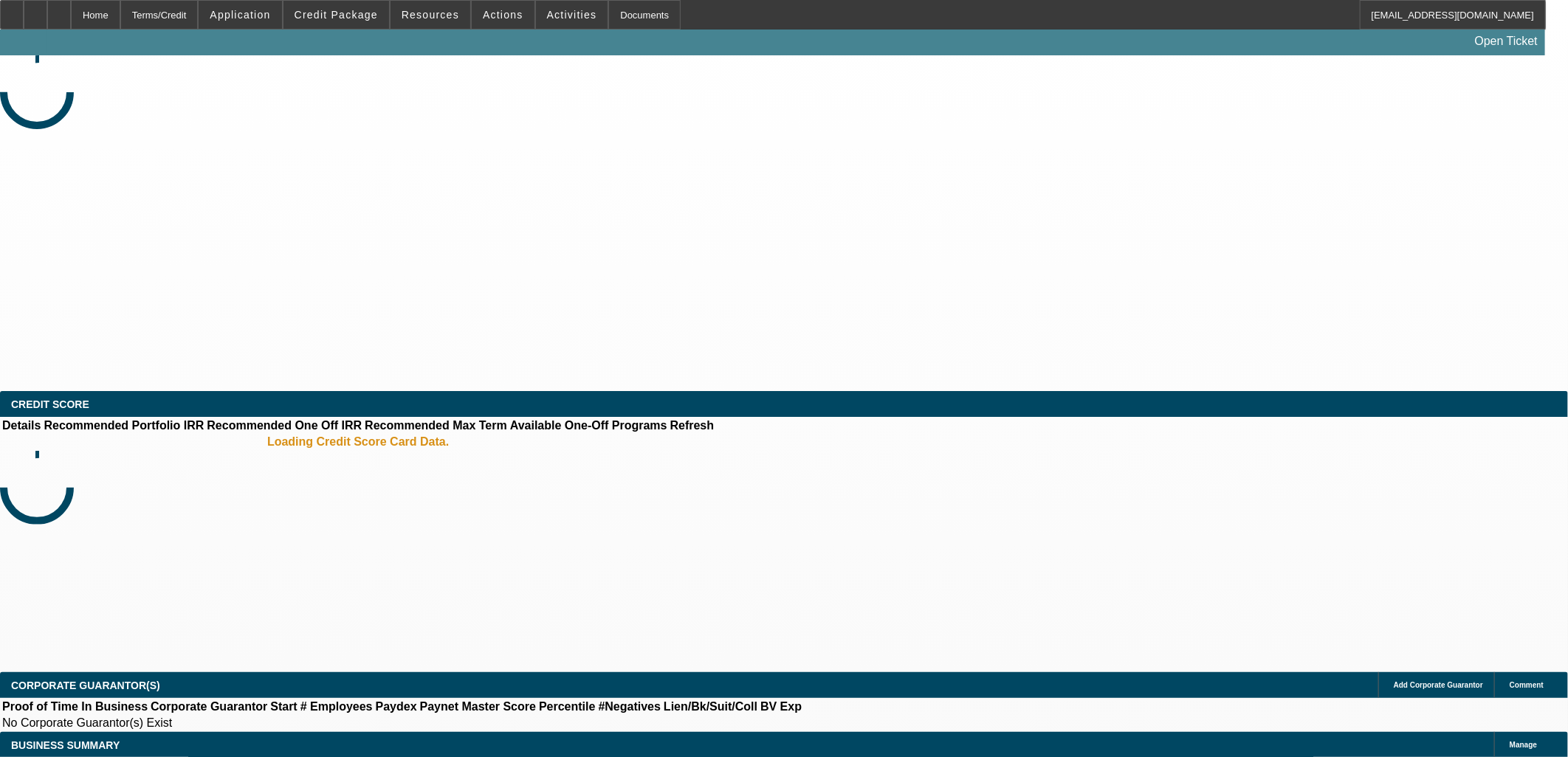
select select "0"
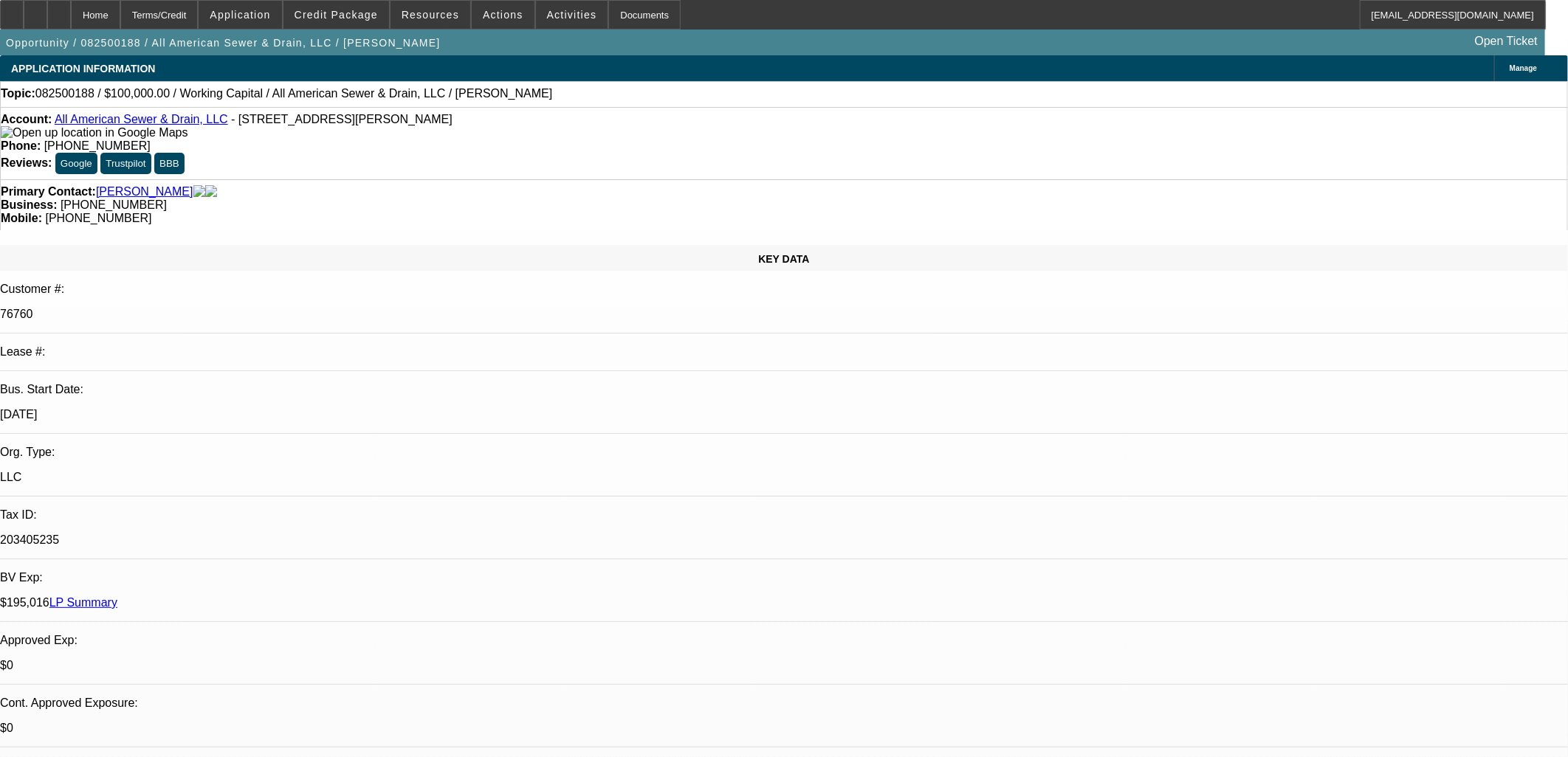
select select "1"
select select "2"
select select "6"
select select "1"
select select "2"
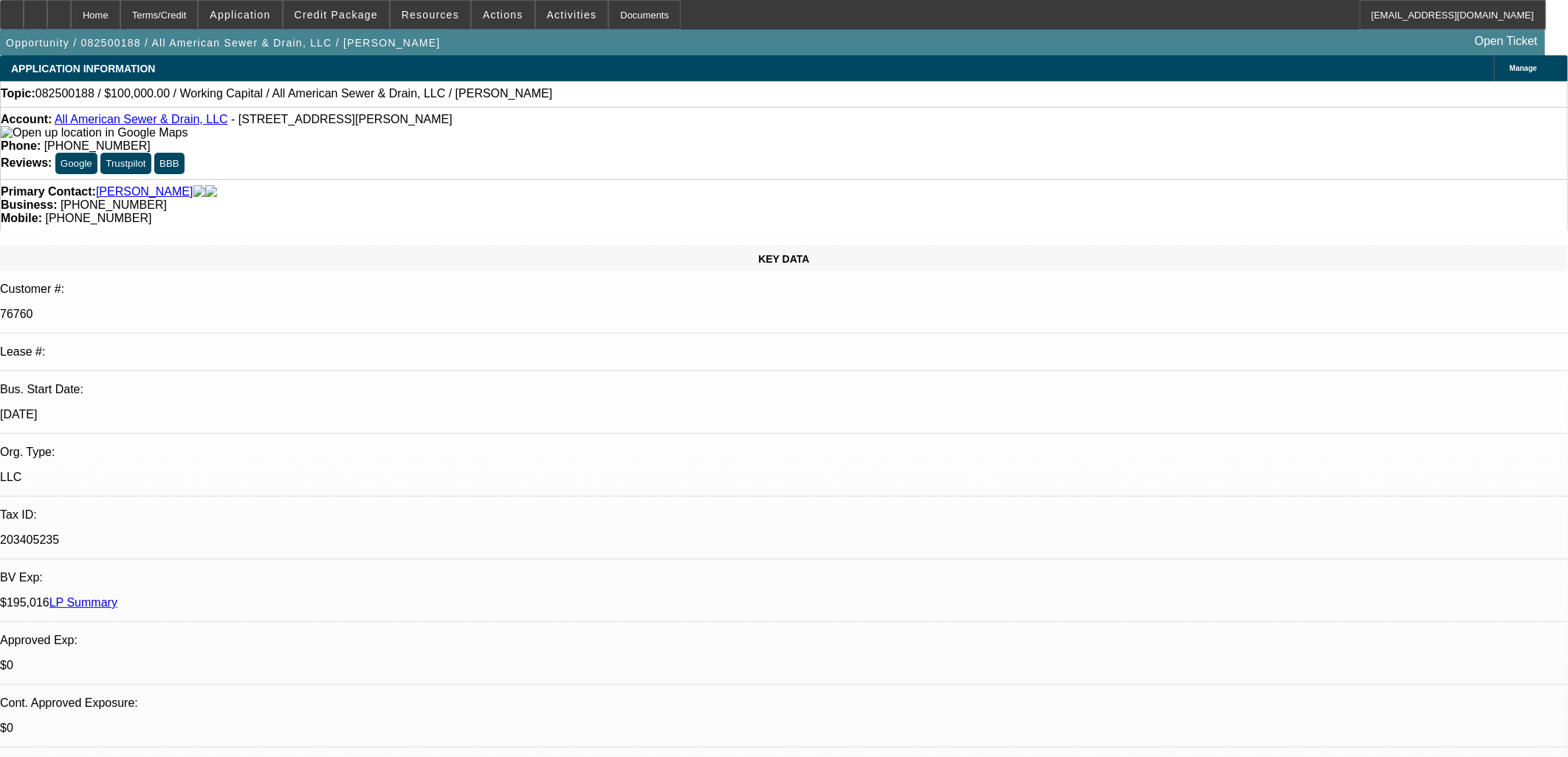
select select "6"
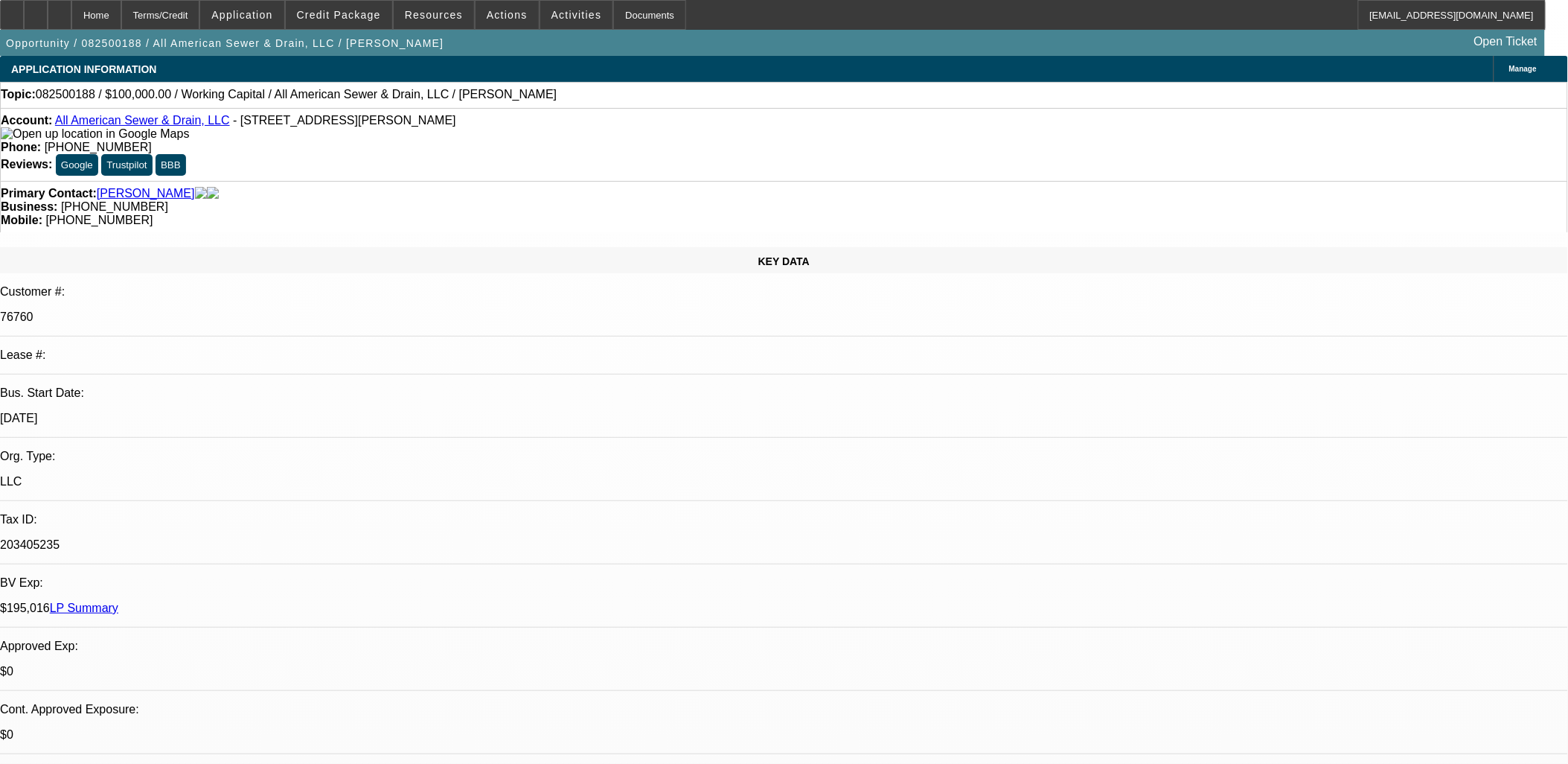
scroll to position [155, 0]
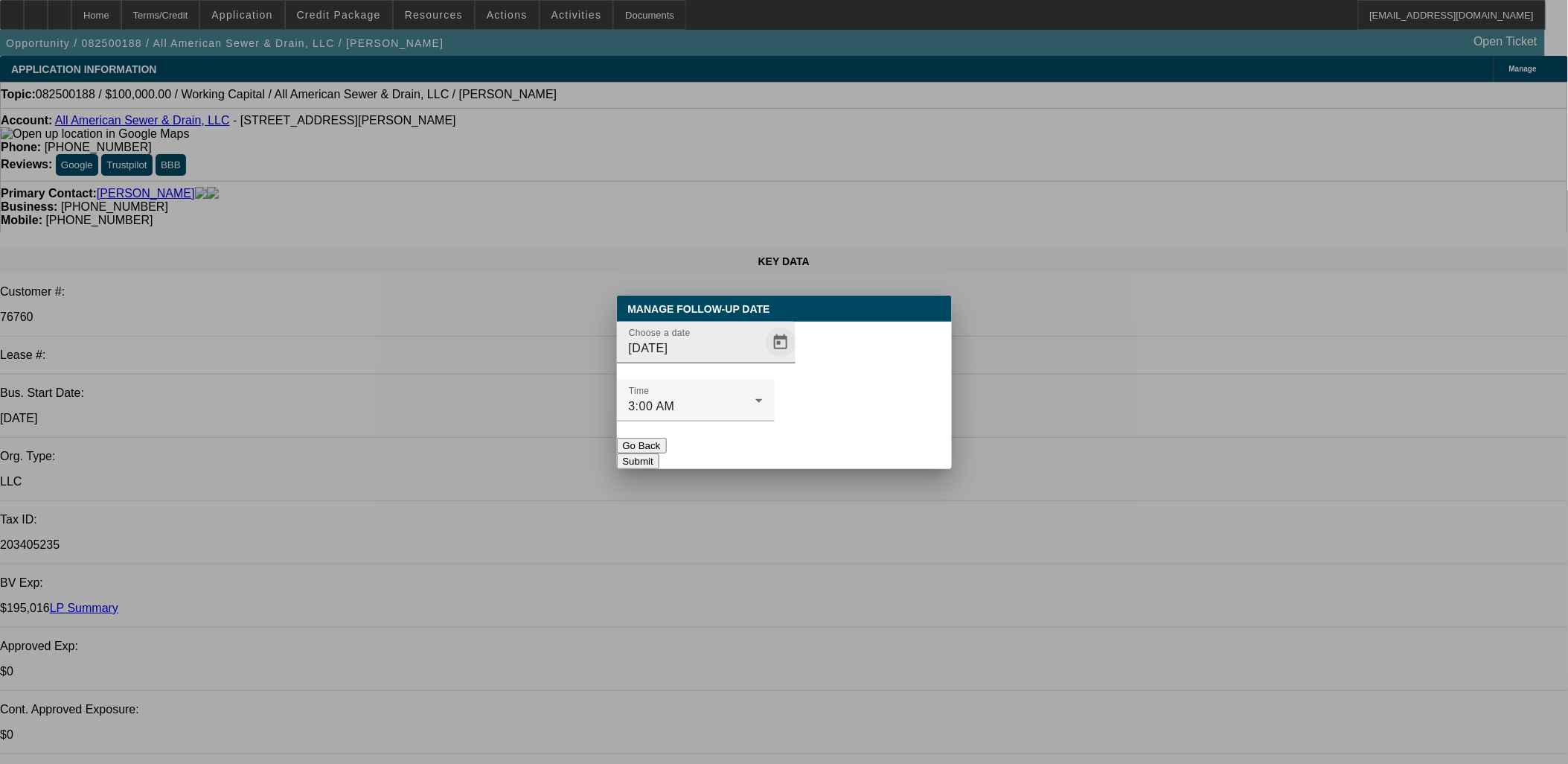
click at [763, 361] on span "Open calendar" at bounding box center [781, 343] width 36 height 36
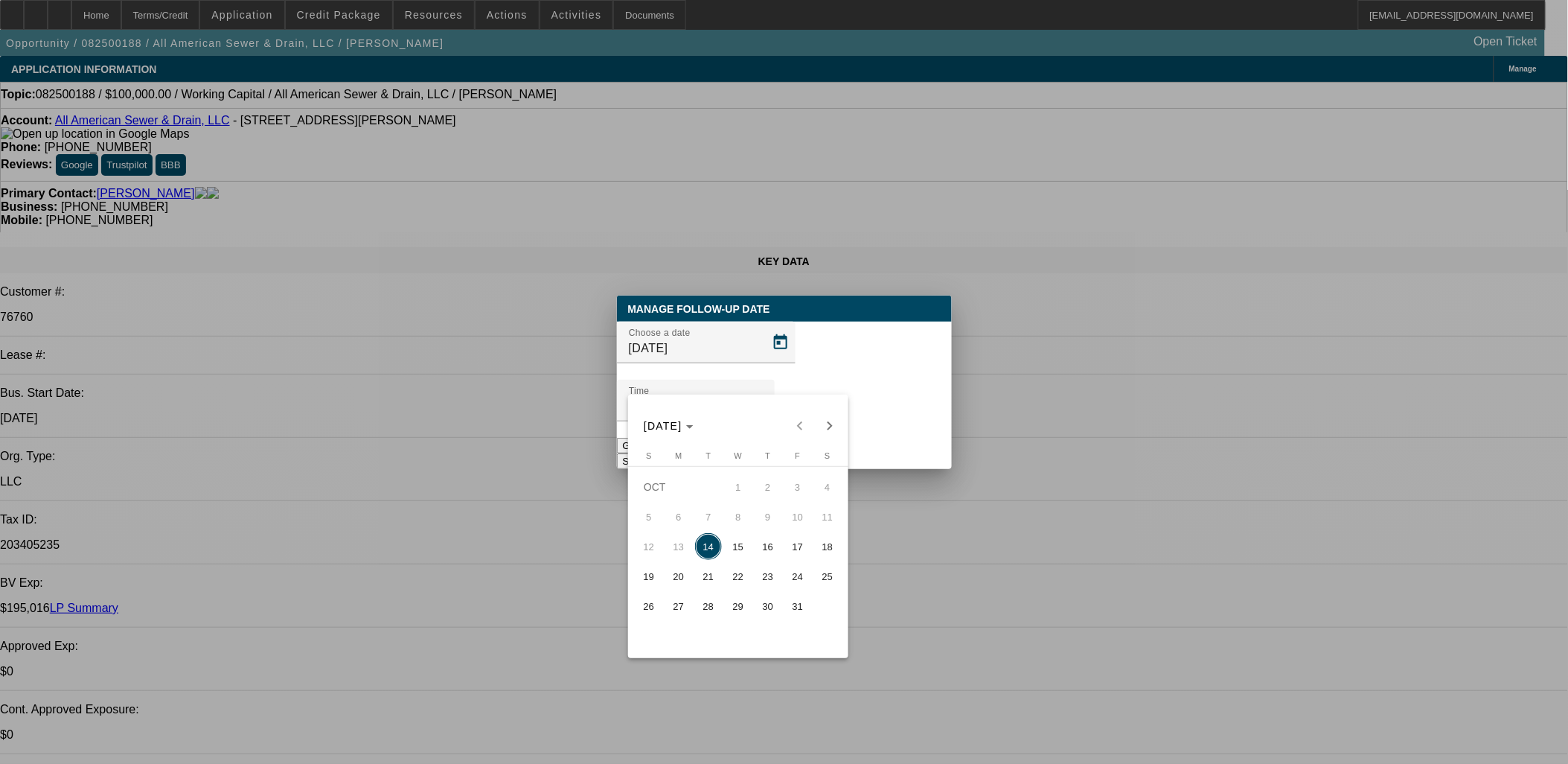
click at [710, 587] on span "21" at bounding box center [708, 576] width 26 height 26
type input "[DATE]"
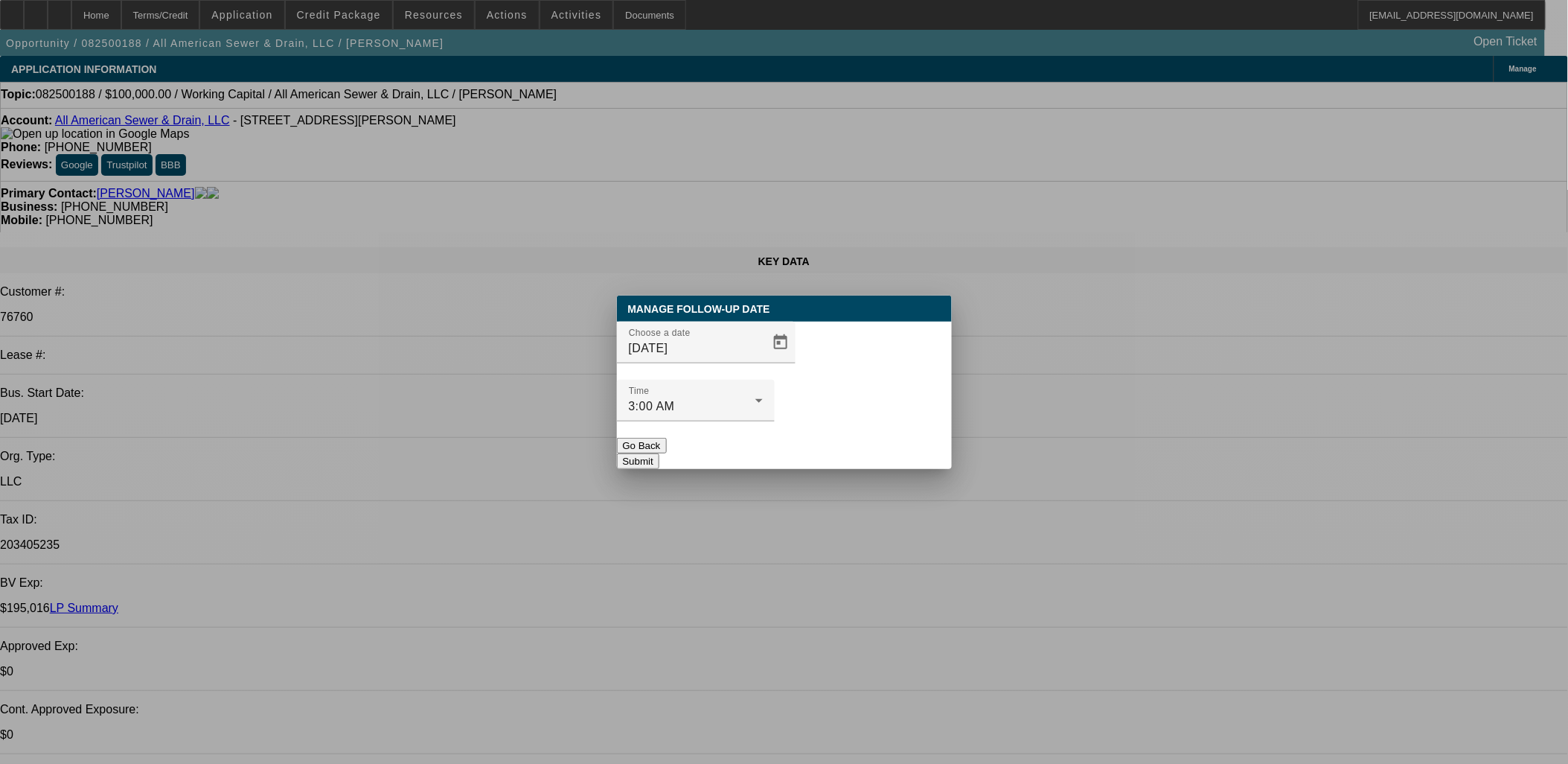
click at [659, 454] on button "Submit" at bounding box center [638, 461] width 43 height 15
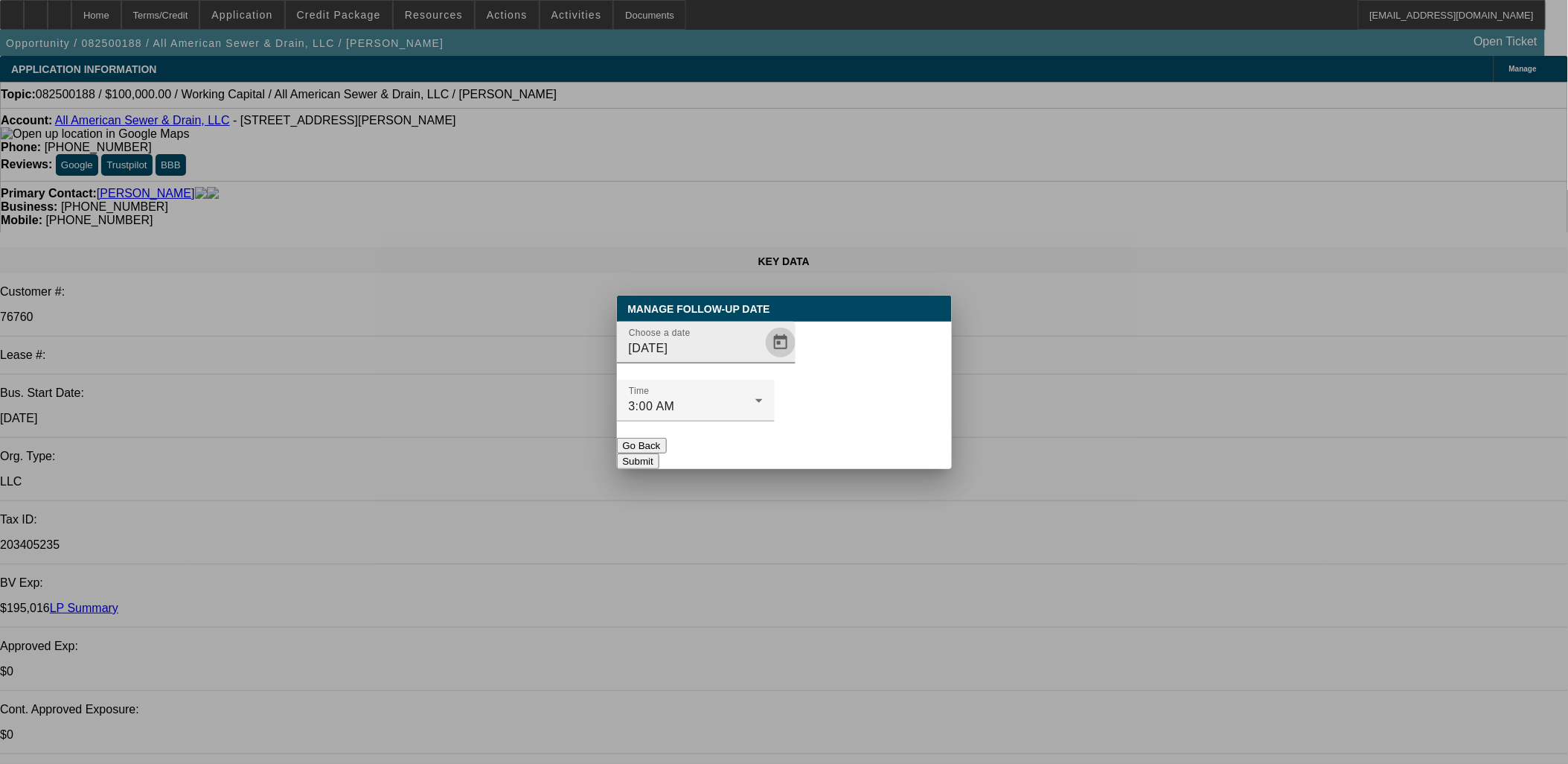
click at [763, 361] on span "Open calendar" at bounding box center [781, 343] width 36 height 36
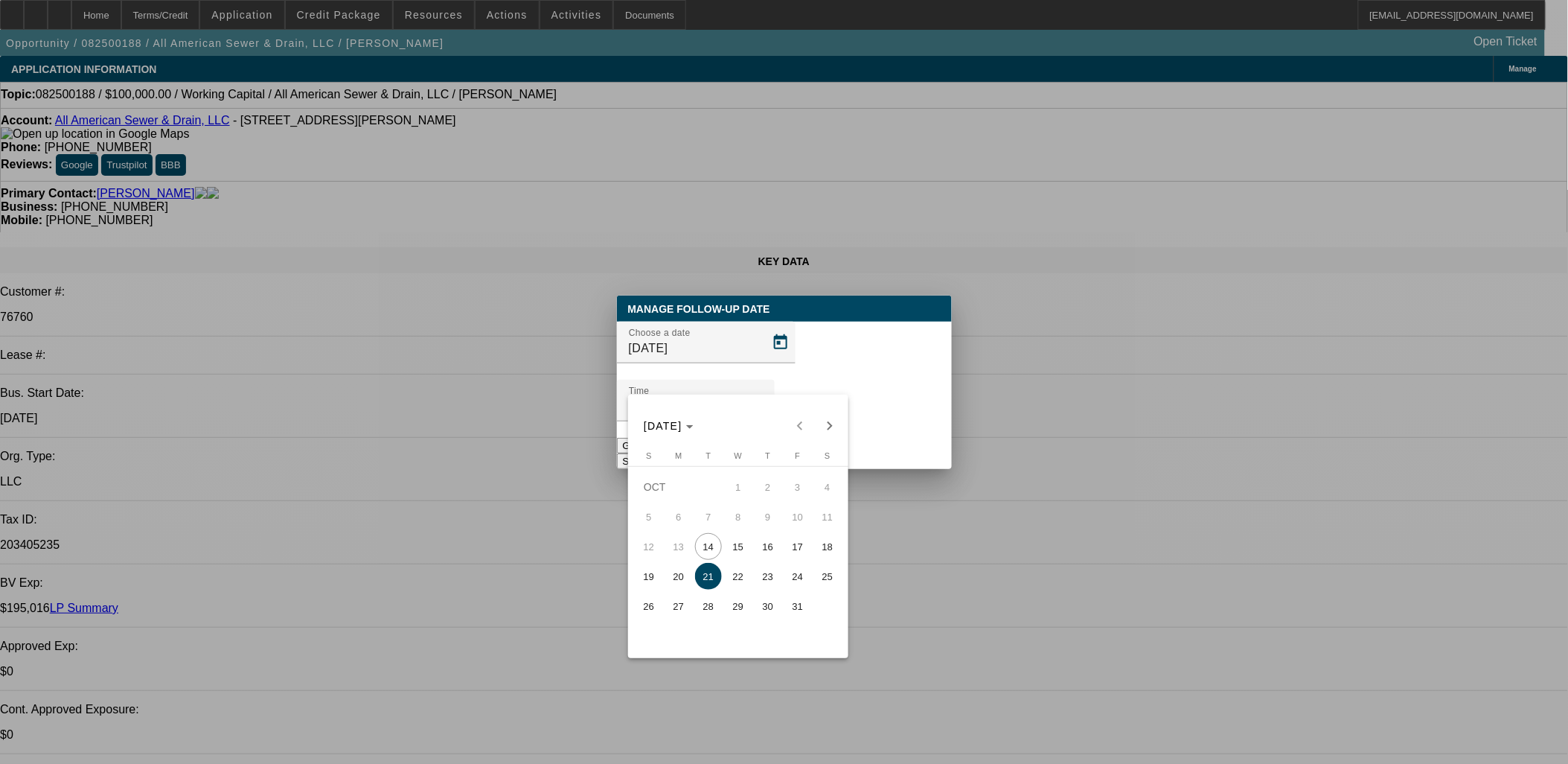
click at [720, 609] on span "28" at bounding box center [708, 606] width 26 height 26
type input "10/28/2025"
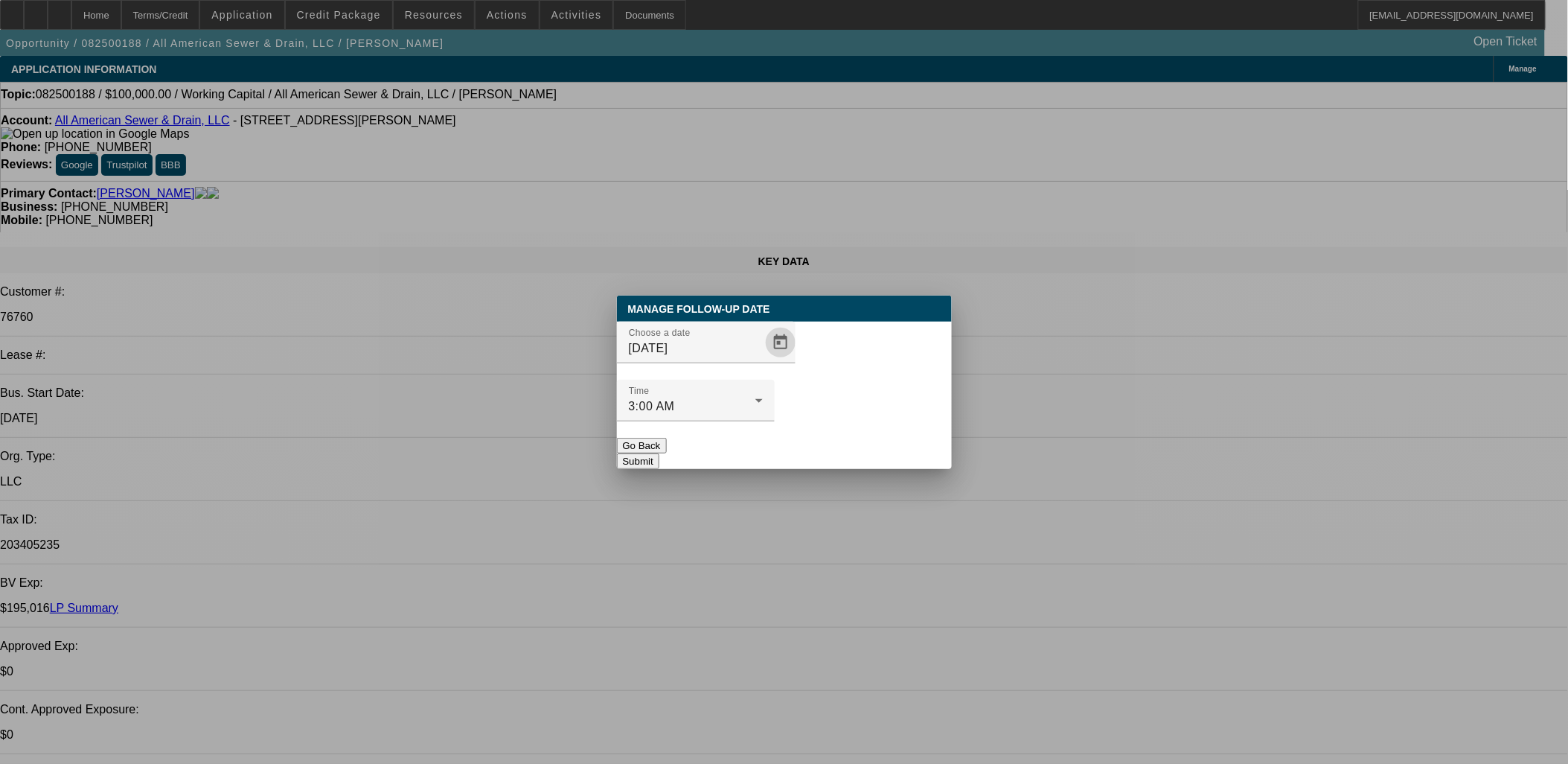
click at [659, 454] on button "Submit" at bounding box center [638, 461] width 43 height 15
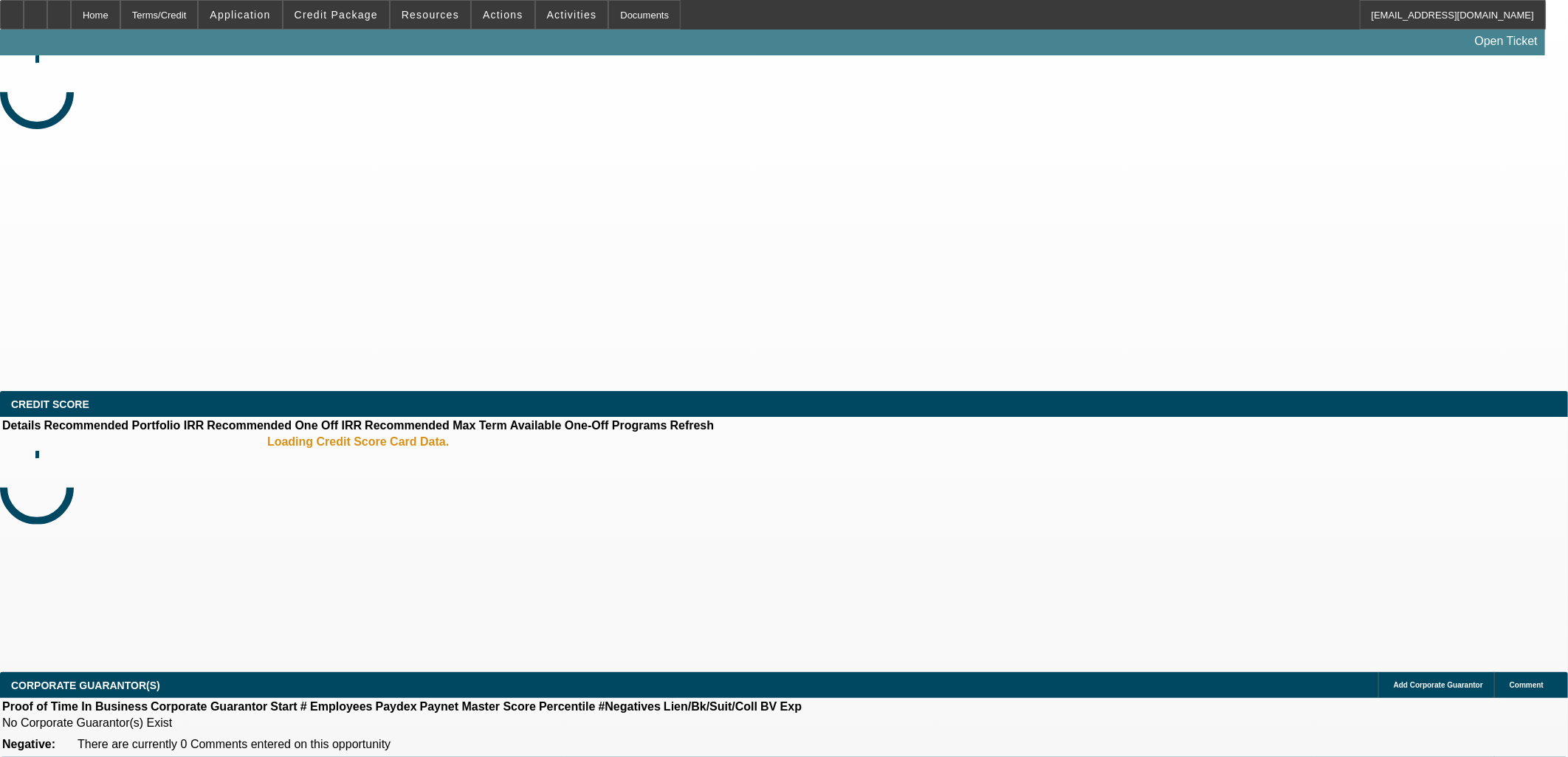
select select "0"
select select "2"
select select "0"
select select "6"
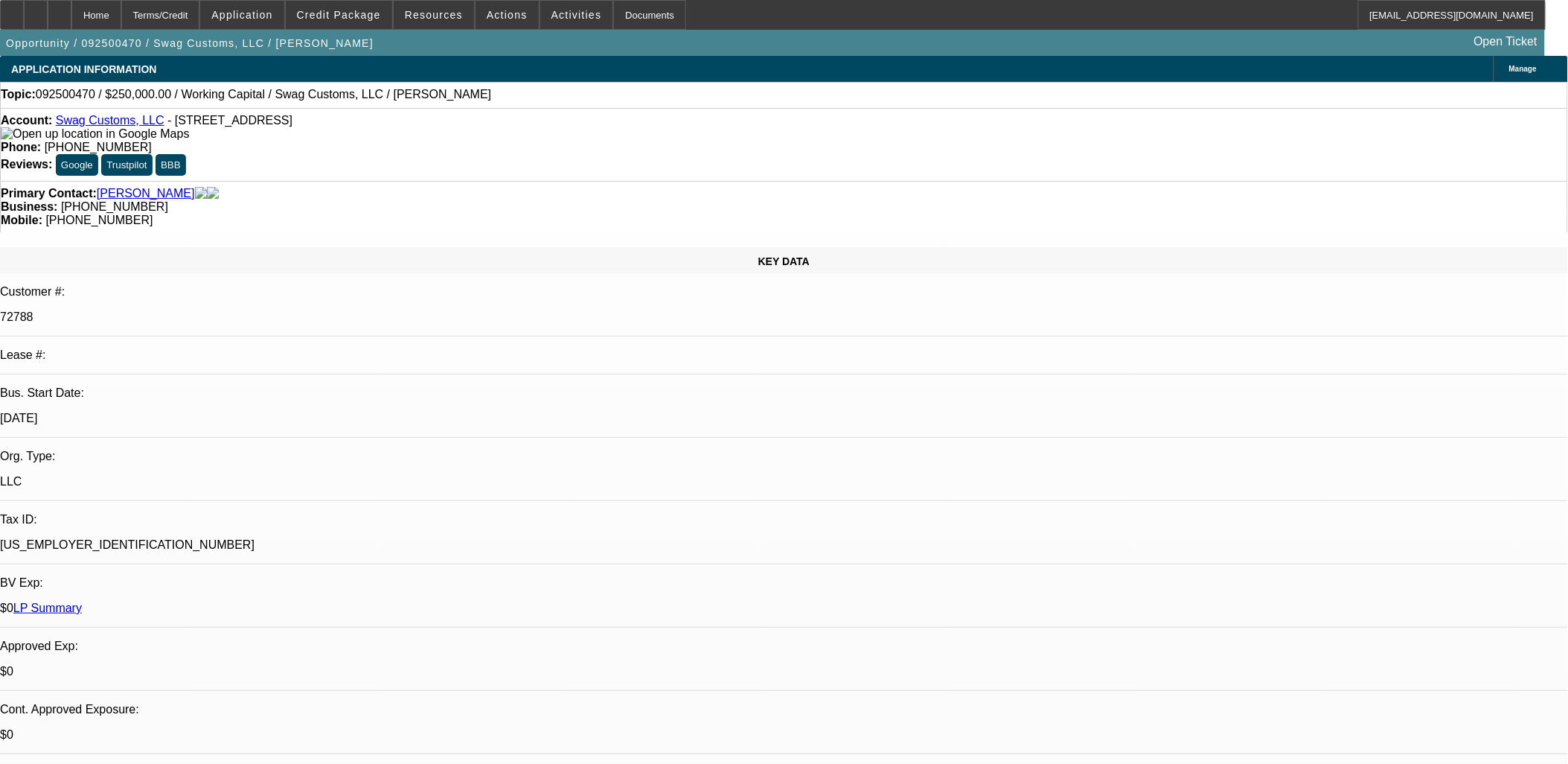
scroll to position [393, 0]
drag, startPoint x: 661, startPoint y: 352, endPoint x: 660, endPoint y: 368, distance: 16.0
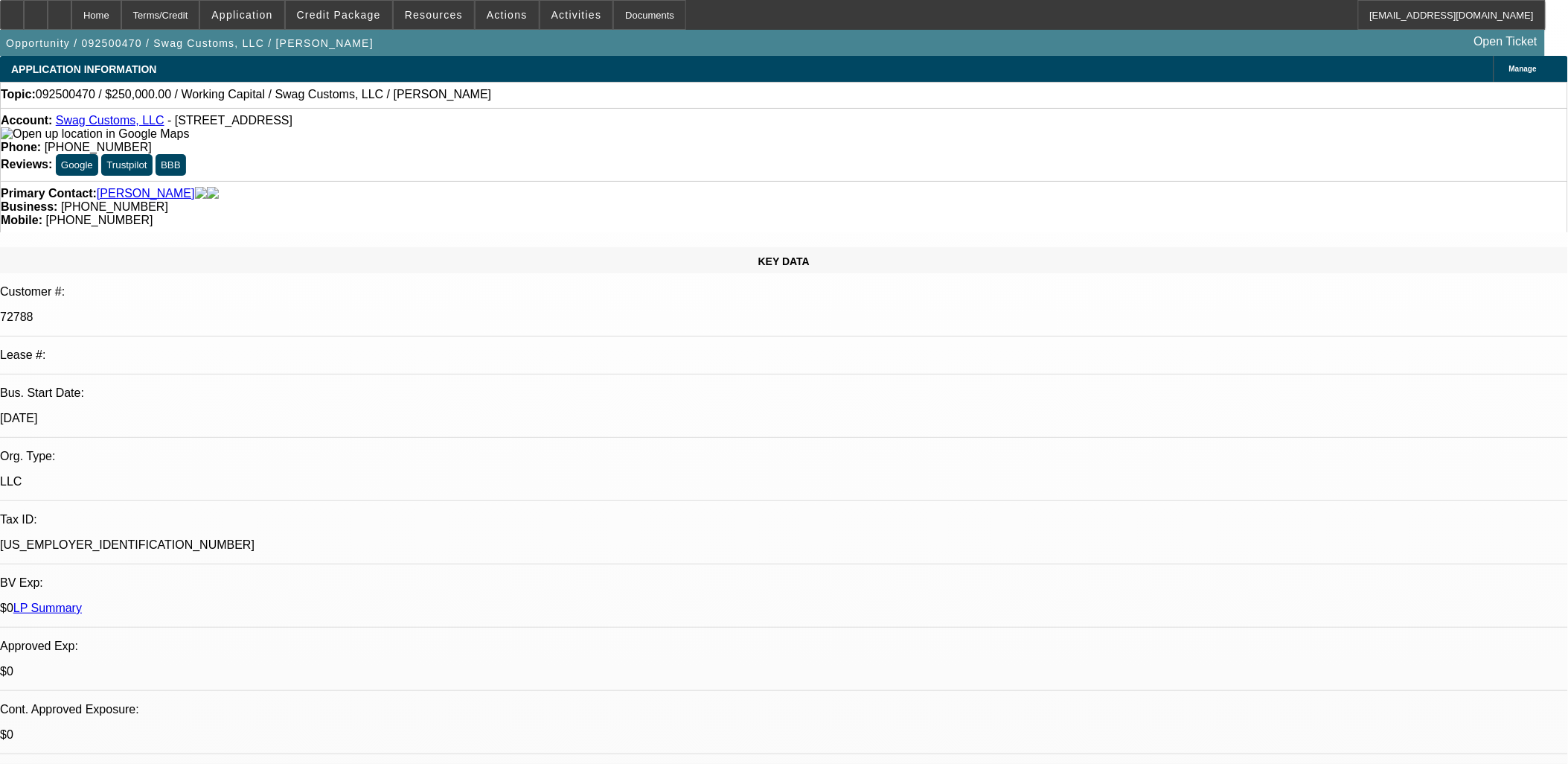
drag, startPoint x: 660, startPoint y: 368, endPoint x: 651, endPoint y: 387, distance: 21.0
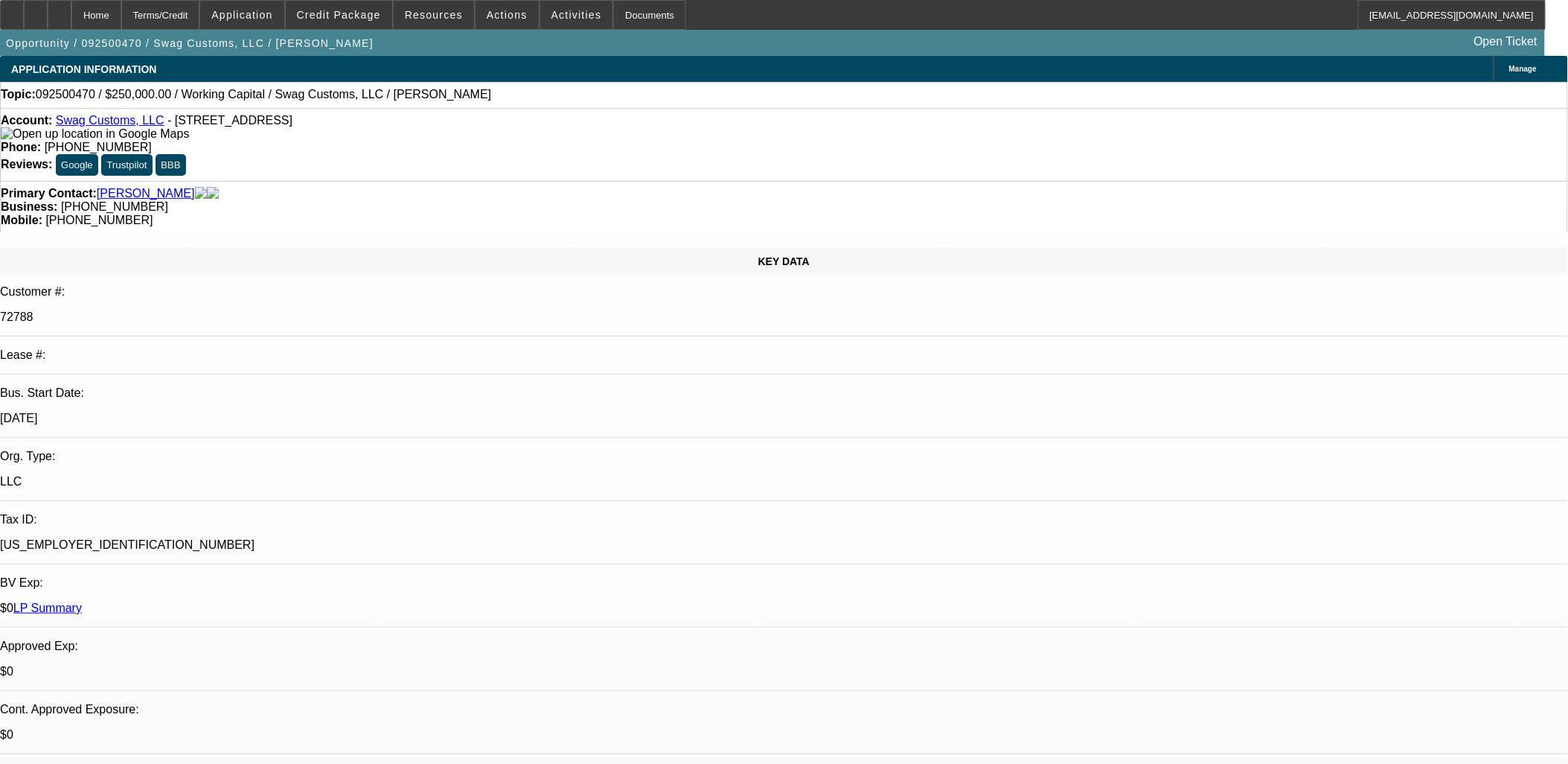
drag, startPoint x: 947, startPoint y: 362, endPoint x: 947, endPoint y: 371, distance: 9.0
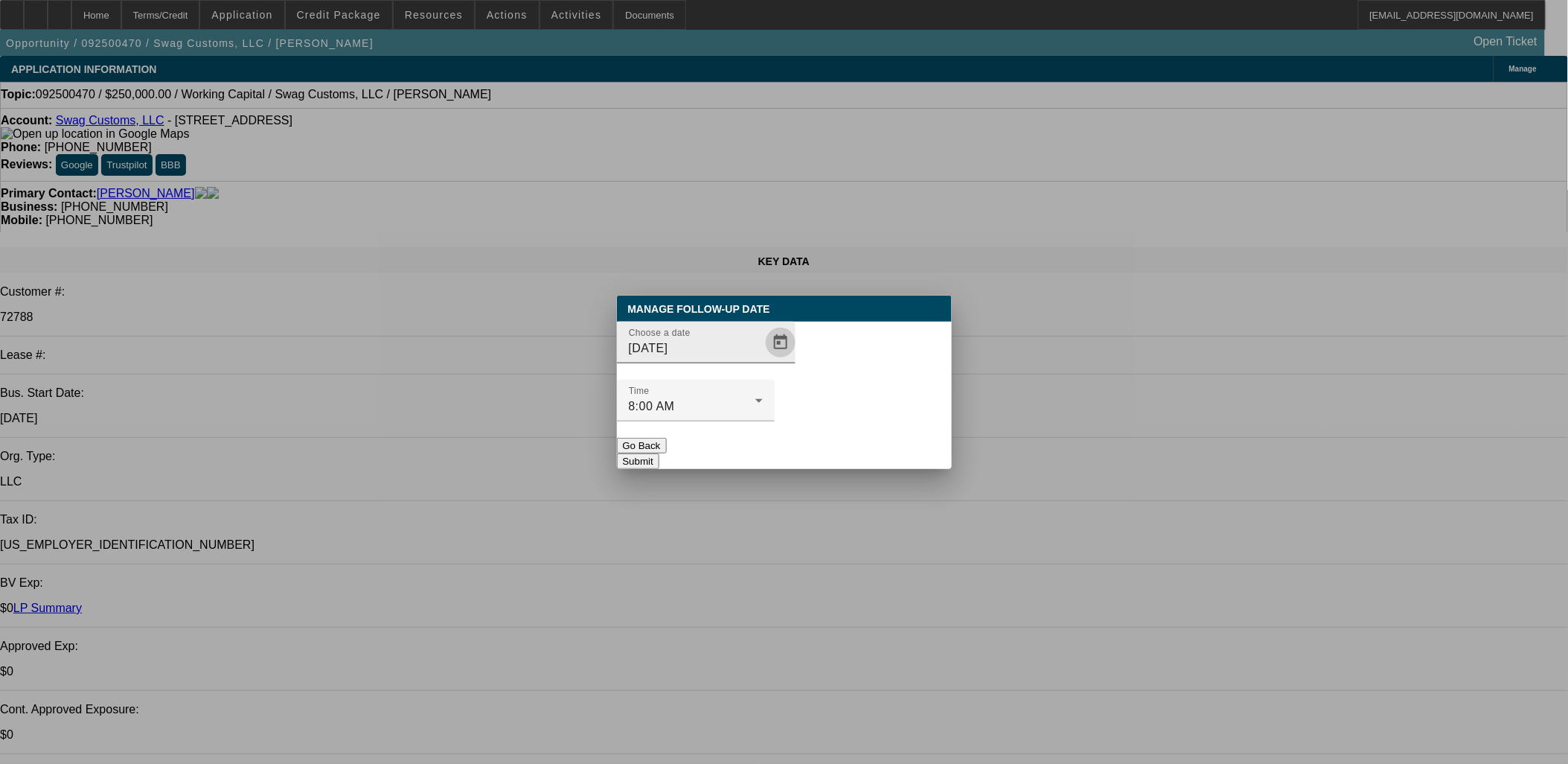
click at [763, 361] on span "Open calendar" at bounding box center [781, 343] width 36 height 36
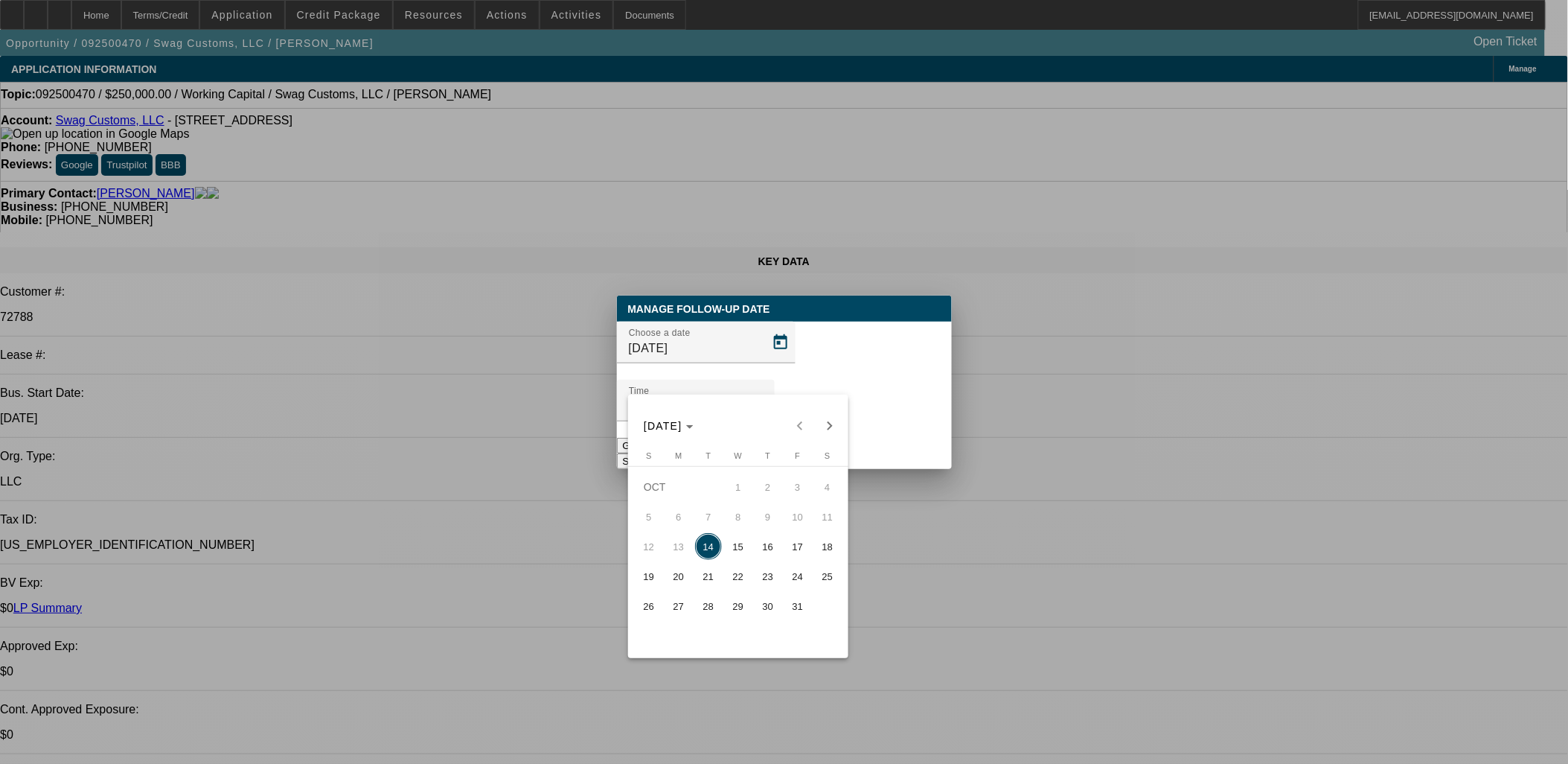
click at [776, 548] on tr "12 13 14 15 16 17 18" at bounding box center [739, 546] width 208 height 30
click at [776, 548] on span "16" at bounding box center [768, 546] width 26 height 26
type input "[DATE]"
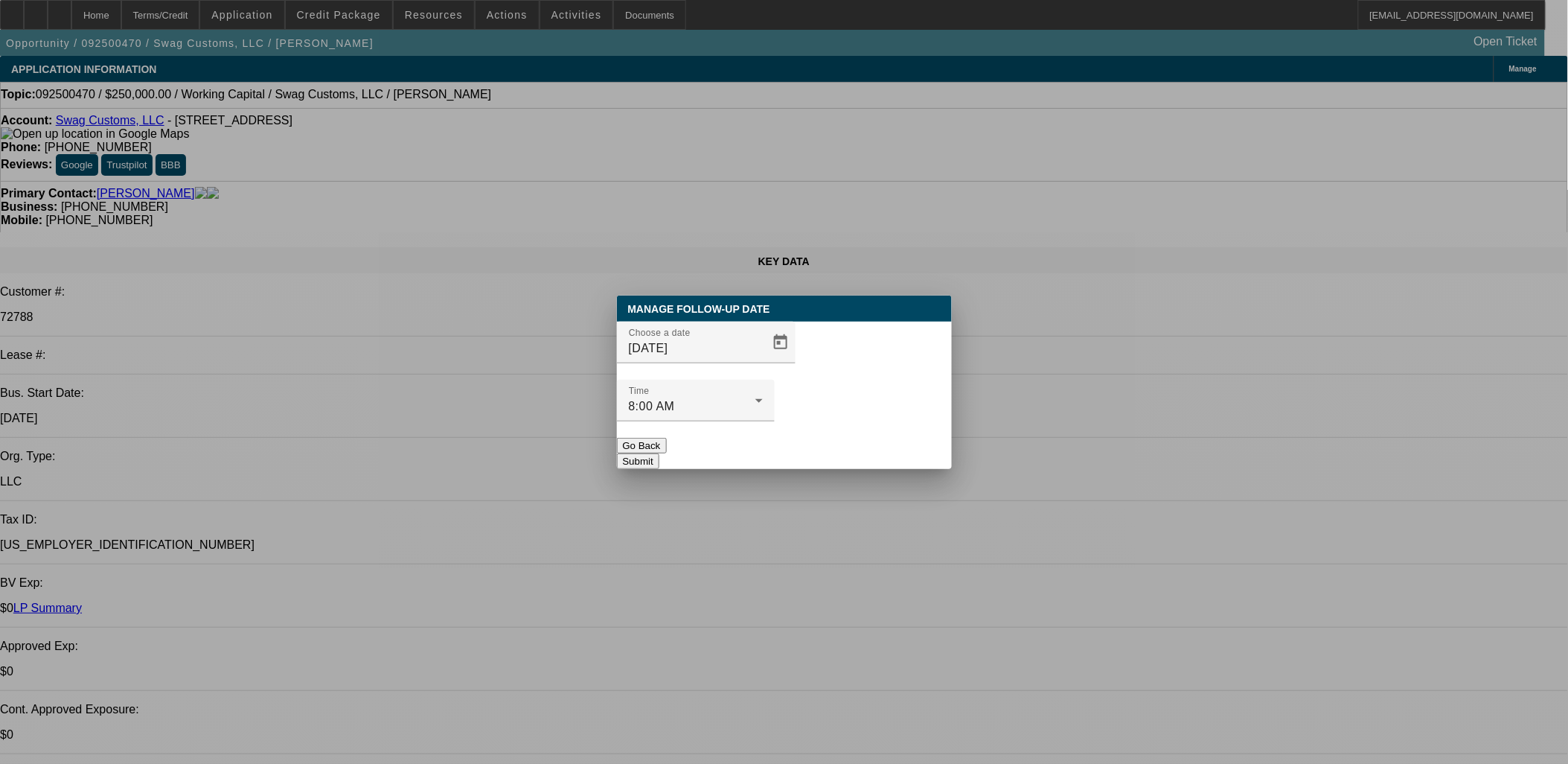
drag, startPoint x: 825, startPoint y: 437, endPoint x: 754, endPoint y: 410, distance: 76.0
click at [659, 454] on button "Submit" at bounding box center [638, 461] width 43 height 15
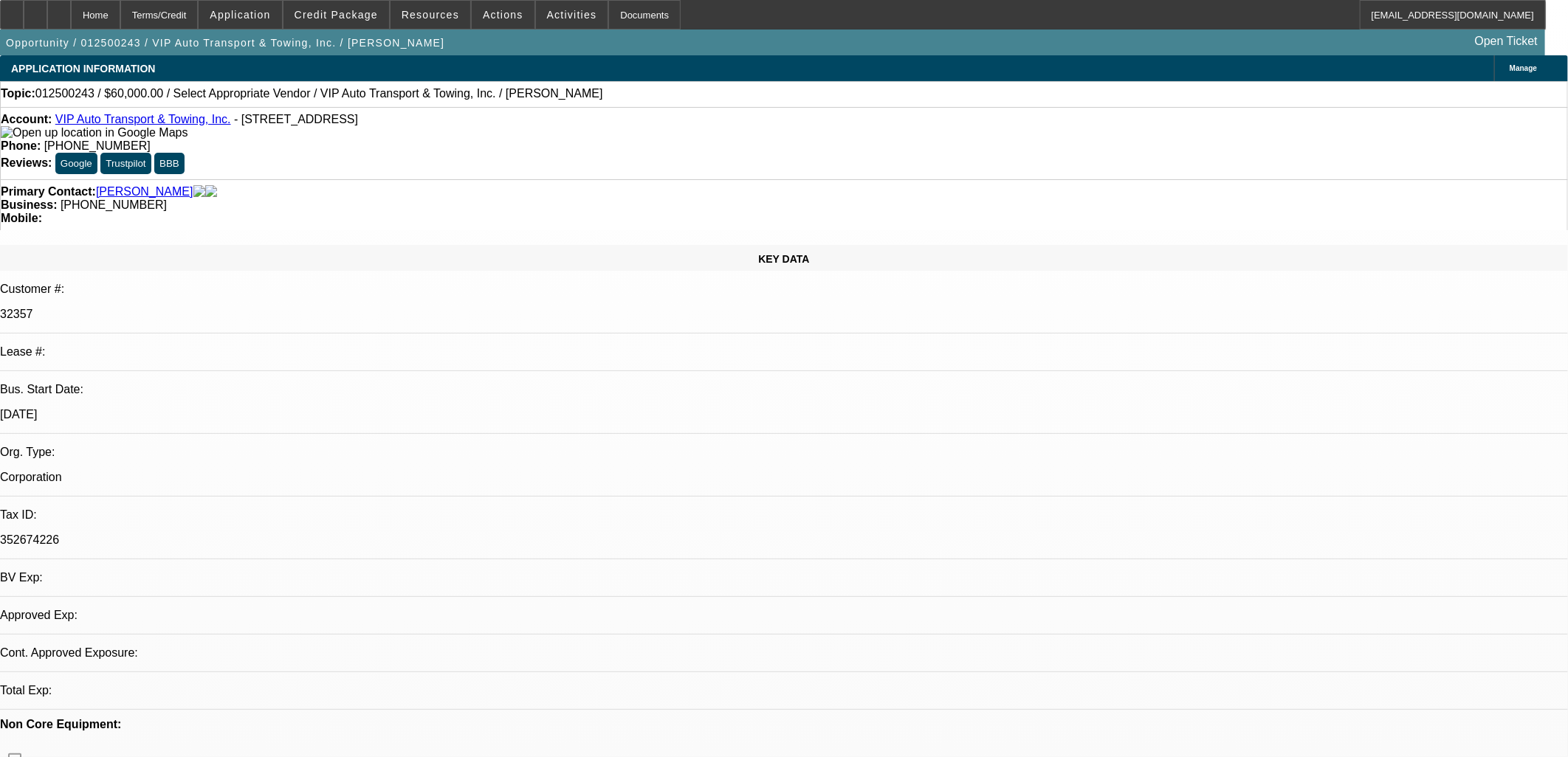
select select "0"
select select "2"
select select "0.1"
select select "4"
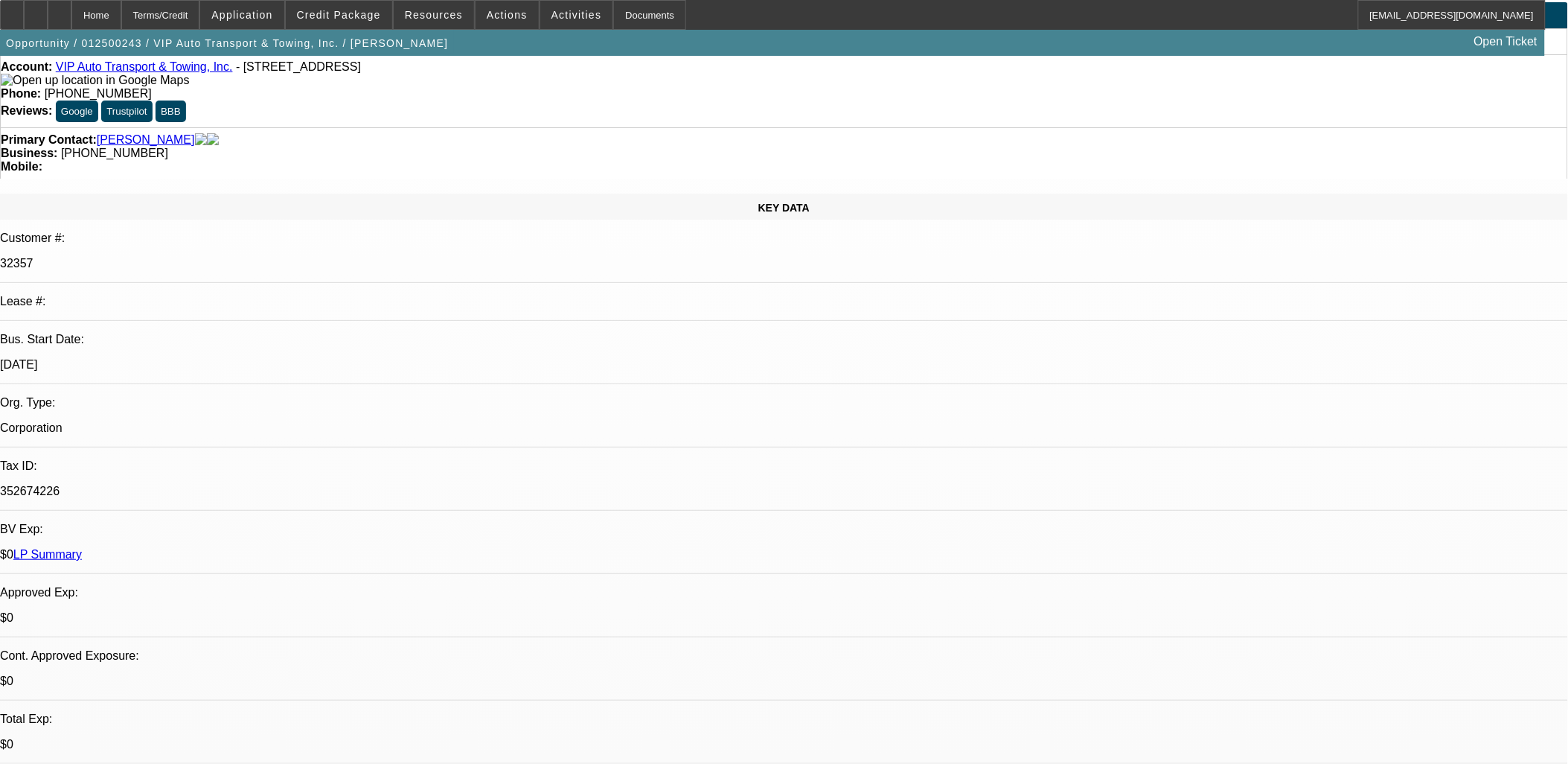
scroll to position [83, 0]
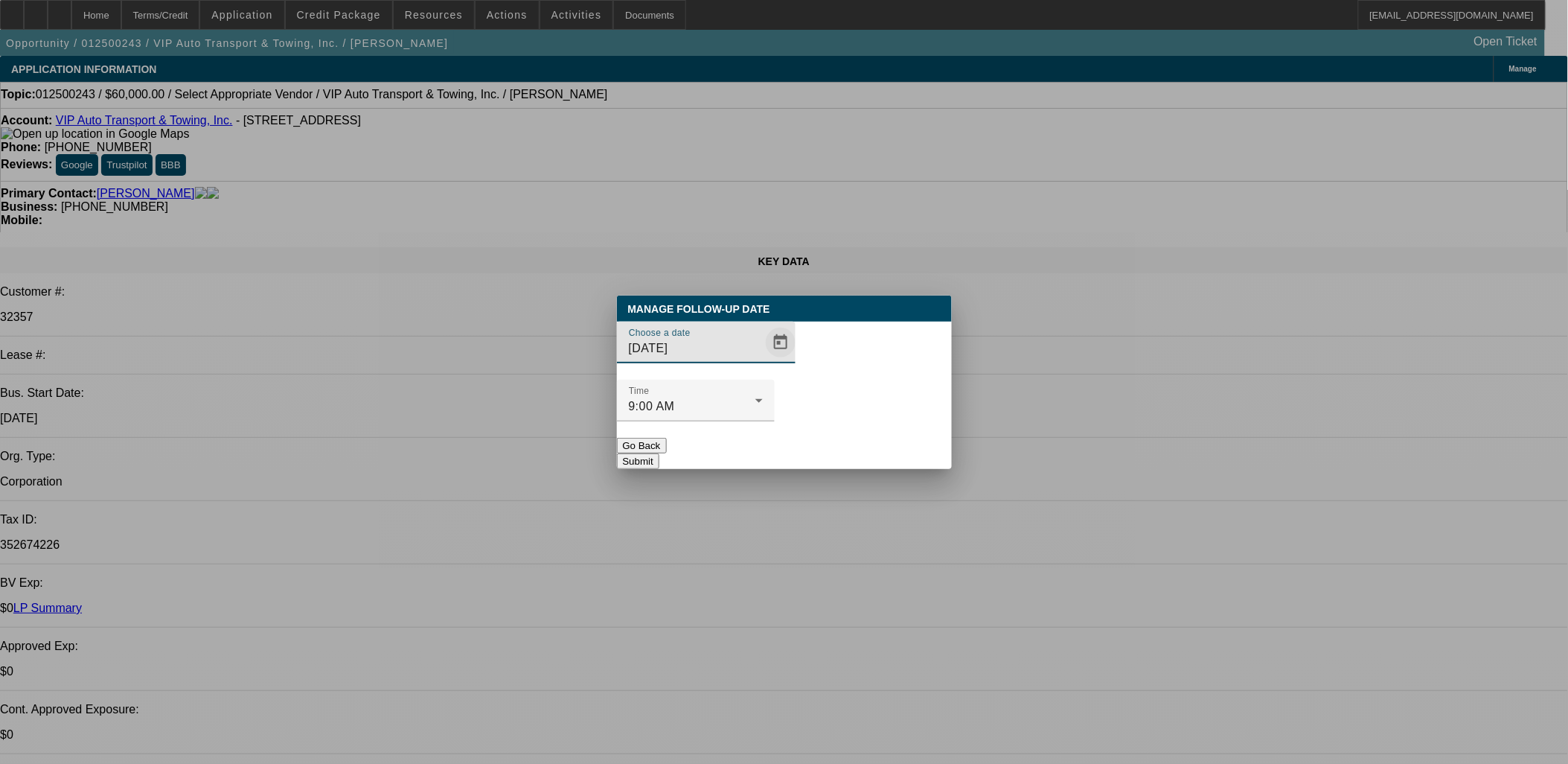
click at [763, 361] on span "Open calendar" at bounding box center [781, 343] width 36 height 36
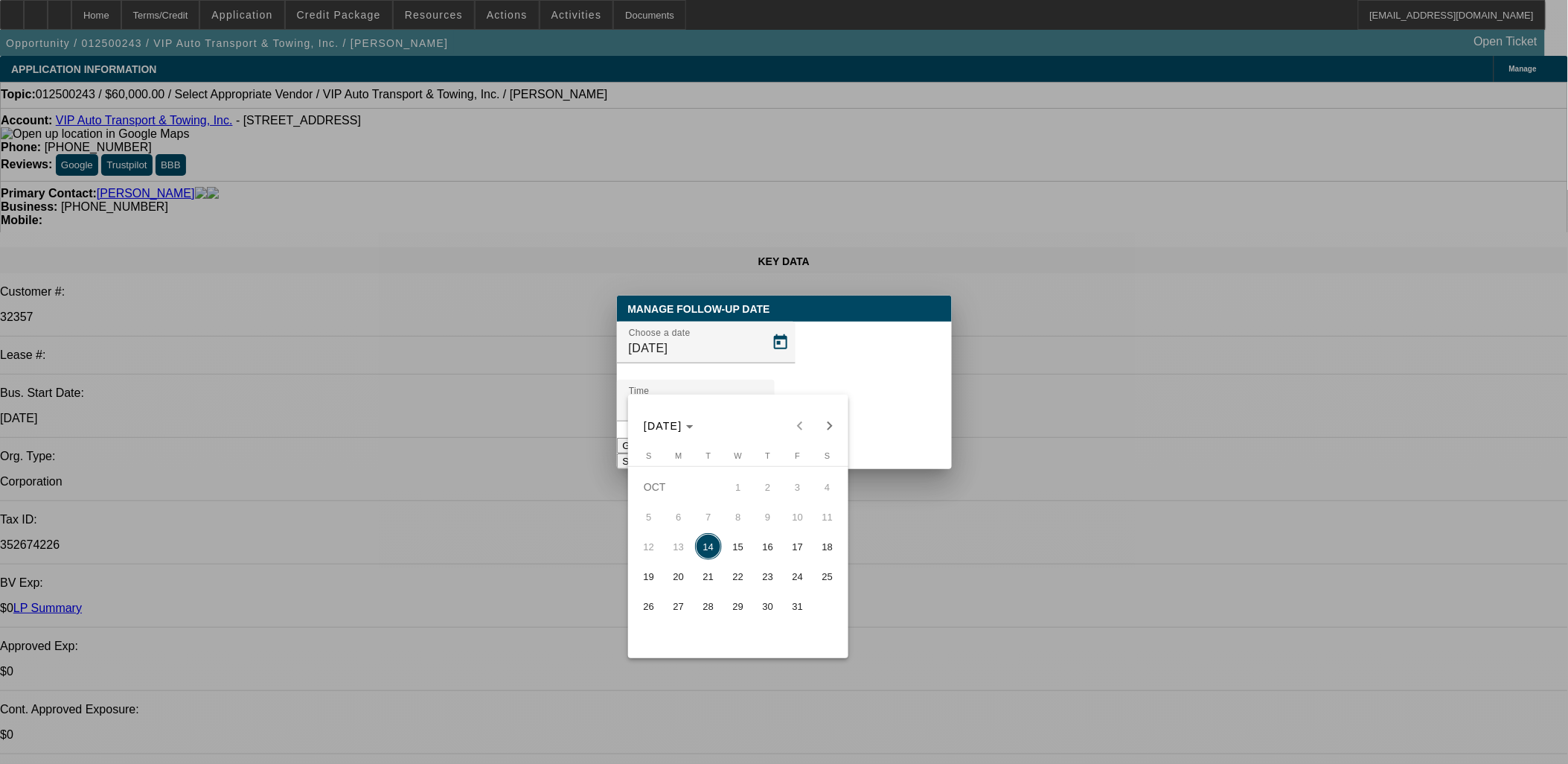
click at [709, 577] on span "21" at bounding box center [708, 576] width 26 height 26
type input "10/21/2025"
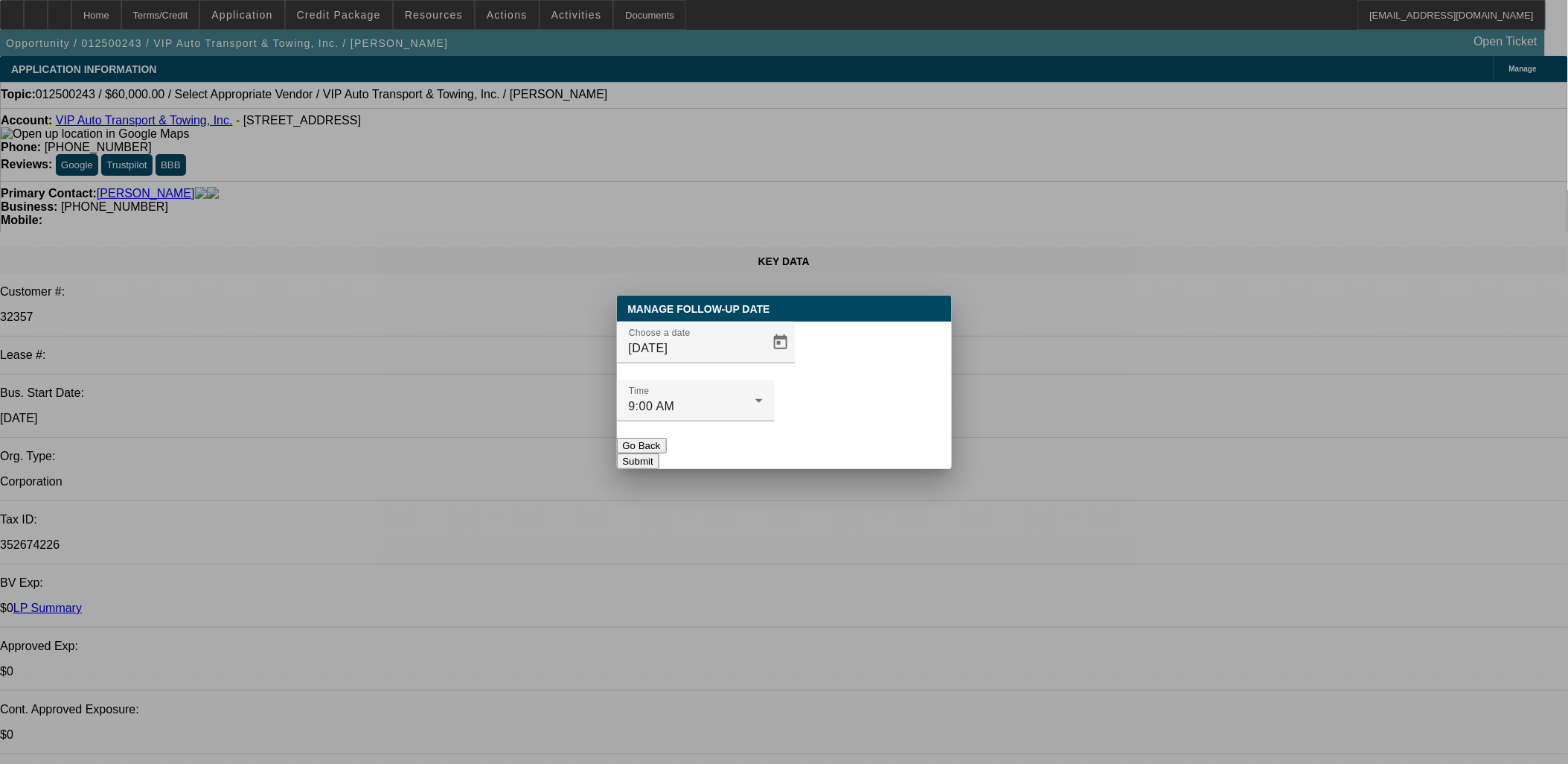
click at [659, 454] on button "Submit" at bounding box center [638, 461] width 43 height 15
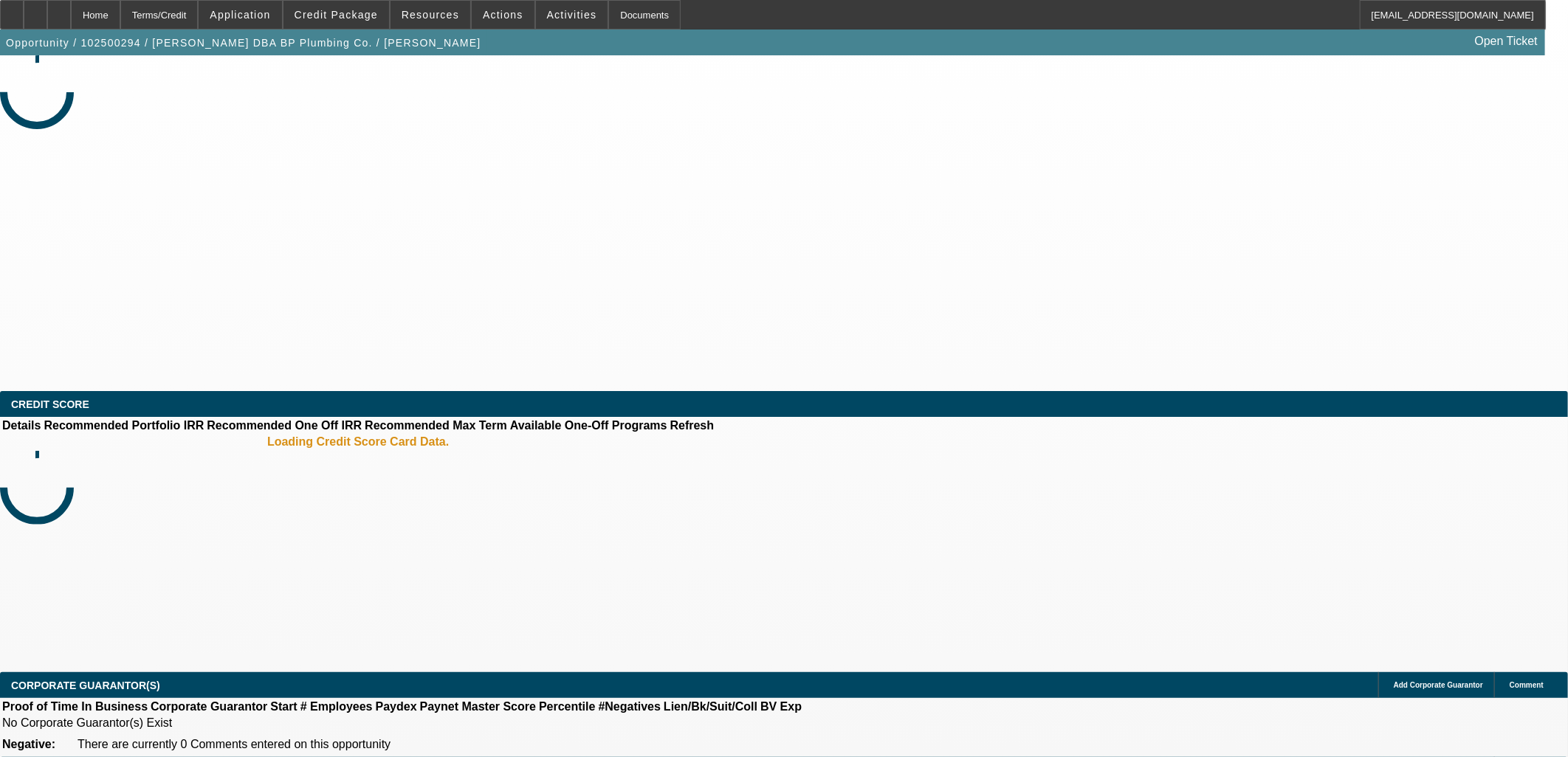
select select "0"
select select "0.1"
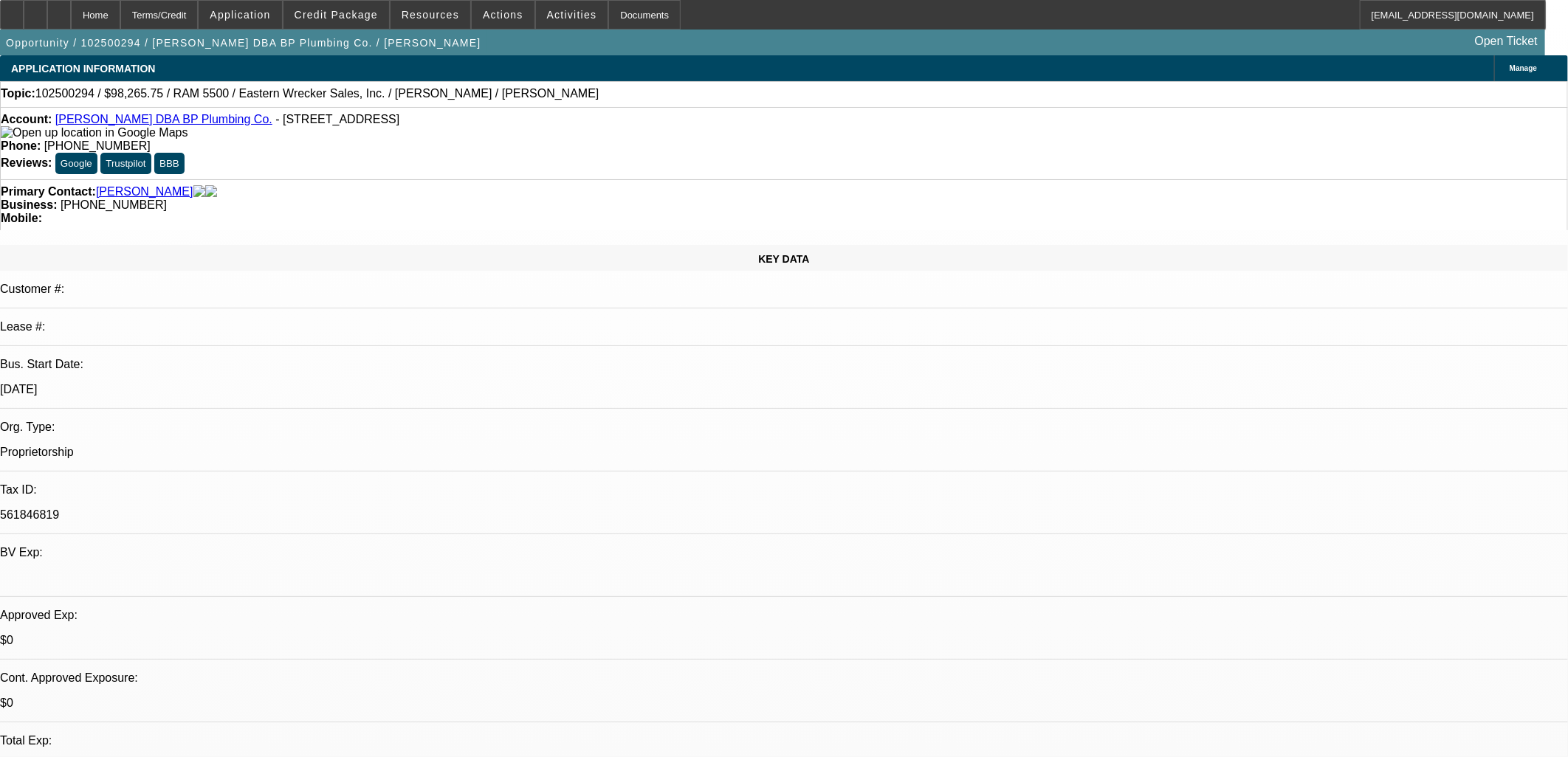
select select "1"
select select "4"
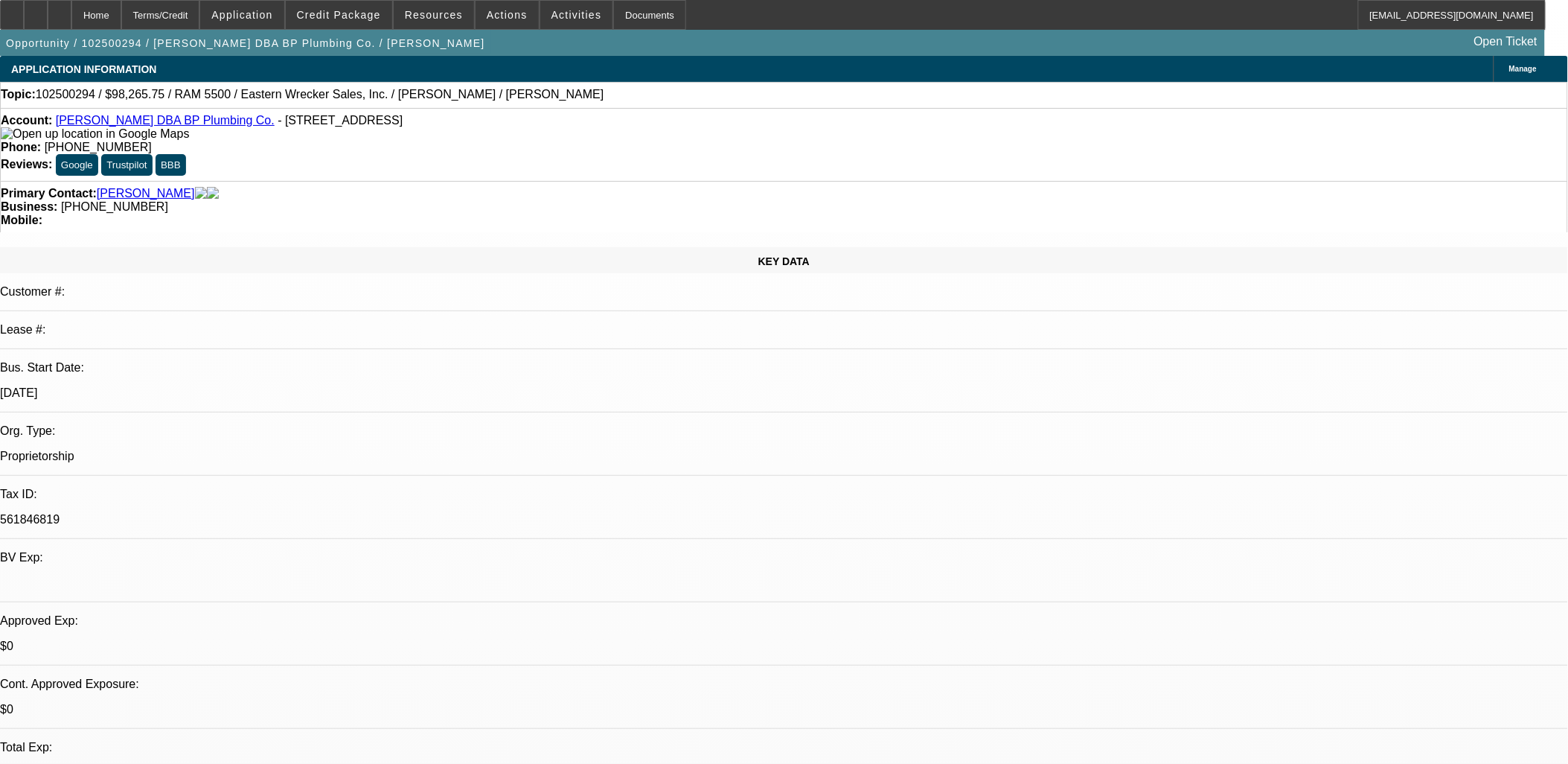
drag, startPoint x: 546, startPoint y: 315, endPoint x: 539, endPoint y: 321, distance: 9.2
drag, startPoint x: 464, startPoint y: 350, endPoint x: 454, endPoint y: 362, distance: 15.6
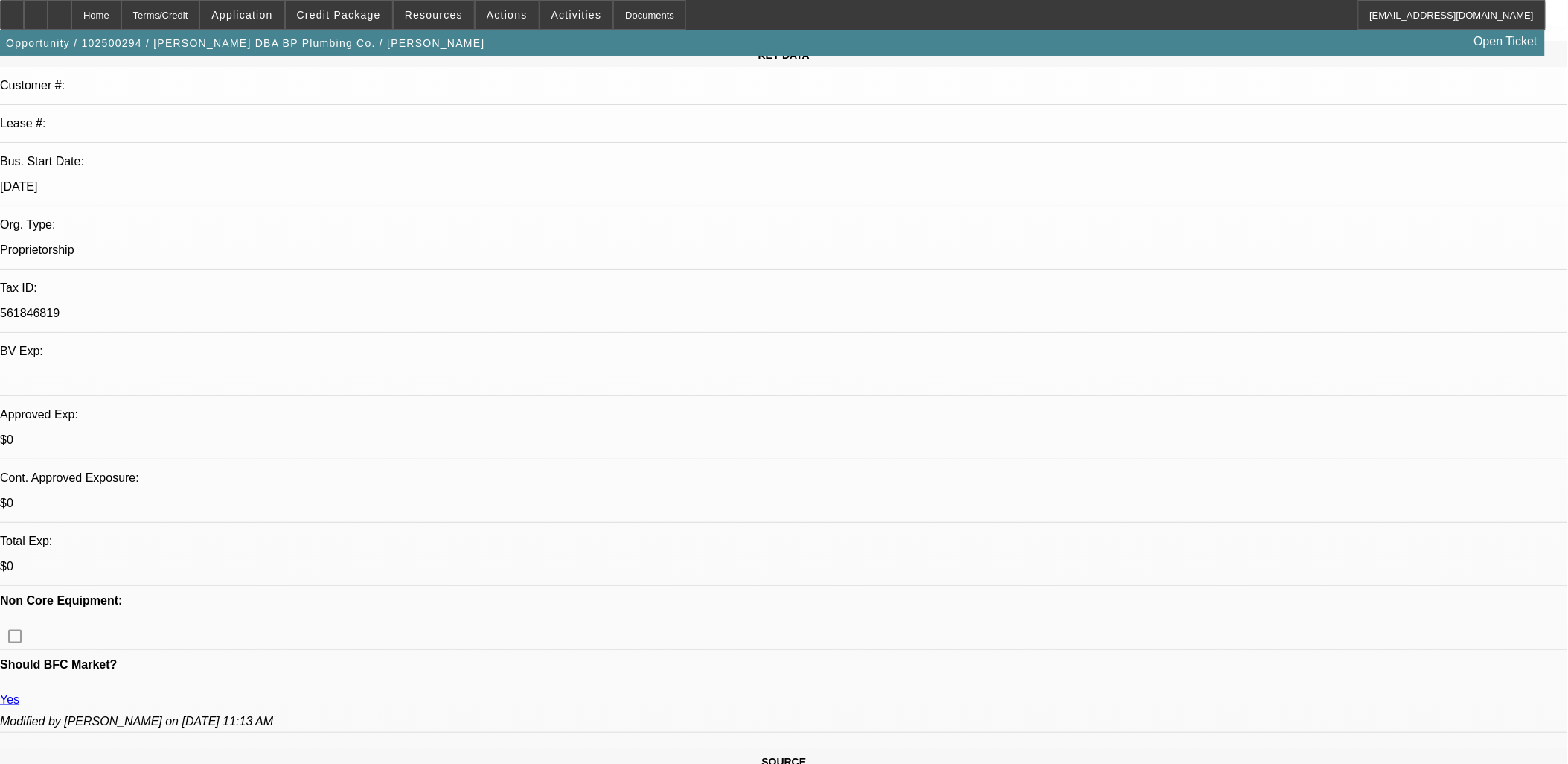
scroll to position [83, 0]
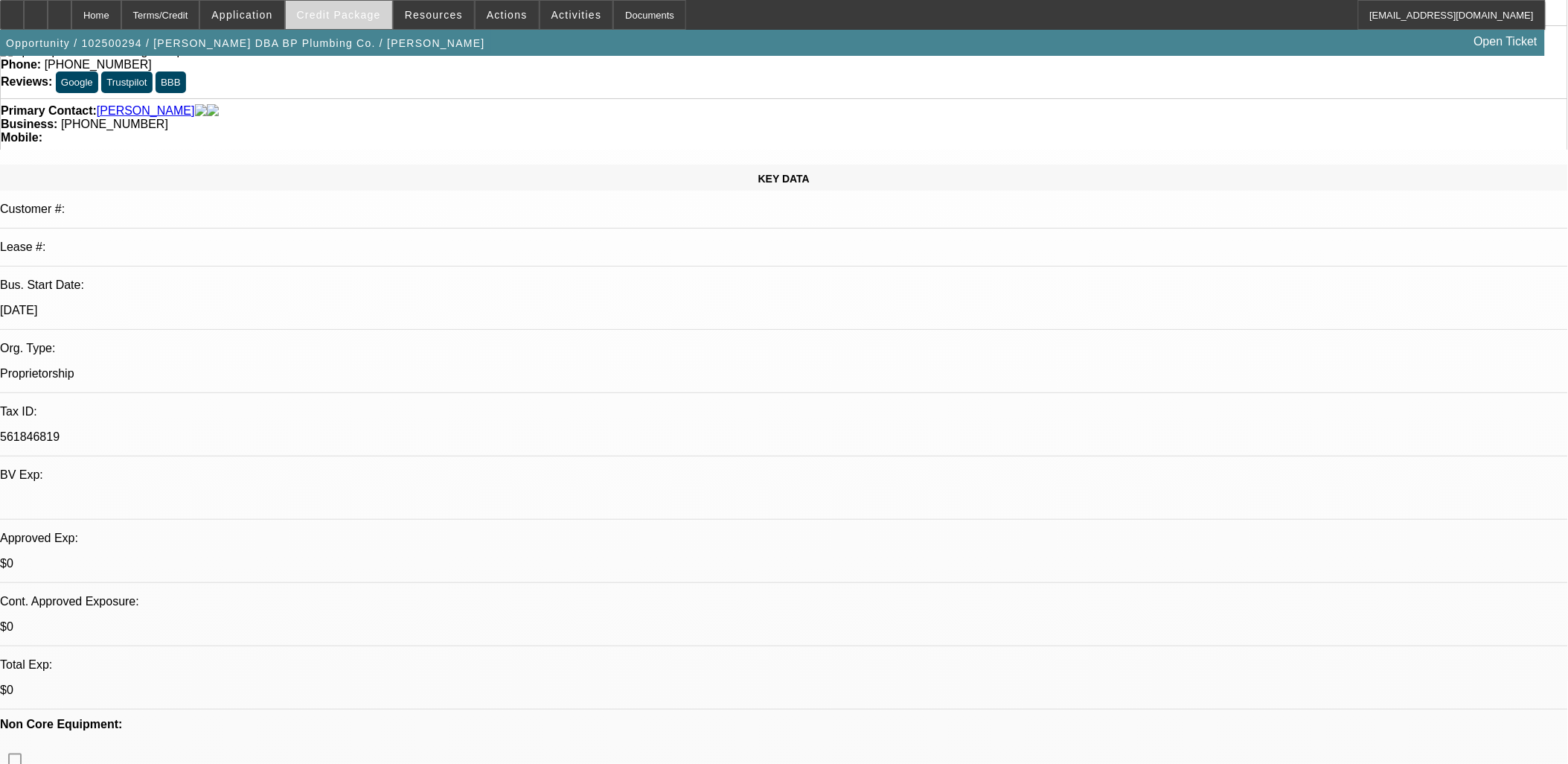
click at [344, 9] on span "Credit Package" at bounding box center [339, 15] width 84 height 12
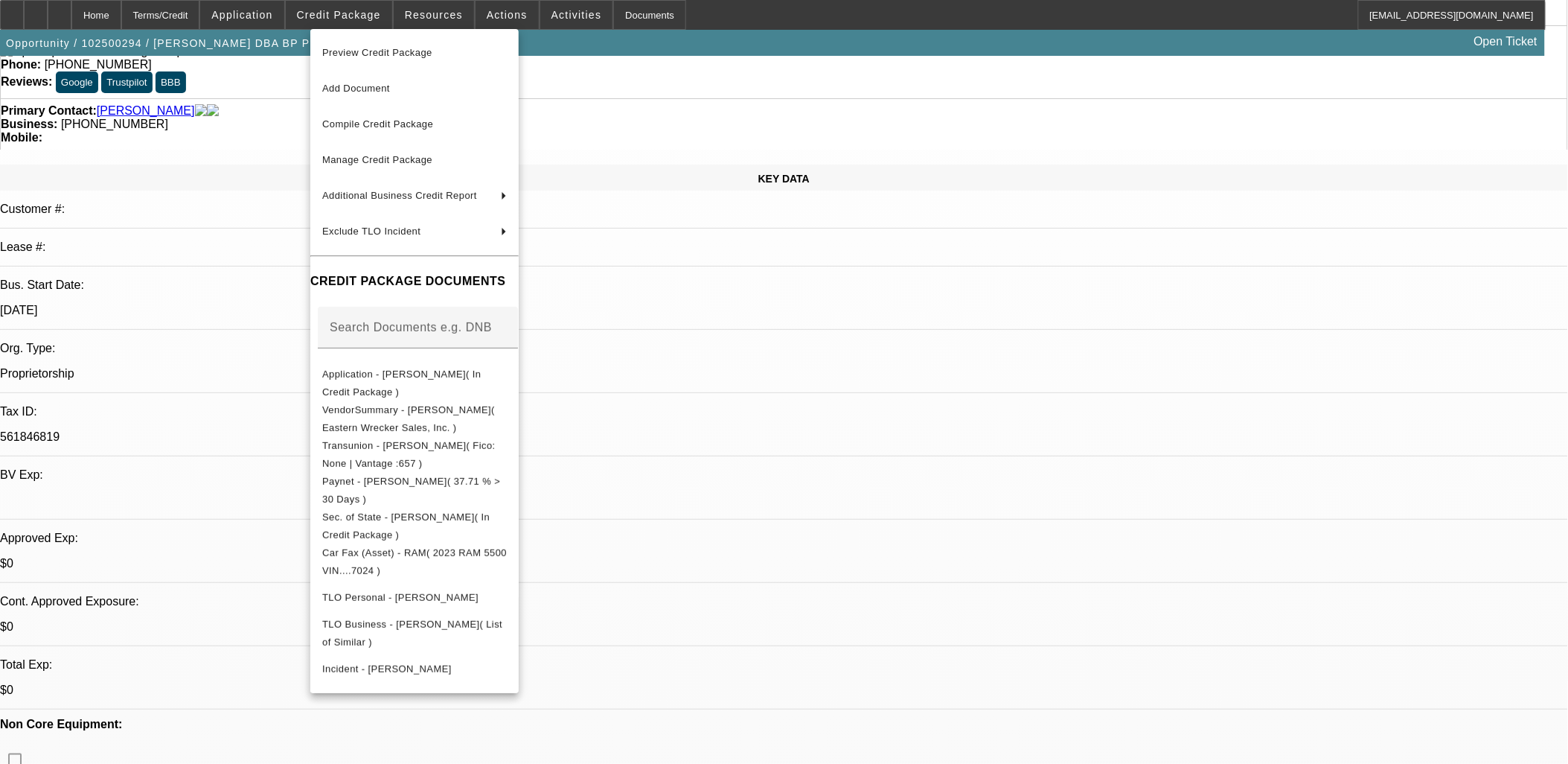
click at [344, 12] on div at bounding box center [784, 382] width 1568 height 764
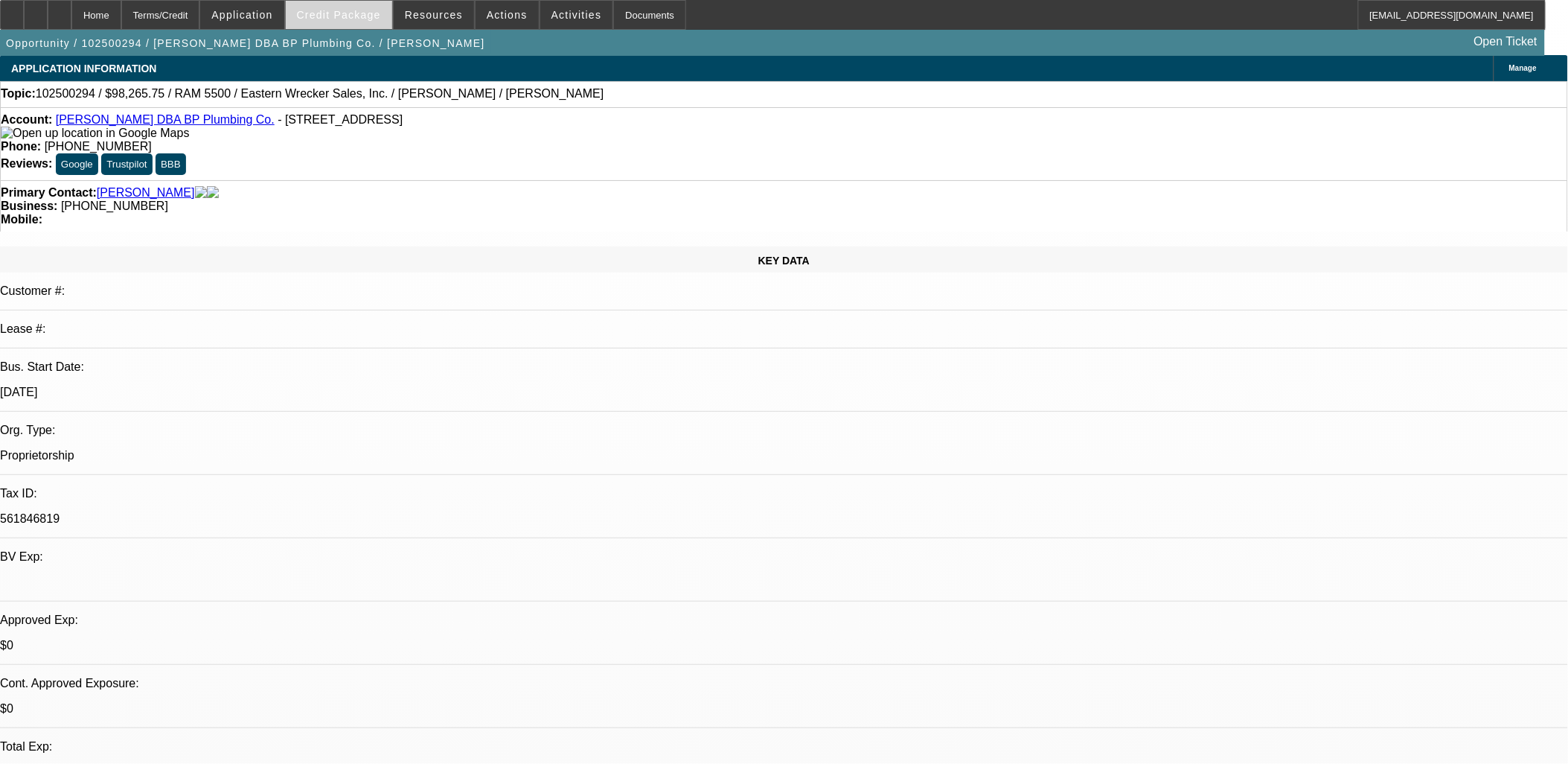
scroll to position [0, 0]
click at [201, 126] on link "[PERSON_NAME] DBA BP Plumbing Co." at bounding box center [165, 120] width 219 height 13
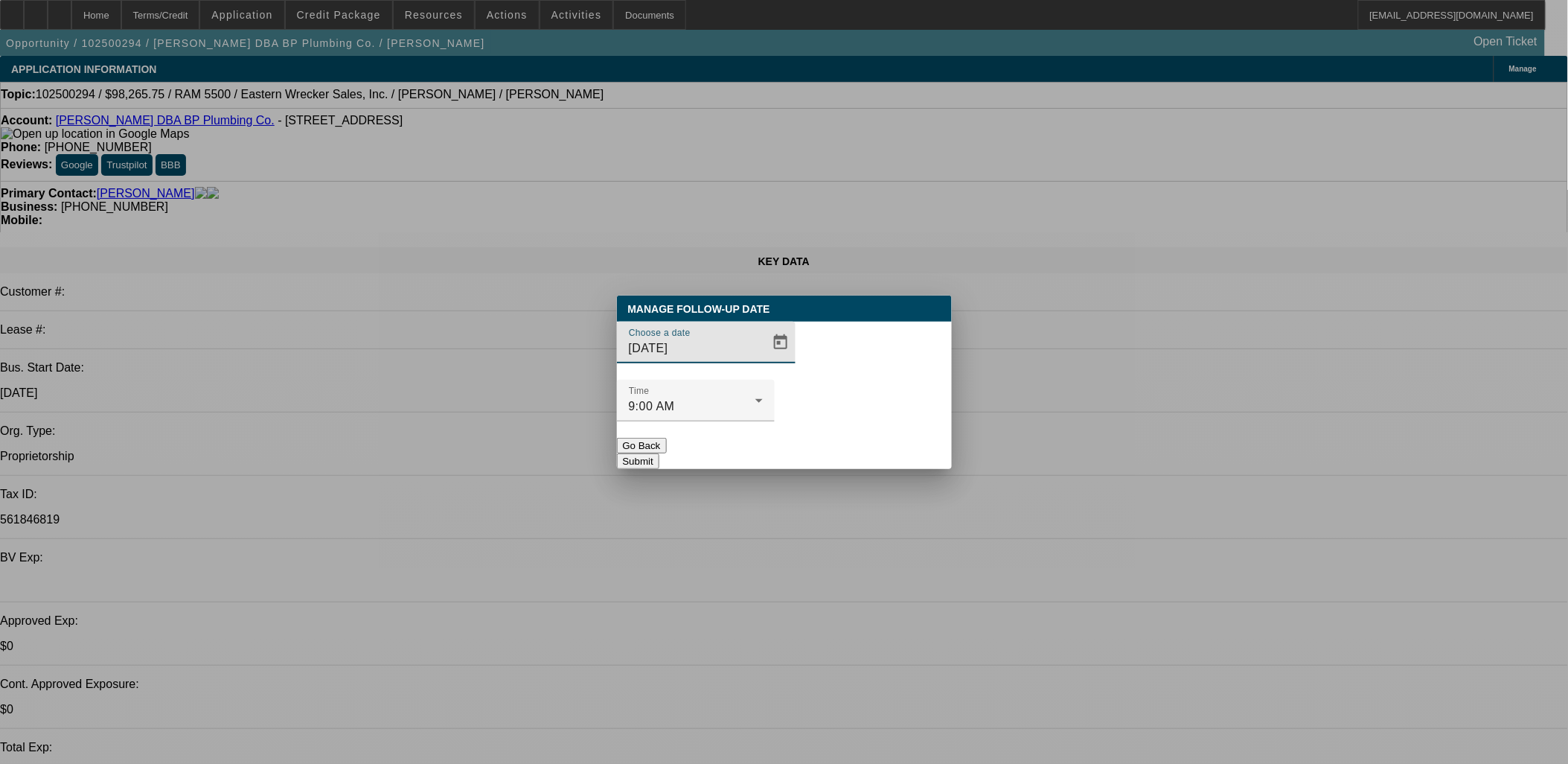
click at [733, 357] on input "10/14/2025" at bounding box center [695, 348] width 134 height 18
click at [763, 361] on span "Open calendar" at bounding box center [781, 343] width 36 height 36
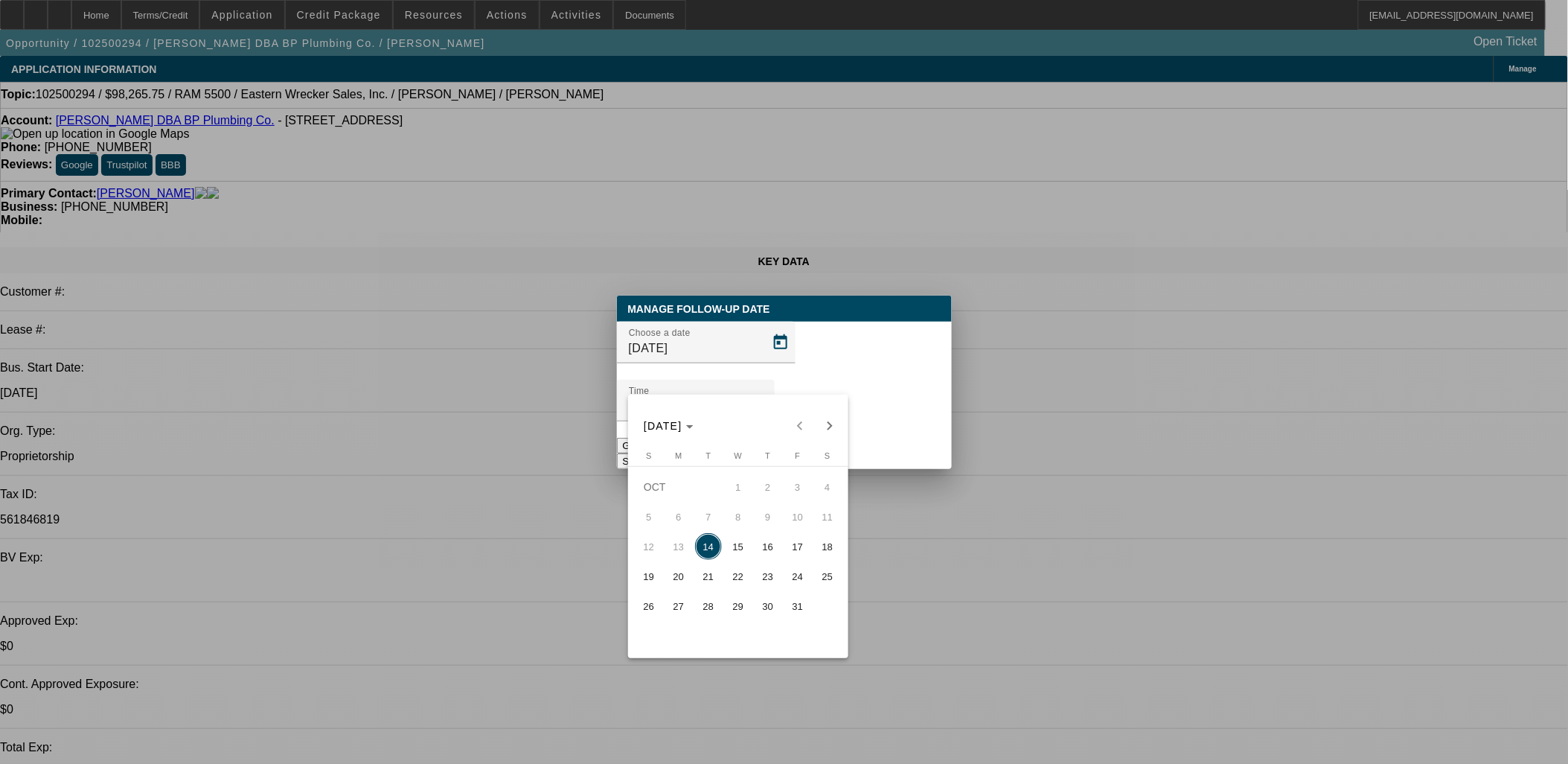
click at [750, 545] on button "15" at bounding box center [738, 546] width 30 height 30
type input "10/15/2025"
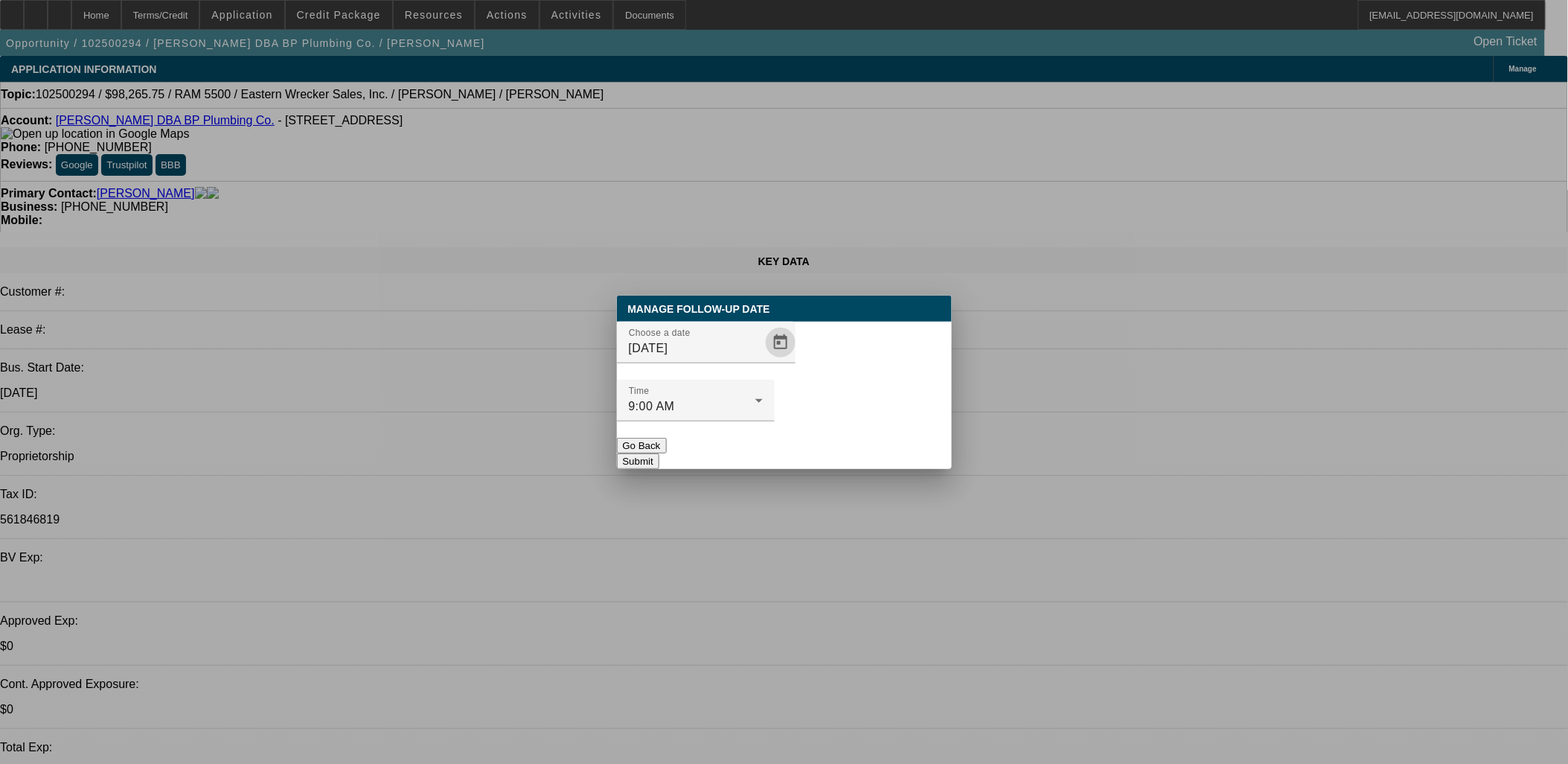
click at [659, 454] on button "Submit" at bounding box center [638, 461] width 43 height 15
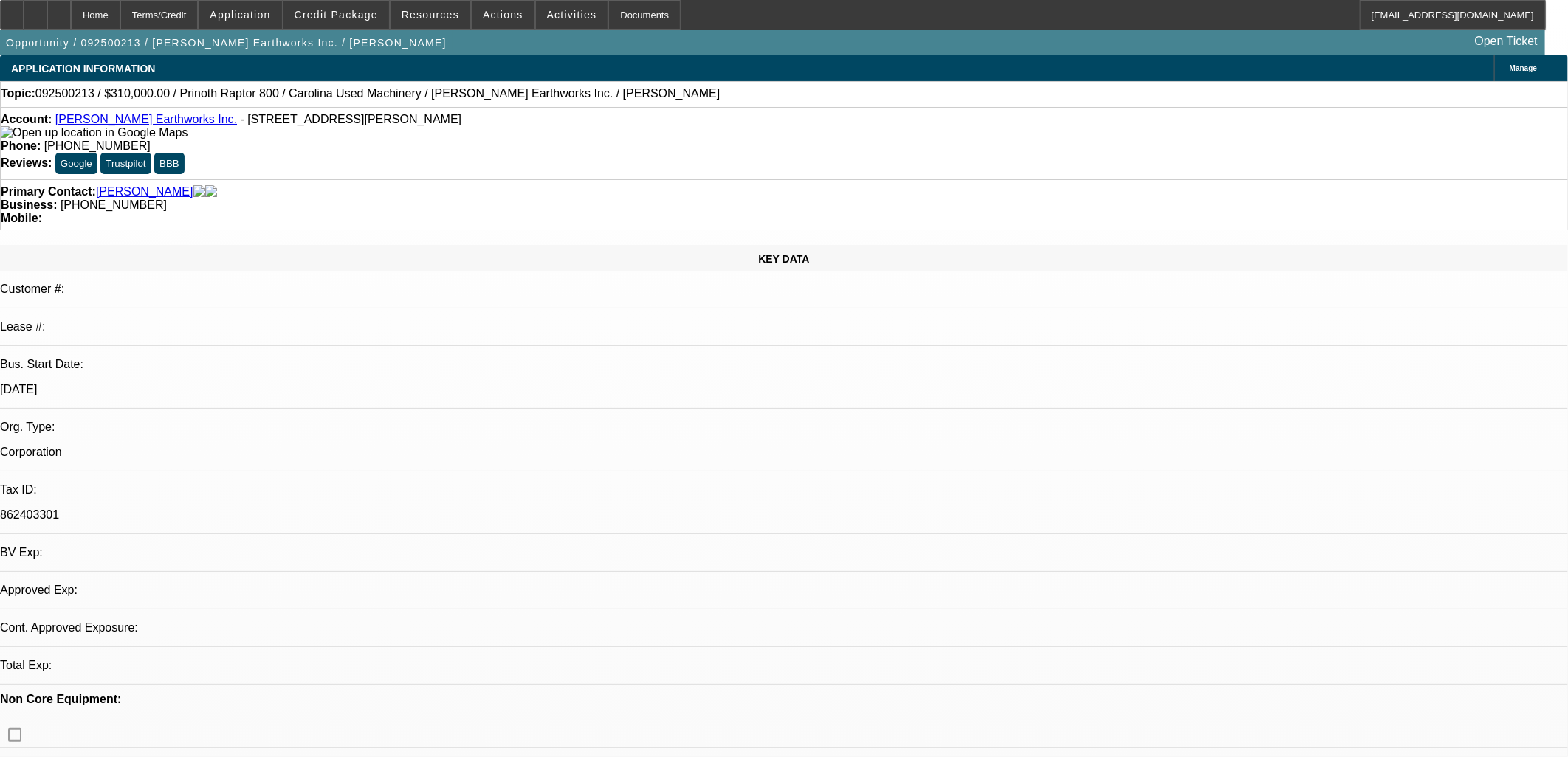
select select "0"
select select "0.1"
select select "4"
select select "0"
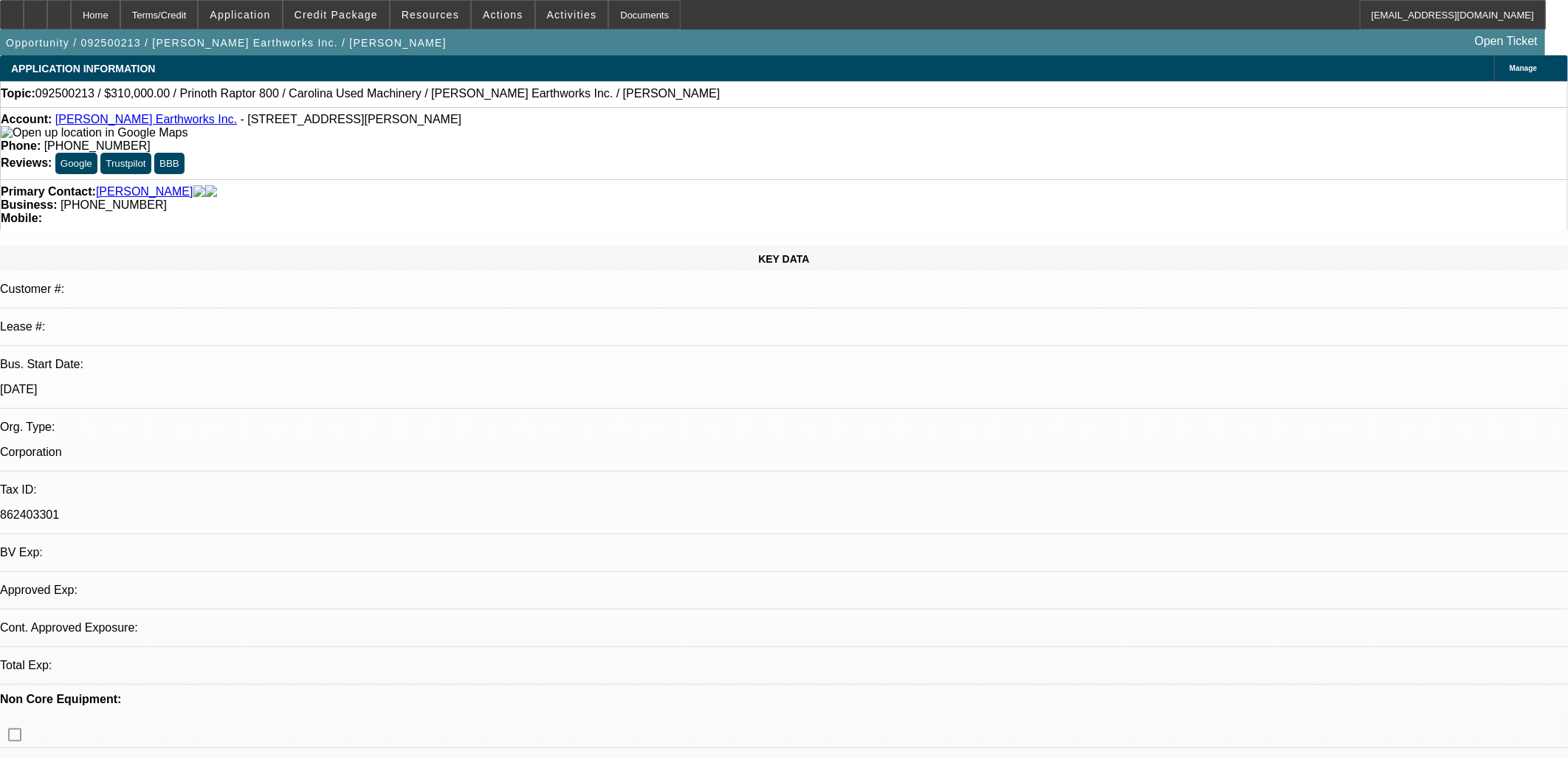
select select "0"
select select "0.1"
select select "4"
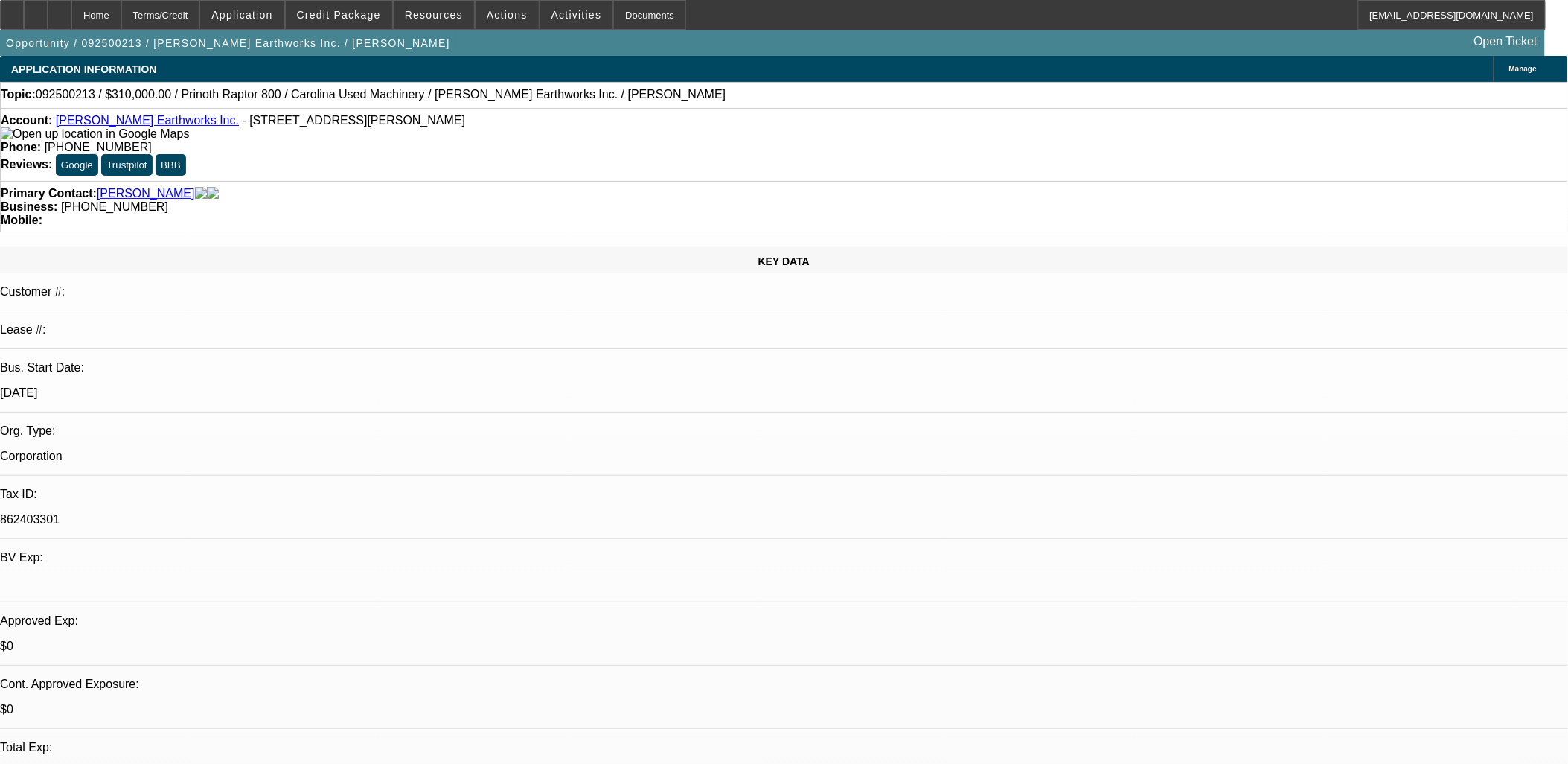
scroll to position [154, 0]
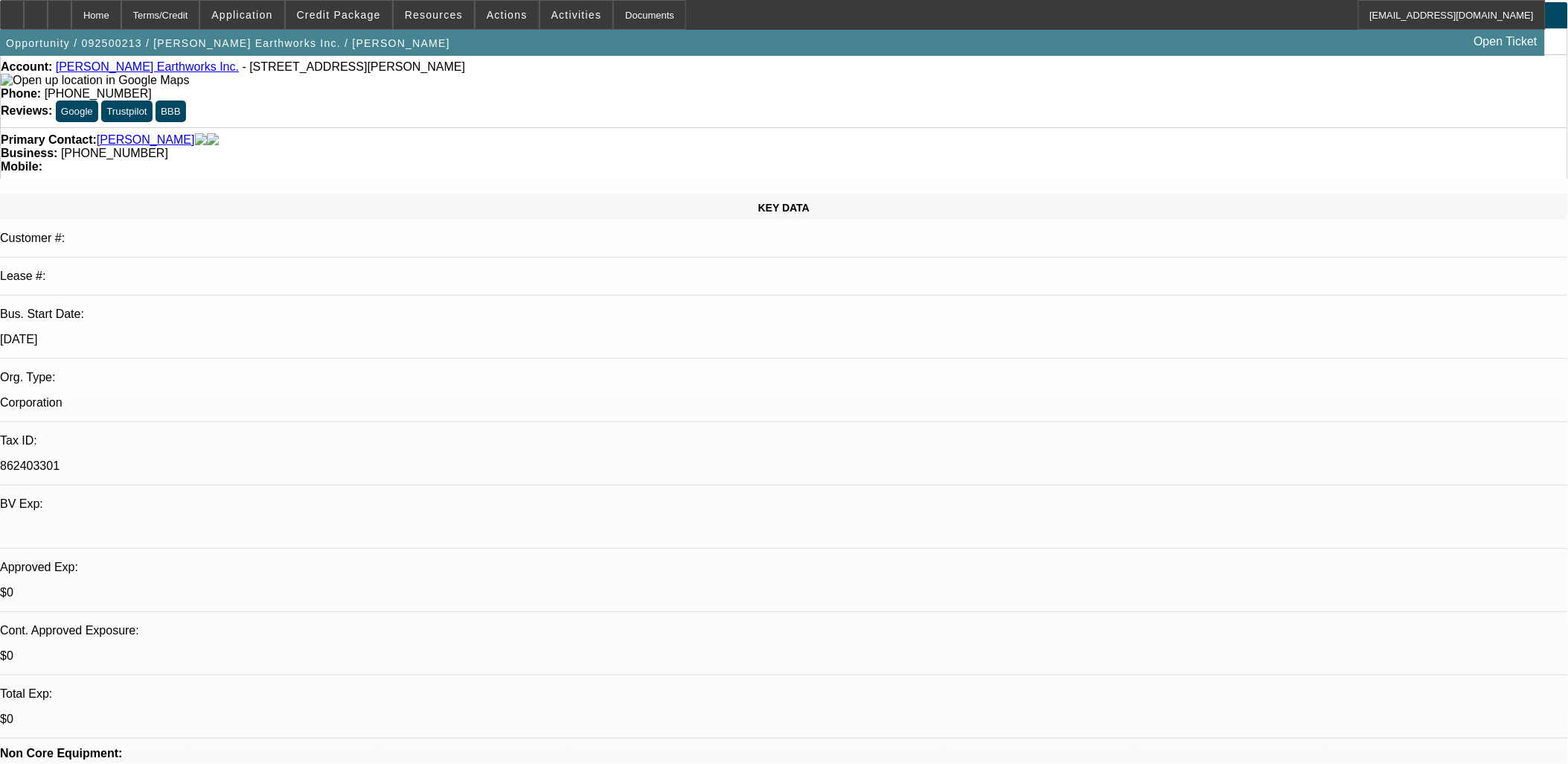
scroll to position [0, 0]
